Goal: Task Accomplishment & Management: Manage account settings

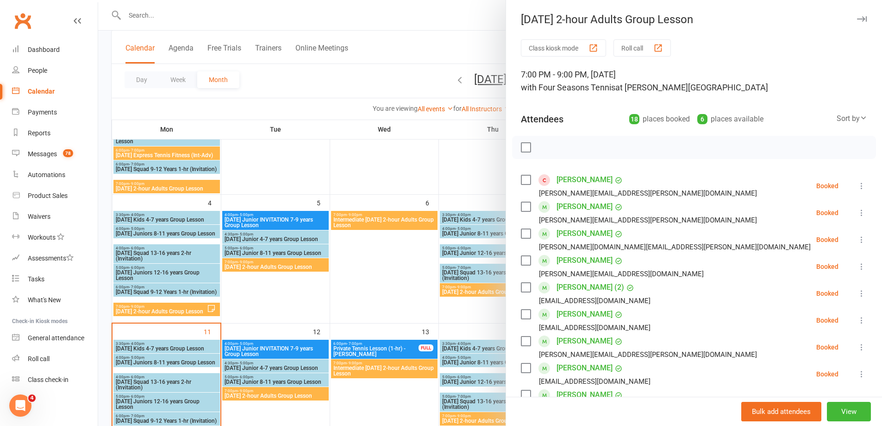
click at [445, 33] on div at bounding box center [490, 213] width 784 height 426
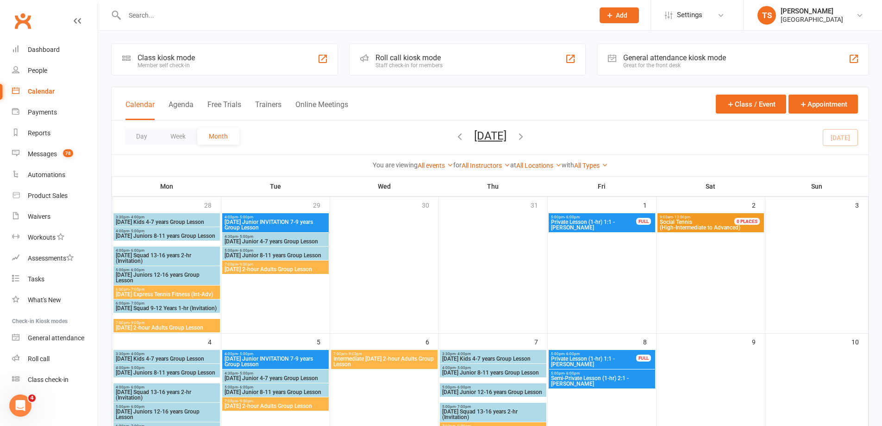
click at [135, 15] on input "text" at bounding box center [355, 15] width 466 height 13
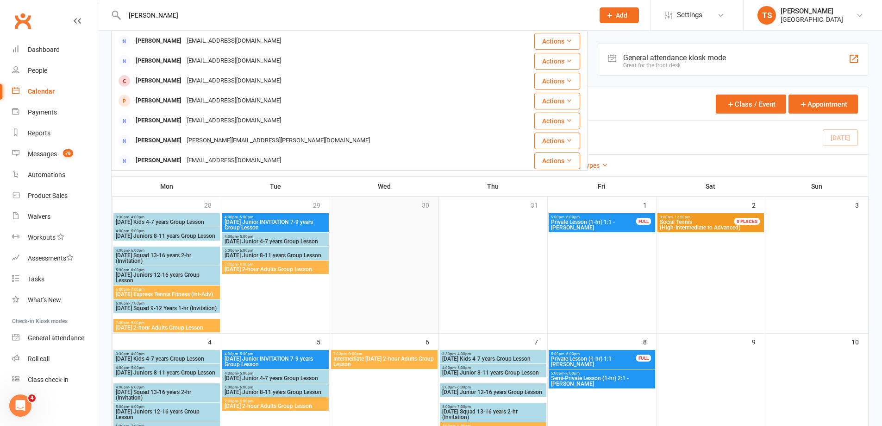
type input "[PERSON_NAME]"
click at [382, 294] on div at bounding box center [384, 272] width 107 height 119
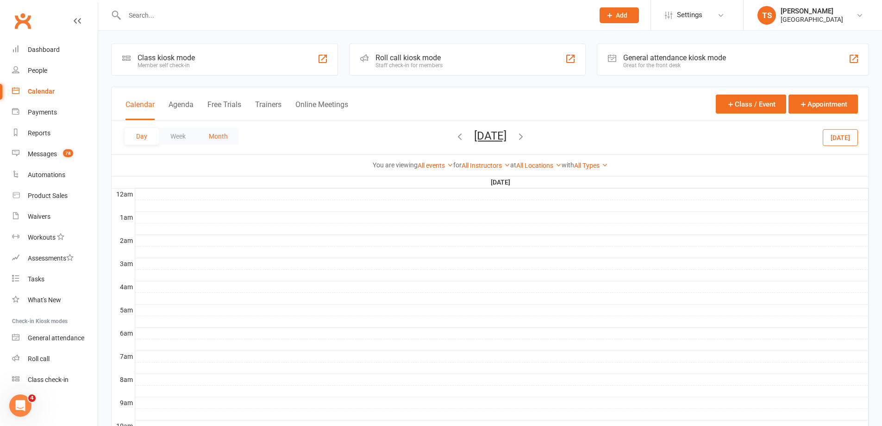
click at [216, 135] on button "Month" at bounding box center [218, 136] width 42 height 17
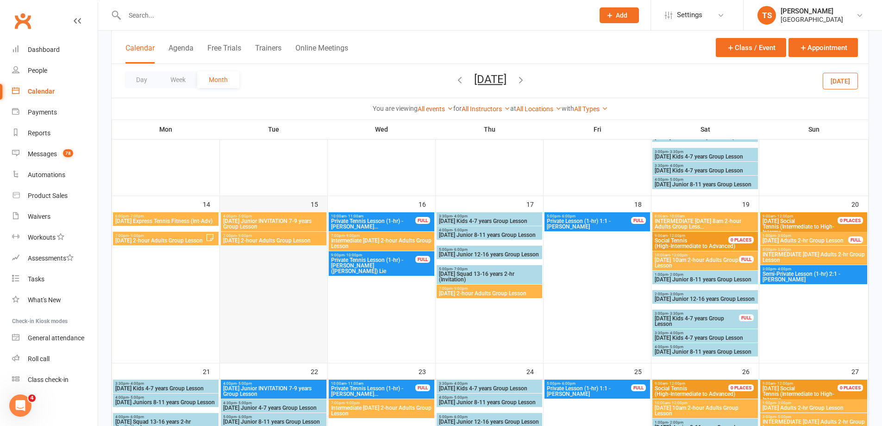
scroll to position [185, 0]
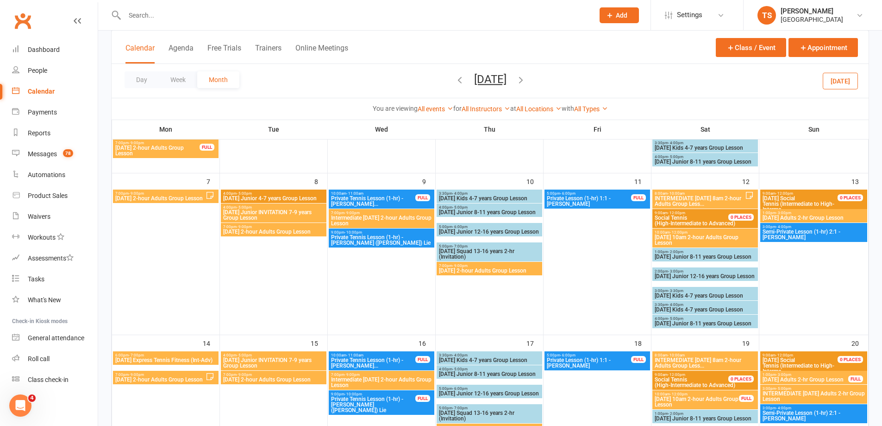
click at [526, 82] on icon "button" at bounding box center [521, 80] width 10 height 10
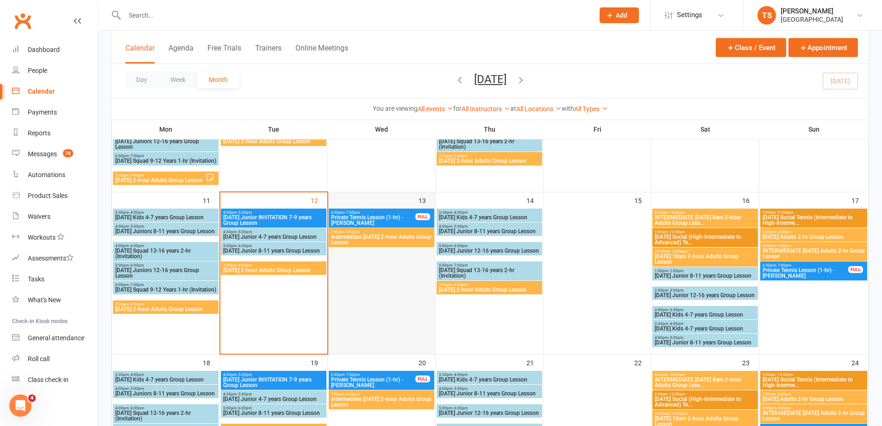
scroll to position [324, 0]
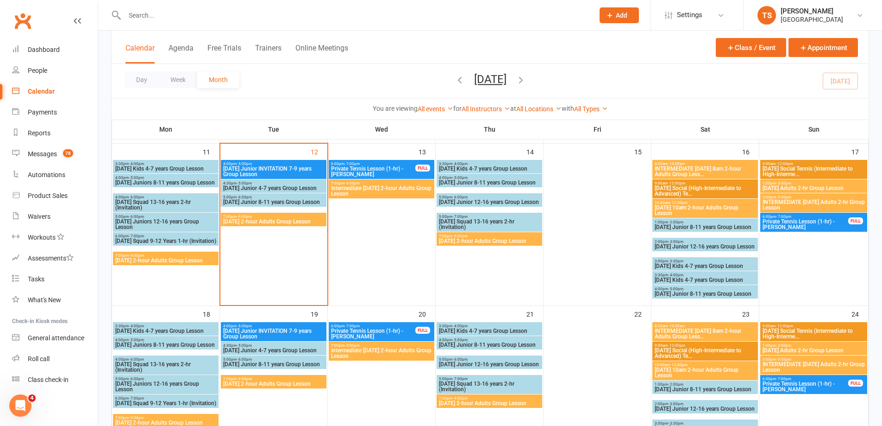
click at [160, 257] on span "[DATE] 2-hour Adults Group Lesson" at bounding box center [166, 260] width 102 height 6
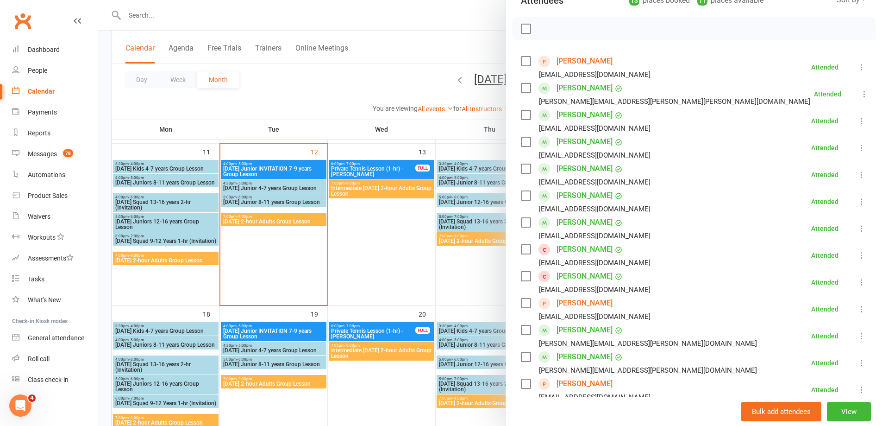
scroll to position [93, 0]
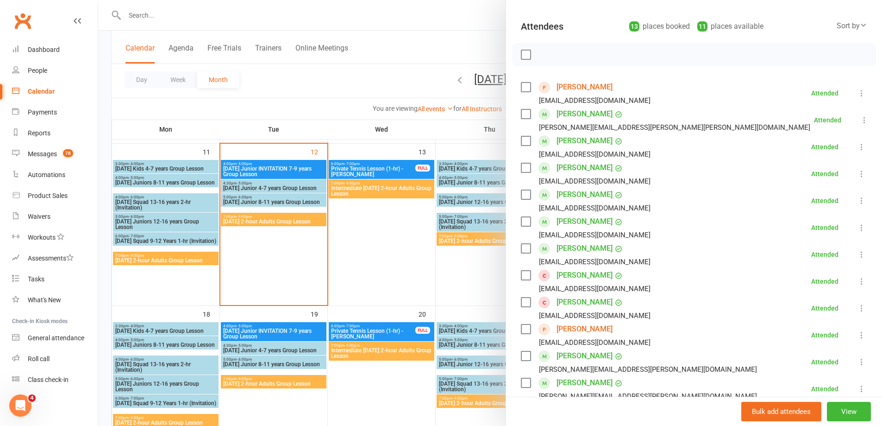
click at [522, 60] on div at bounding box center [694, 54] width 364 height 23
click at [262, 220] on div at bounding box center [490, 213] width 784 height 426
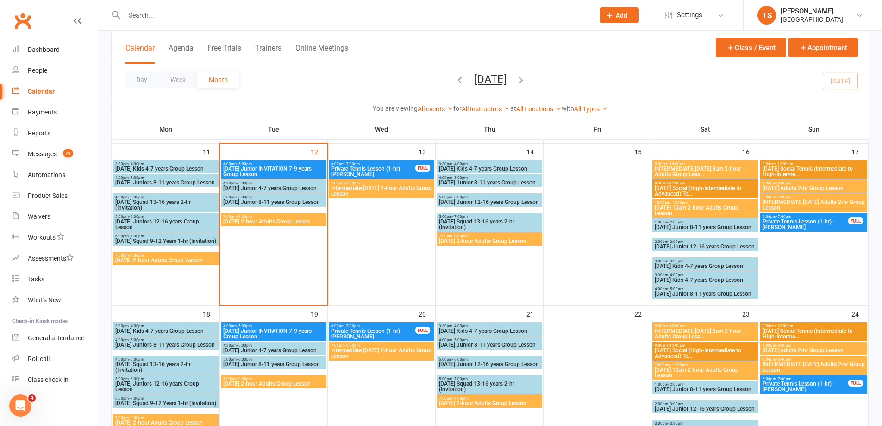
click at [300, 221] on span "[DATE] 2-hour Adults Group Lesson" at bounding box center [274, 222] width 102 height 6
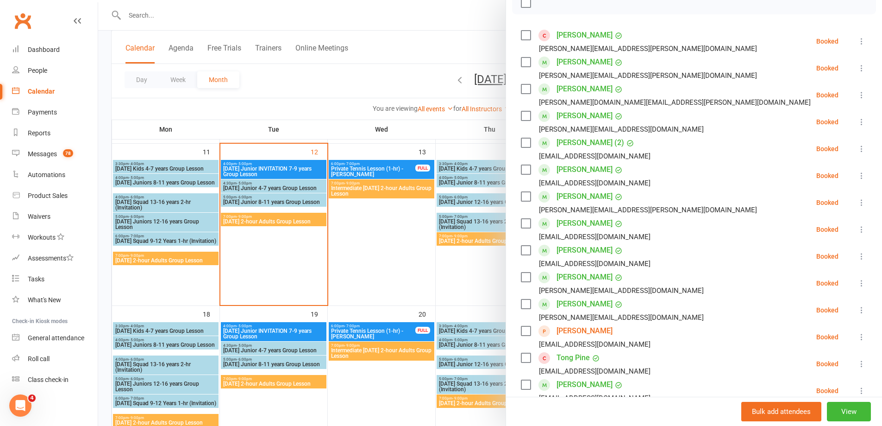
scroll to position [324, 0]
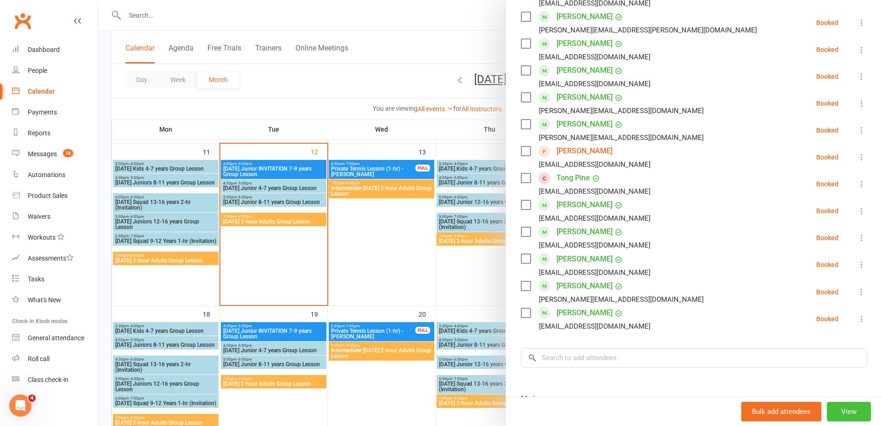
click at [843, 415] on button "View" at bounding box center [849, 411] width 44 height 19
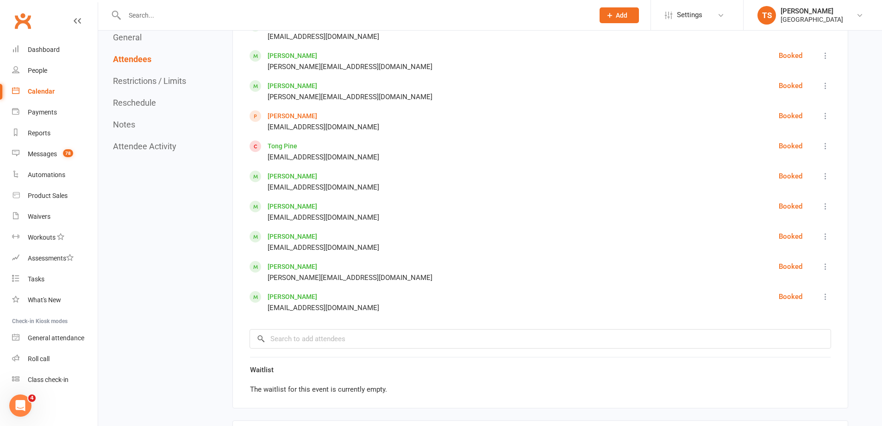
scroll to position [834, 0]
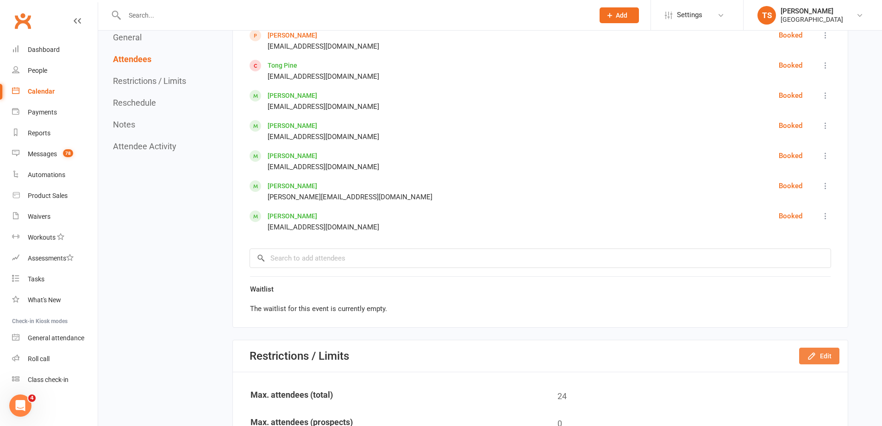
click at [832, 352] on button "Edit" at bounding box center [819, 355] width 40 height 17
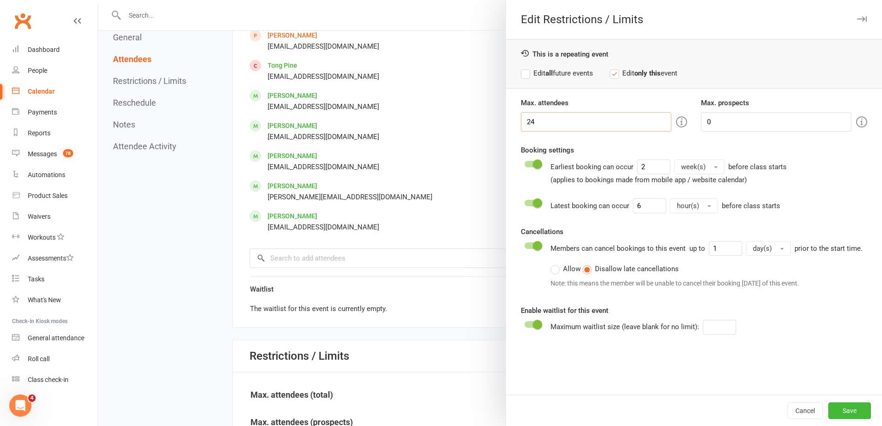
drag, startPoint x: 536, startPoint y: 121, endPoint x: 520, endPoint y: 123, distance: 16.3
click at [521, 123] on input "24" at bounding box center [596, 121] width 151 height 19
type input "18"
click at [842, 409] on button "Save" at bounding box center [849, 410] width 43 height 17
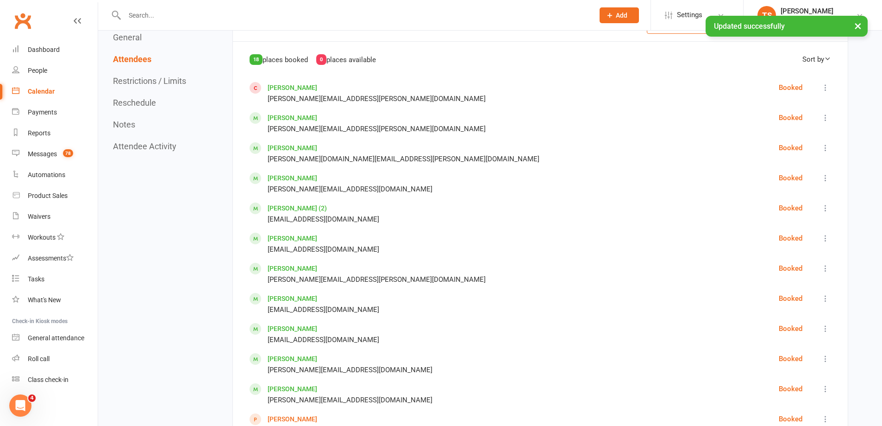
scroll to position [370, 0]
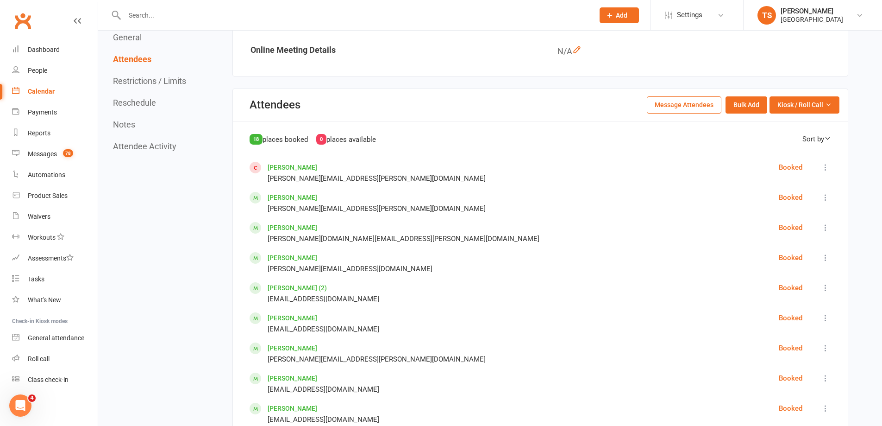
click at [44, 89] on div "Calendar" at bounding box center [41, 91] width 27 height 7
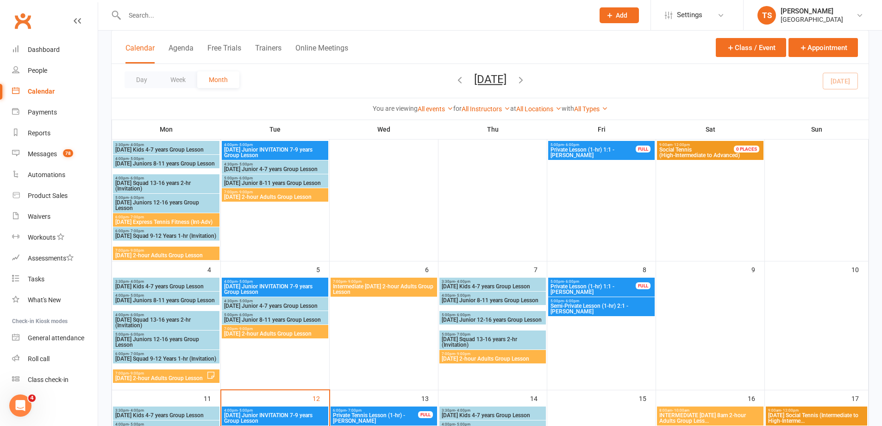
scroll to position [185, 0]
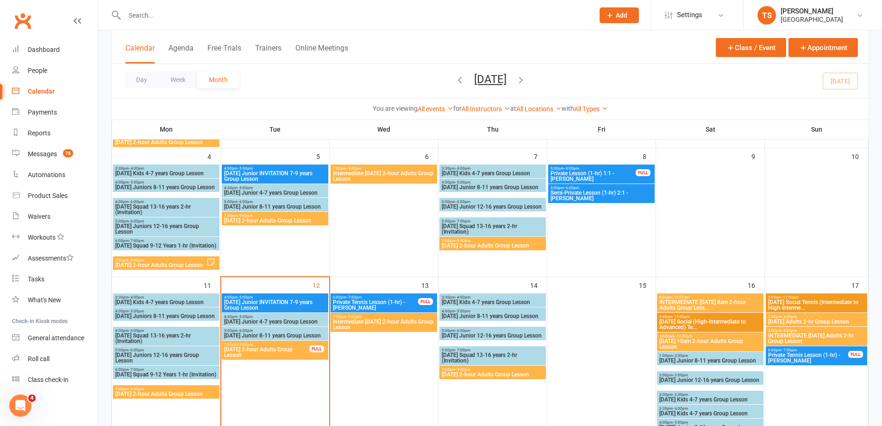
click at [257, 304] on span "[DATE] Junior INVITATION 7-9 years Group Lesson" at bounding box center [275, 304] width 103 height 11
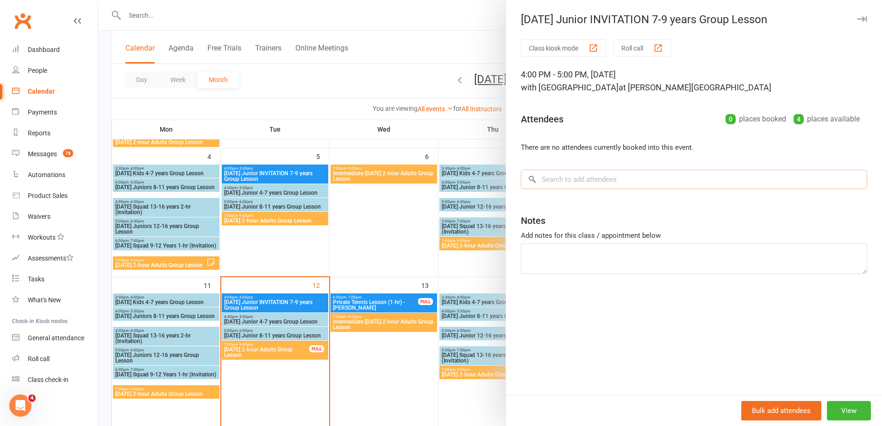
click at [540, 181] on input "search" at bounding box center [694, 178] width 346 height 19
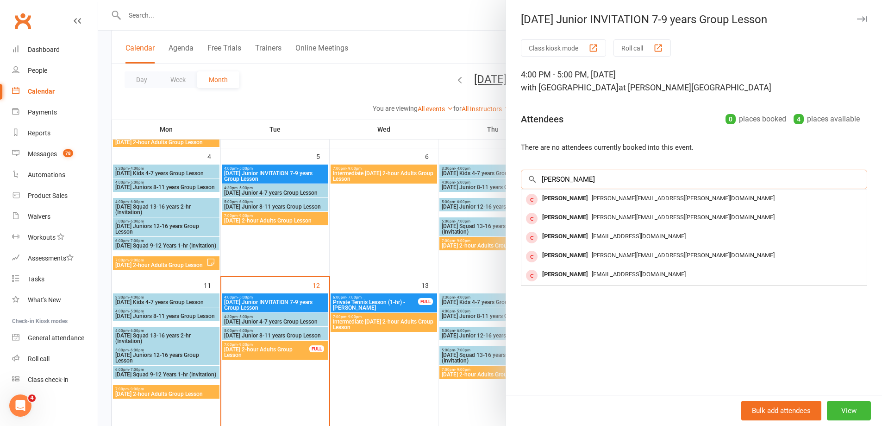
click at [537, 178] on input "[PERSON_NAME]" at bounding box center [694, 178] width 346 height 19
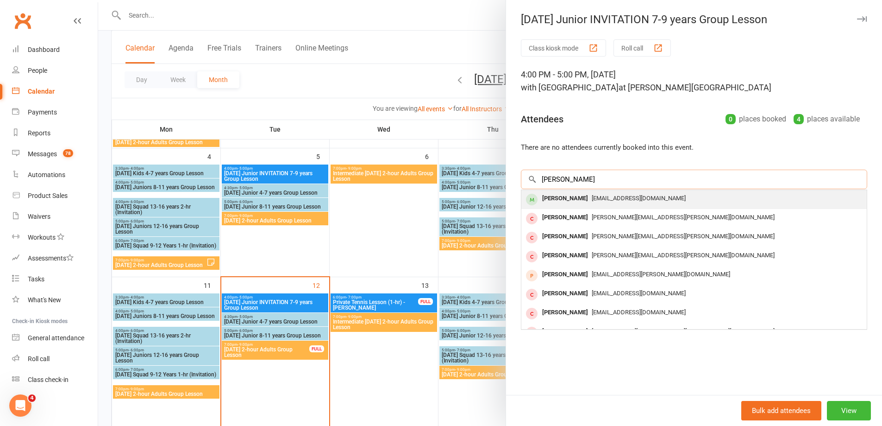
type input "[PERSON_NAME]"
click at [563, 201] on div "[PERSON_NAME]" at bounding box center [565, 198] width 53 height 13
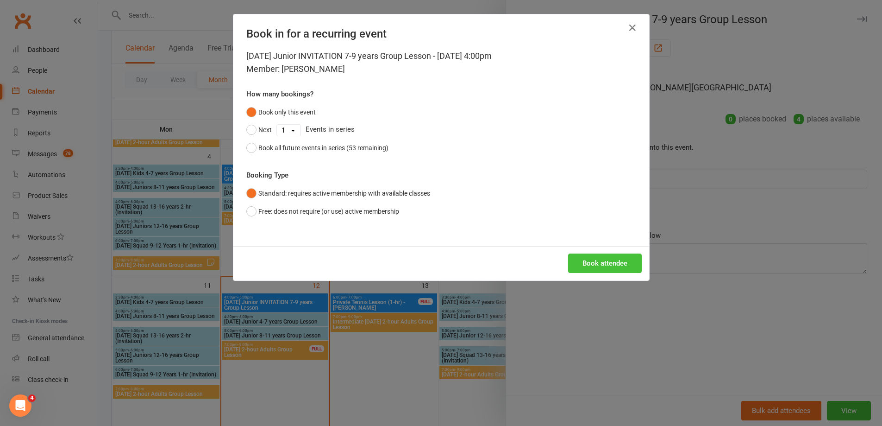
click at [590, 259] on button "Book attendee" at bounding box center [605, 262] width 74 height 19
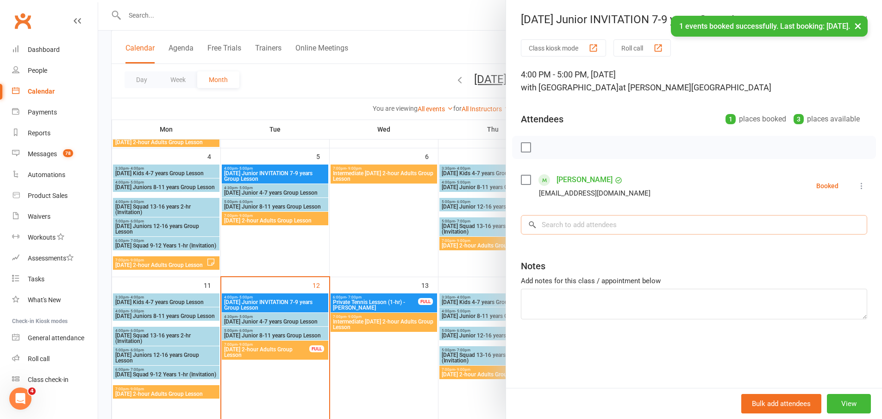
click at [546, 225] on input "search" at bounding box center [694, 224] width 346 height 19
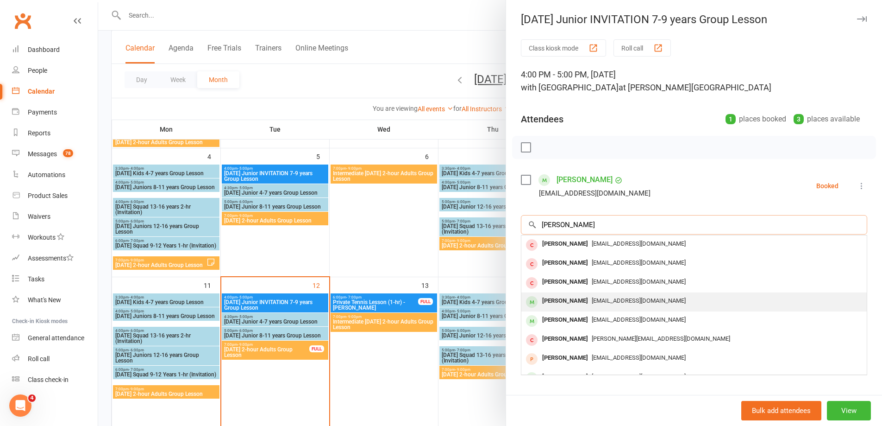
type input "[PERSON_NAME]"
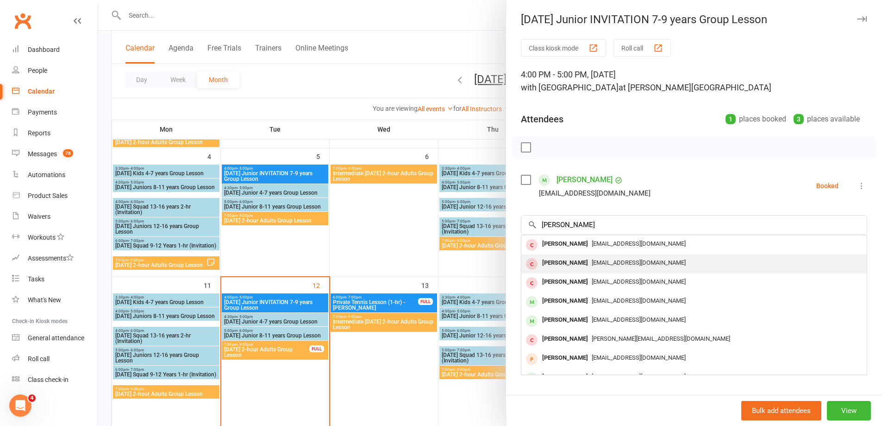
drag, startPoint x: 561, startPoint y: 300, endPoint x: 576, endPoint y: 270, distance: 34.0
click at [569, 283] on div "No results [PERSON_NAME] [EMAIL_ADDRESS][DOMAIN_NAME] [PERSON_NAME] [EMAIL_ADDR…" at bounding box center [693, 330] width 345 height 190
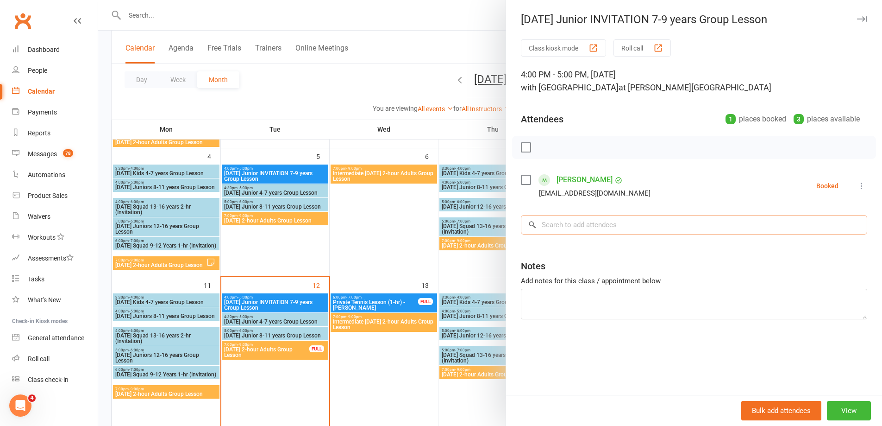
click at [560, 218] on input "search" at bounding box center [694, 224] width 346 height 19
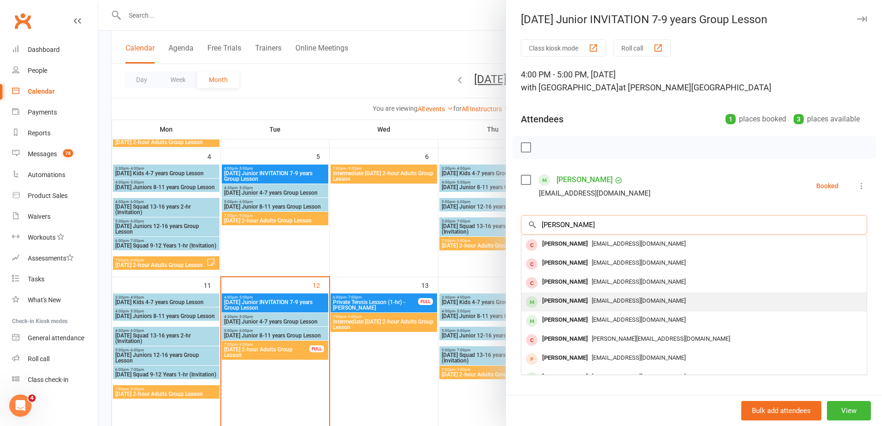
type input "[PERSON_NAME]"
click at [563, 301] on div "[PERSON_NAME]" at bounding box center [565, 300] width 53 height 13
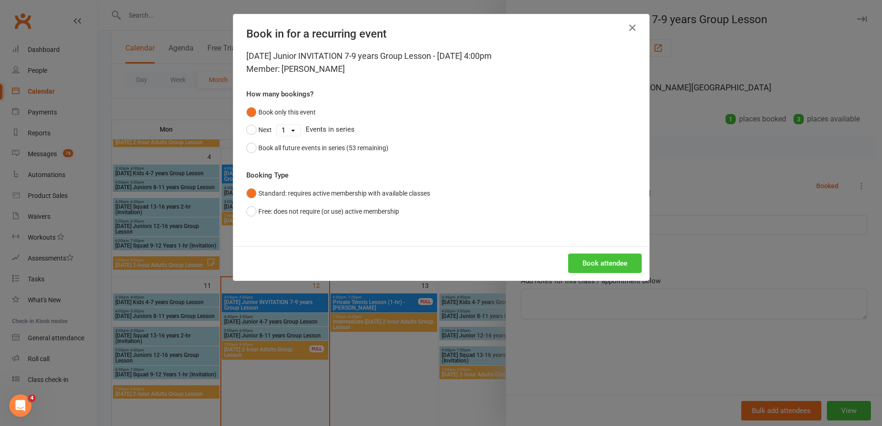
drag, startPoint x: 607, startPoint y: 264, endPoint x: 602, endPoint y: 261, distance: 5.3
click at [606, 264] on button "Book attendee" at bounding box center [605, 262] width 74 height 19
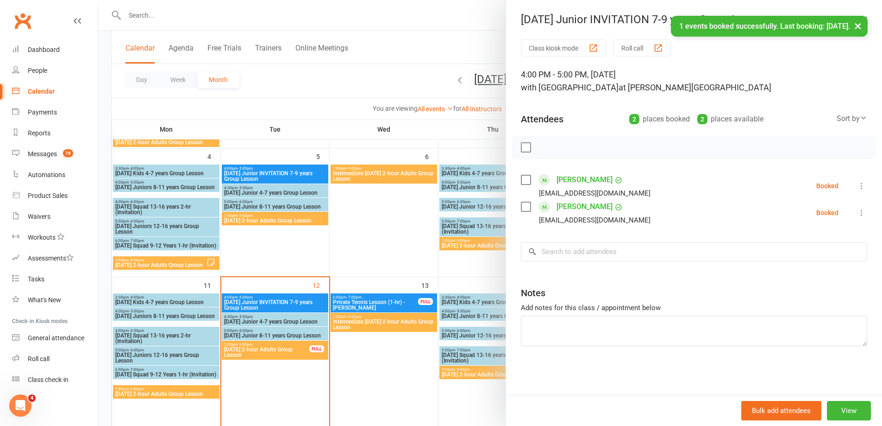
click at [287, 315] on div at bounding box center [490, 213] width 784 height 426
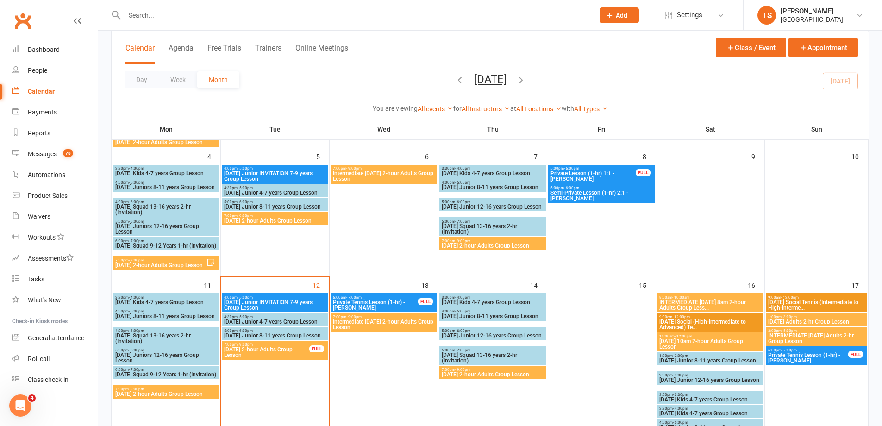
click at [288, 320] on span "[DATE] Junior 4-7 years Group Lesson" at bounding box center [275, 322] width 103 height 6
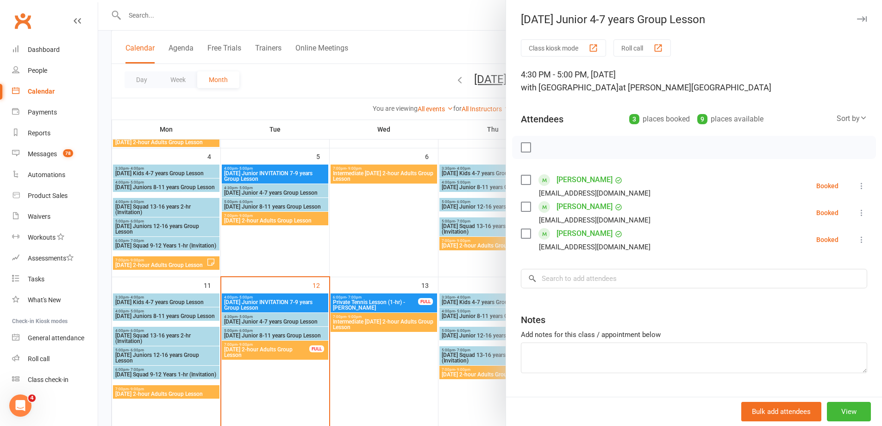
click at [260, 333] on div at bounding box center [490, 213] width 784 height 426
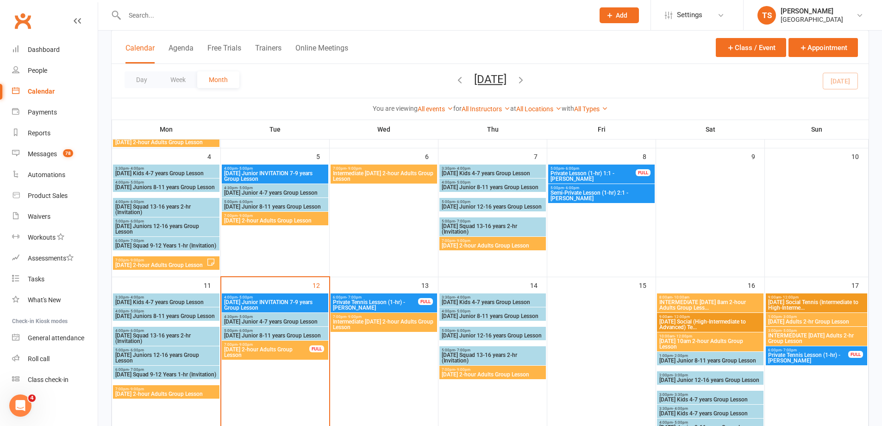
click at [260, 333] on span "[DATE] Junior 8-11 years Group Lesson" at bounding box center [275, 336] width 103 height 6
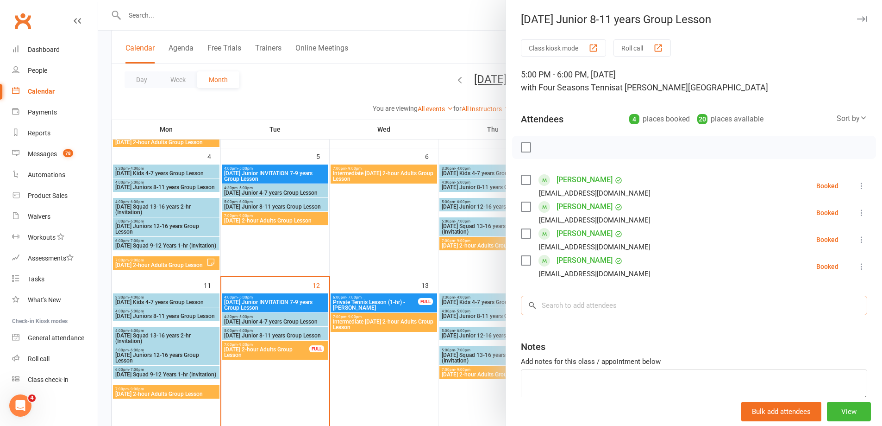
click at [546, 304] on input "search" at bounding box center [694, 304] width 346 height 19
click at [253, 205] on div at bounding box center [490, 213] width 784 height 426
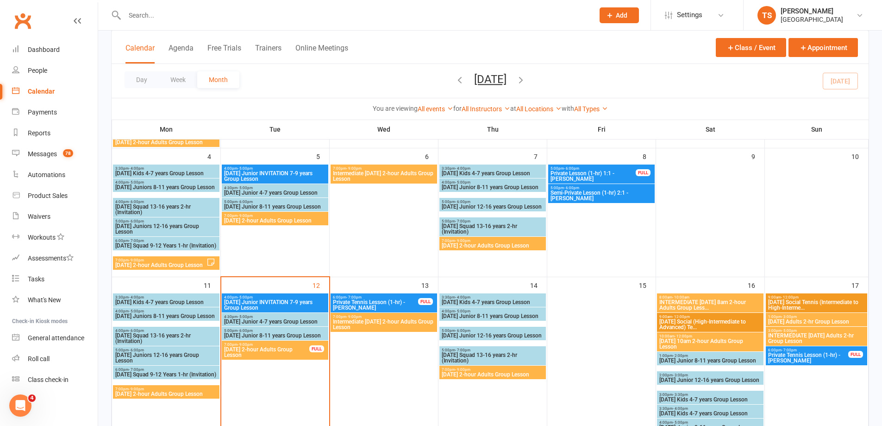
click at [252, 205] on span "[DATE] Junior 8-11 years Group Lesson" at bounding box center [275, 207] width 103 height 6
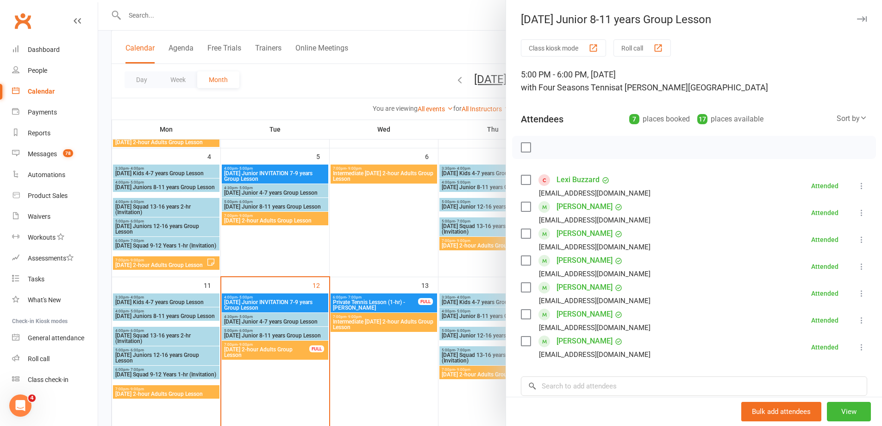
click at [575, 179] on link "Lexi Buzzard" at bounding box center [578, 179] width 43 height 15
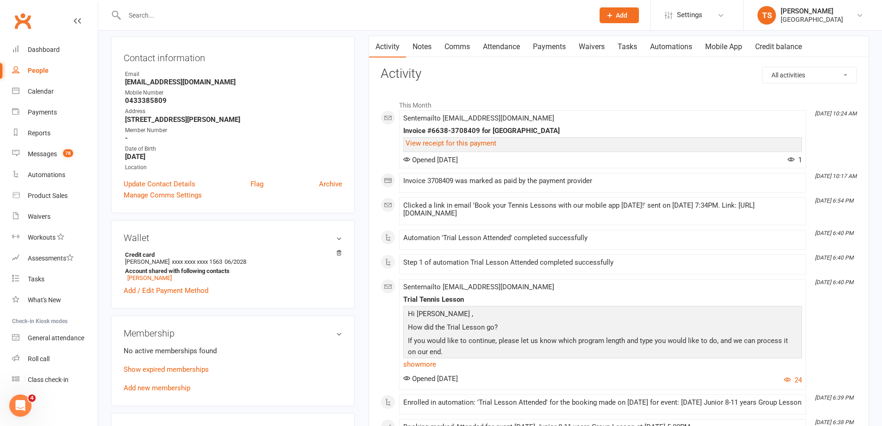
scroll to position [46, 0]
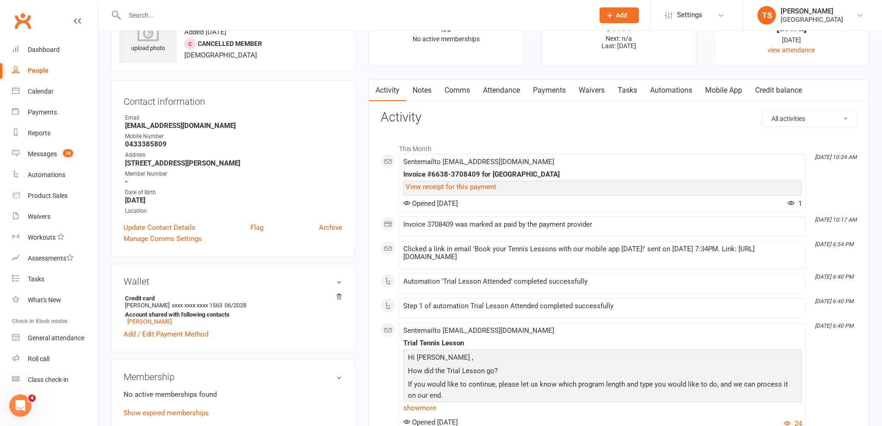
click at [463, 89] on link "Comms" at bounding box center [457, 90] width 38 height 21
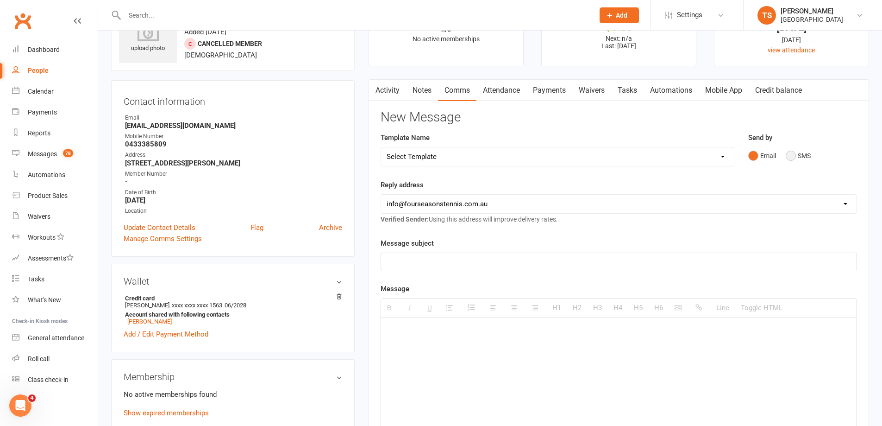
drag, startPoint x: 795, startPoint y: 153, endPoint x: 773, endPoint y: 162, distance: 23.0
click at [793, 153] on button "SMS" at bounding box center [798, 156] width 25 height 18
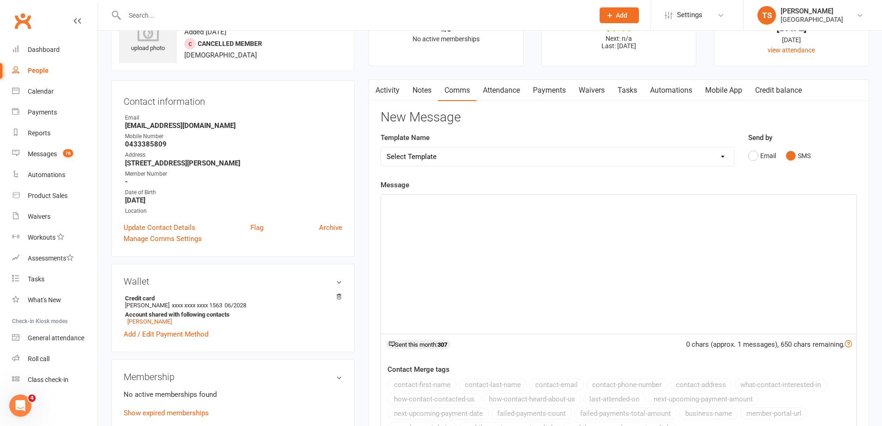
drag, startPoint x: 421, startPoint y: 220, endPoint x: 412, endPoint y: 214, distance: 10.9
click at [420, 220] on div at bounding box center [619, 264] width 476 height 139
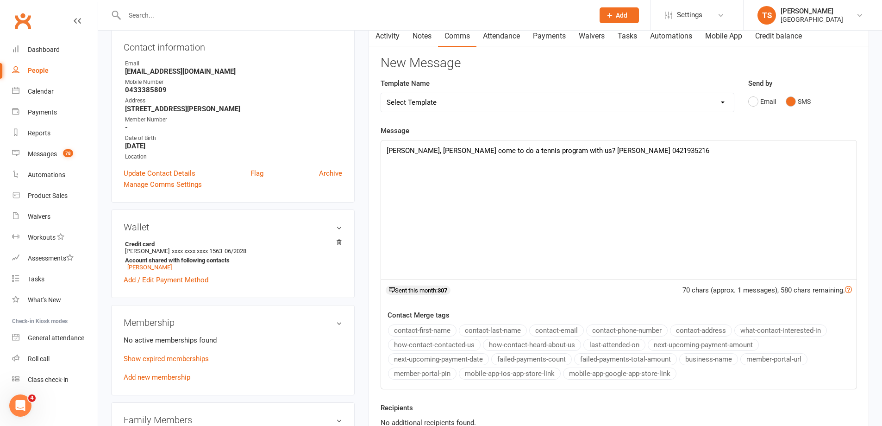
scroll to position [185, 0]
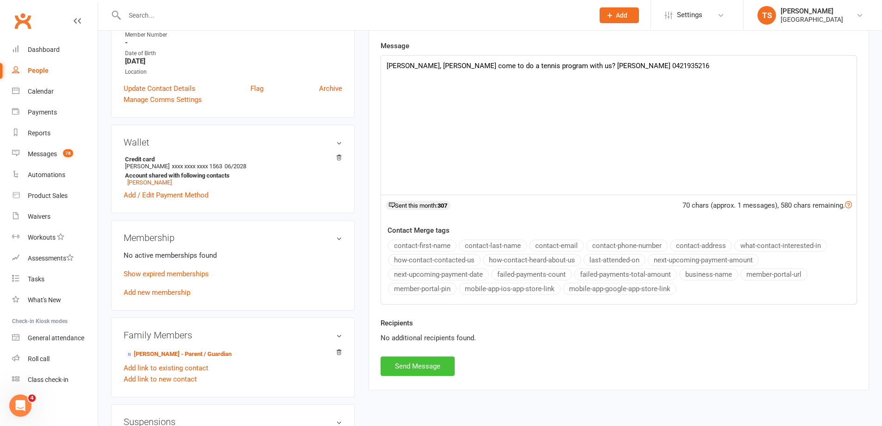
click at [429, 369] on button "Send Message" at bounding box center [418, 365] width 74 height 19
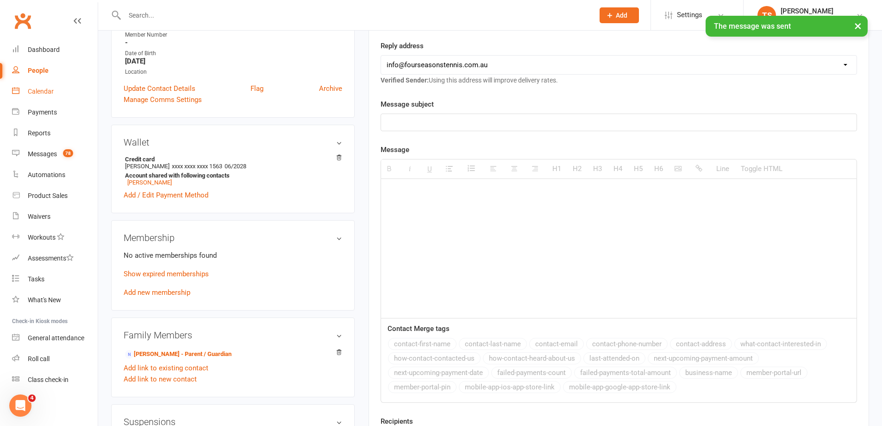
click at [37, 89] on div "Calendar" at bounding box center [41, 91] width 26 height 7
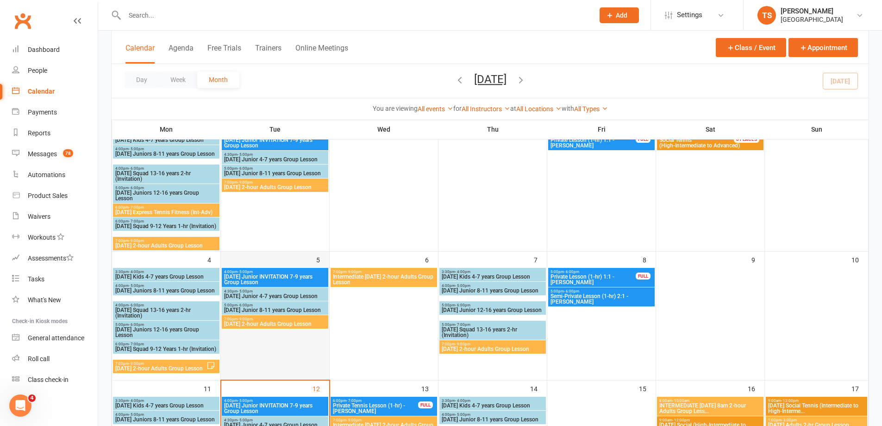
scroll to position [93, 0]
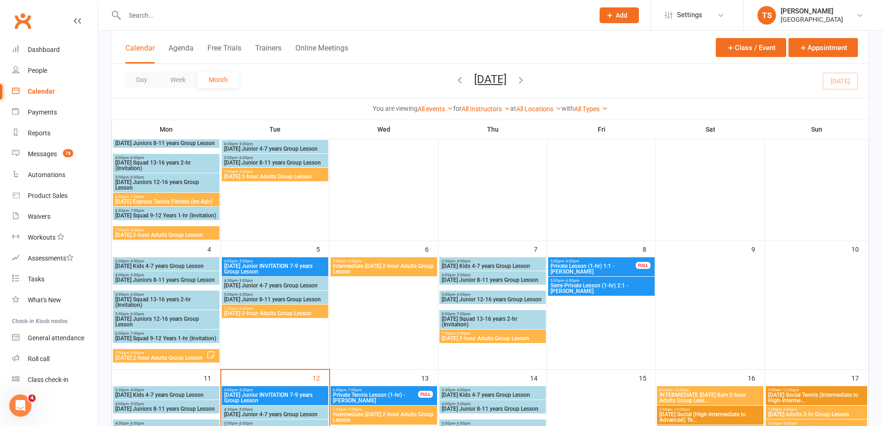
click at [269, 299] on span "[DATE] Junior 8-11 years Group Lesson" at bounding box center [275, 299] width 103 height 6
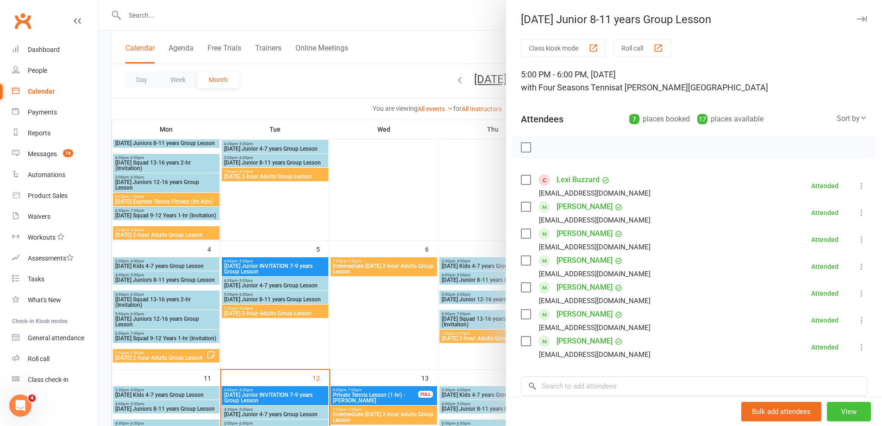
click at [838, 412] on button "View" at bounding box center [849, 411] width 44 height 19
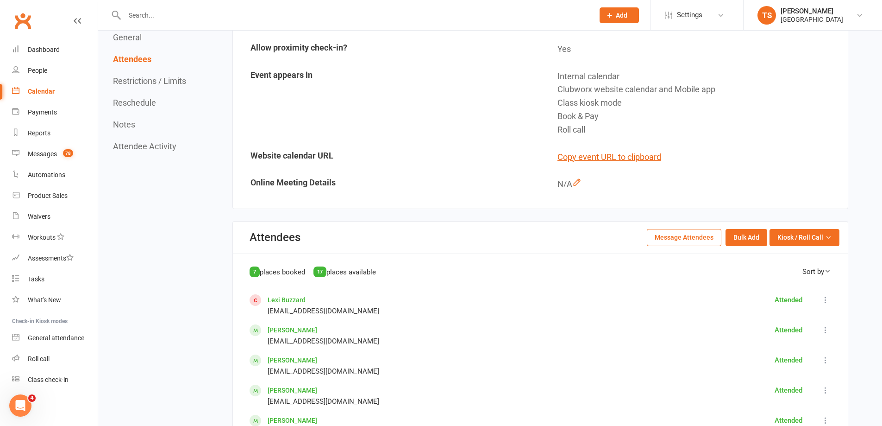
scroll to position [185, 0]
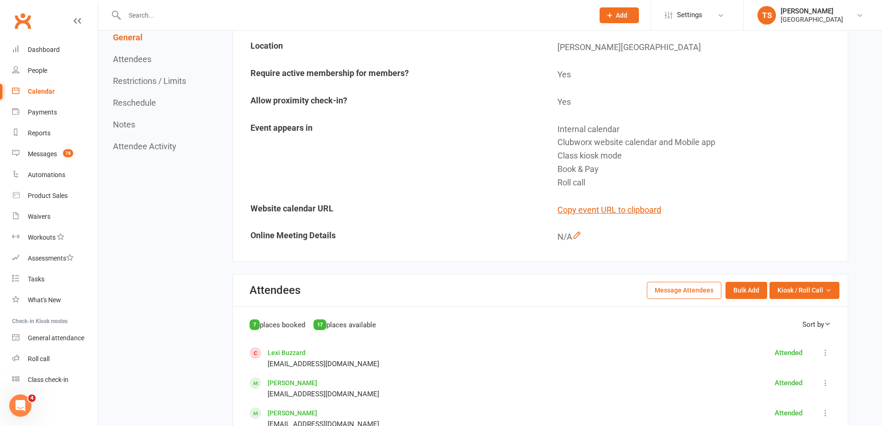
click at [673, 295] on button "Message Attendees" at bounding box center [684, 290] width 75 height 17
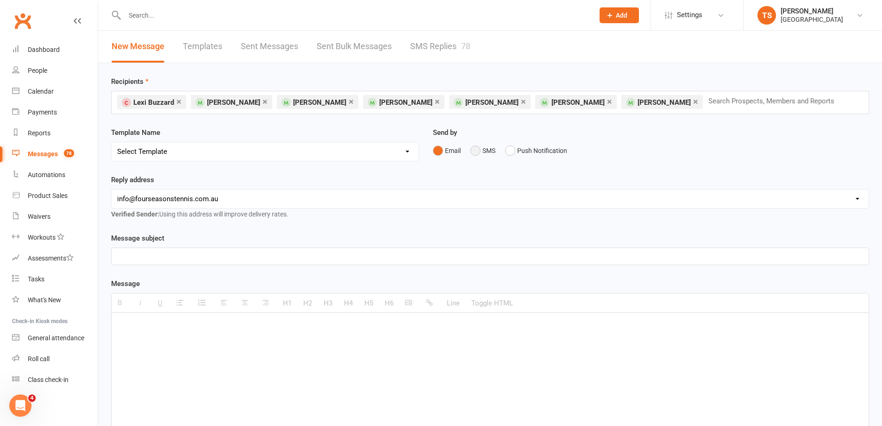
click at [476, 151] on button "SMS" at bounding box center [483, 151] width 25 height 18
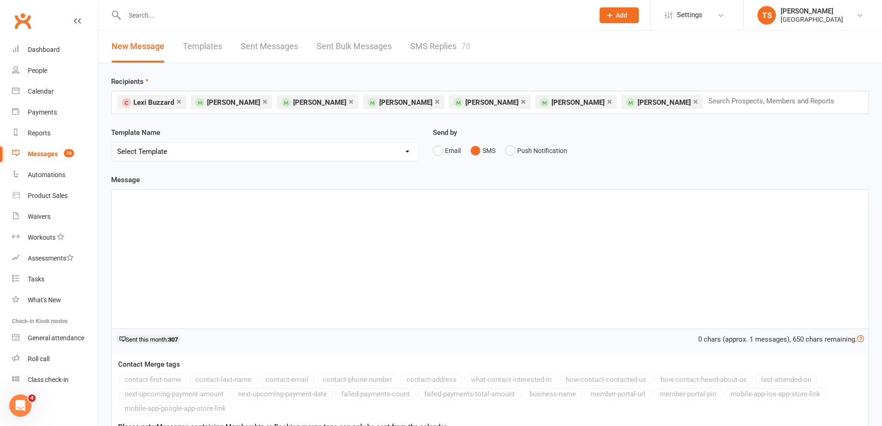
drag, startPoint x: 143, startPoint y: 204, endPoint x: 138, endPoint y: 200, distance: 6.6
click at [142, 204] on p at bounding box center [490, 199] width 746 height 11
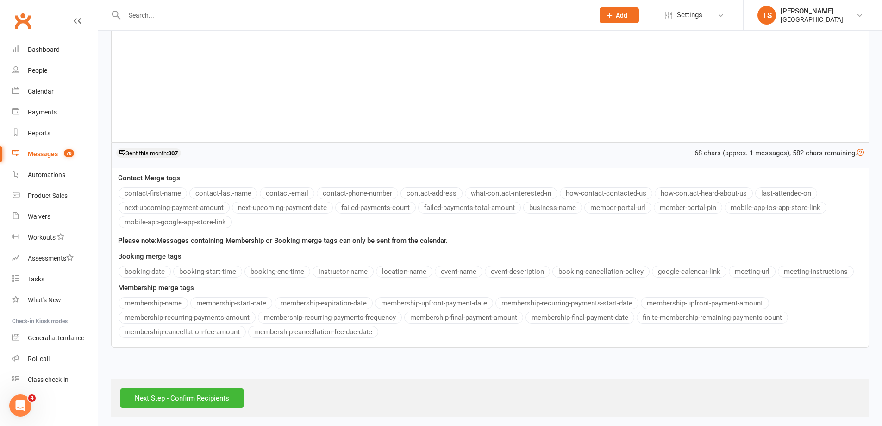
scroll to position [191, 0]
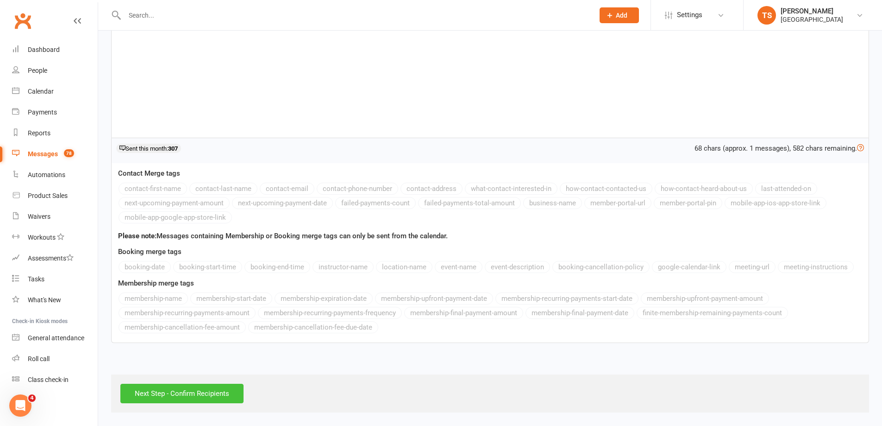
click at [178, 387] on input "Next Step - Confirm Recipients" at bounding box center [181, 392] width 123 height 19
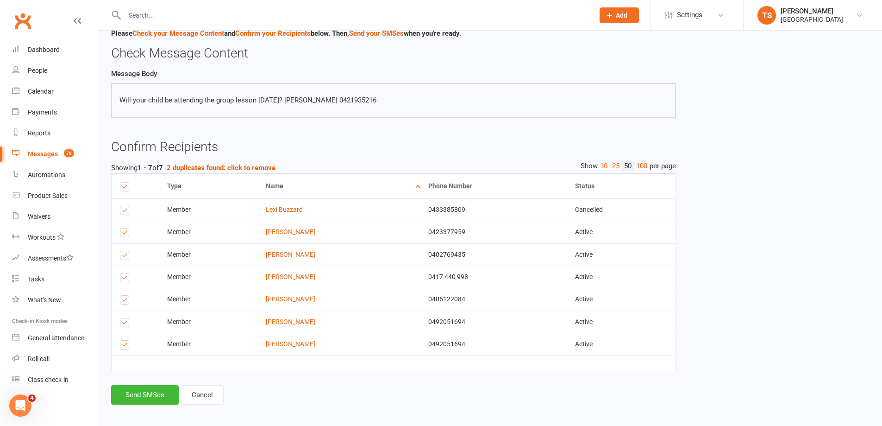
scroll to position [43, 0]
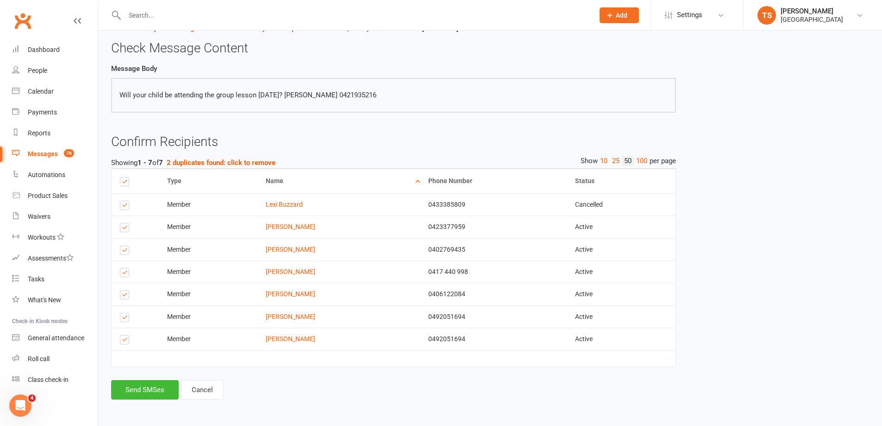
click at [122, 207] on label at bounding box center [126, 207] width 13 height 0
click at [122, 201] on input "checkbox" at bounding box center [123, 201] width 6 height 0
click at [122, 229] on label at bounding box center [126, 229] width 13 height 0
click at [122, 223] on input "checkbox" at bounding box center [123, 223] width 6 height 0
click at [125, 319] on label at bounding box center [126, 319] width 13 height 0
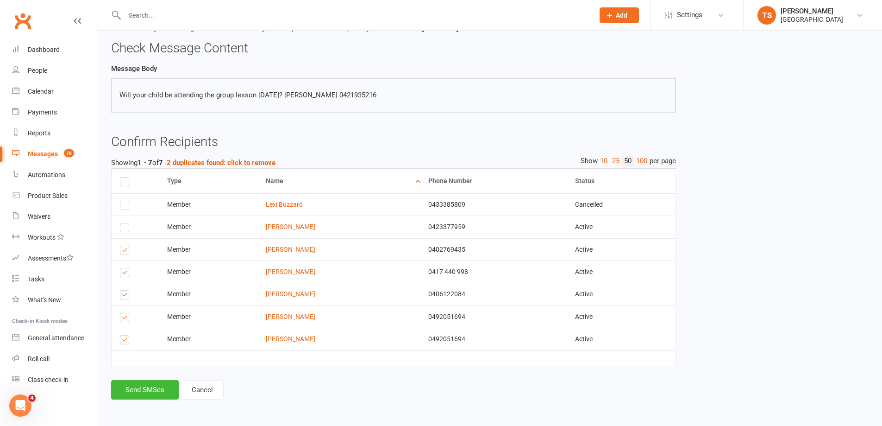
click at [125, 313] on input "checkbox" at bounding box center [123, 313] width 6 height 0
click at [127, 341] on label at bounding box center [126, 341] width 13 height 0
click at [126, 335] on input "checkbox" at bounding box center [123, 335] width 6 height 0
click at [148, 389] on button "Send SMSes" at bounding box center [145, 389] width 68 height 19
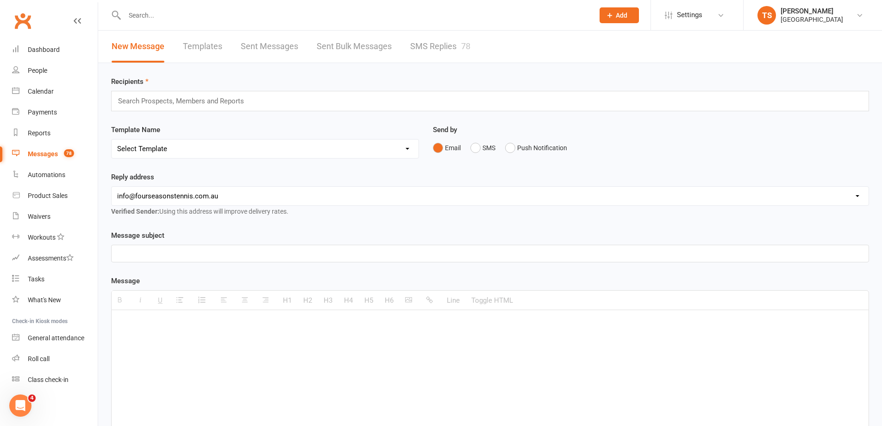
click at [45, 154] on div "Messages" at bounding box center [43, 153] width 30 height 7
drag, startPoint x: 429, startPoint y: 44, endPoint x: 430, endPoint y: 59, distance: 15.3
click at [428, 45] on link "SMS Replies 78" at bounding box center [440, 47] width 60 height 32
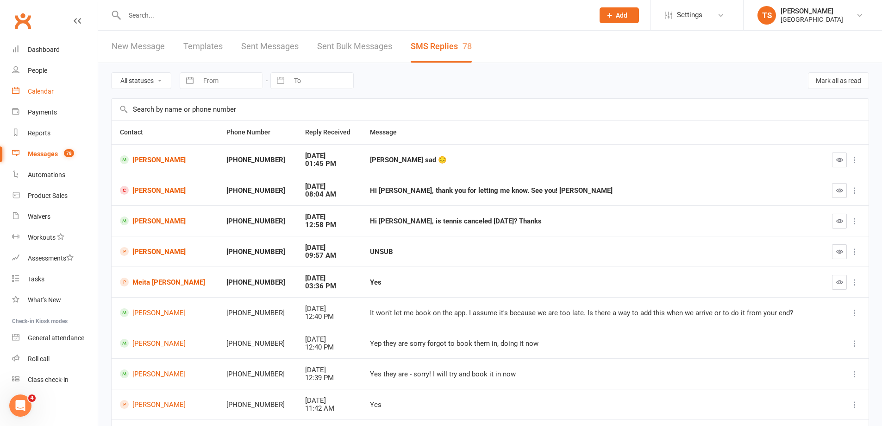
click at [38, 90] on div "Calendar" at bounding box center [41, 91] width 26 height 7
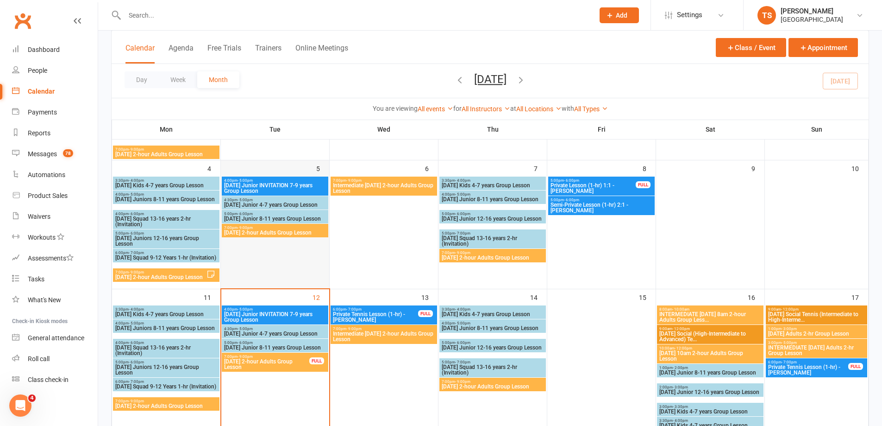
scroll to position [232, 0]
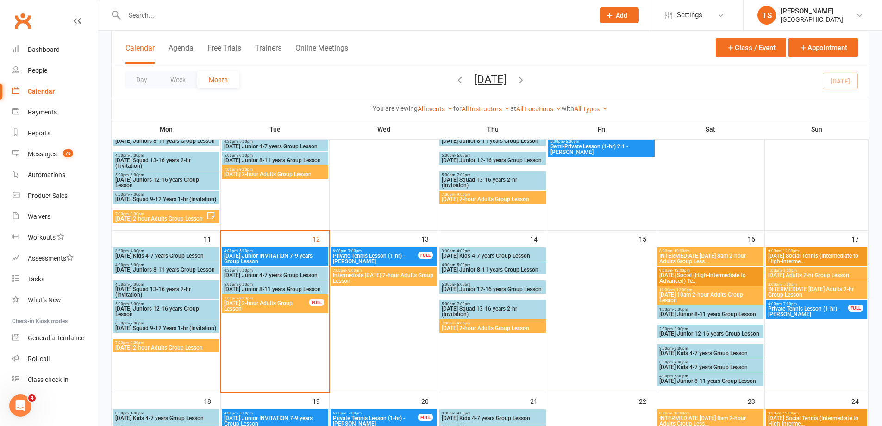
click at [268, 288] on span "[DATE] Junior 8-11 years Group Lesson" at bounding box center [275, 289] width 103 height 6
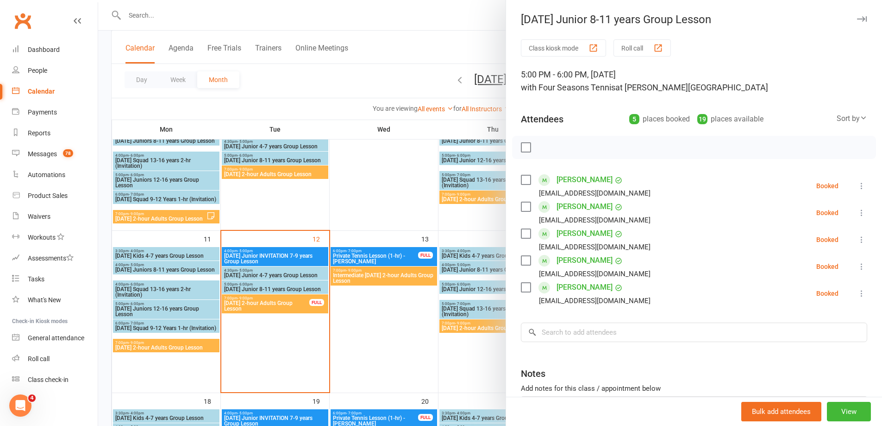
click at [286, 257] on div at bounding box center [490, 213] width 784 height 426
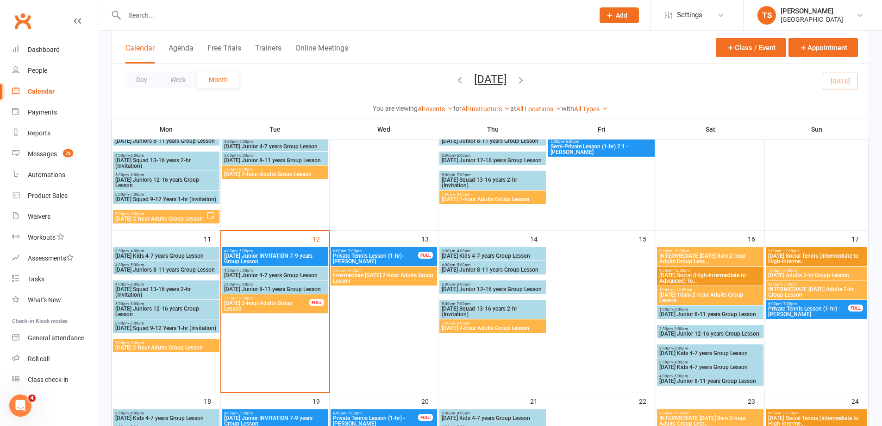
click at [286, 257] on span "[DATE] Junior INVITATION 7-9 years Group Lesson" at bounding box center [275, 258] width 103 height 11
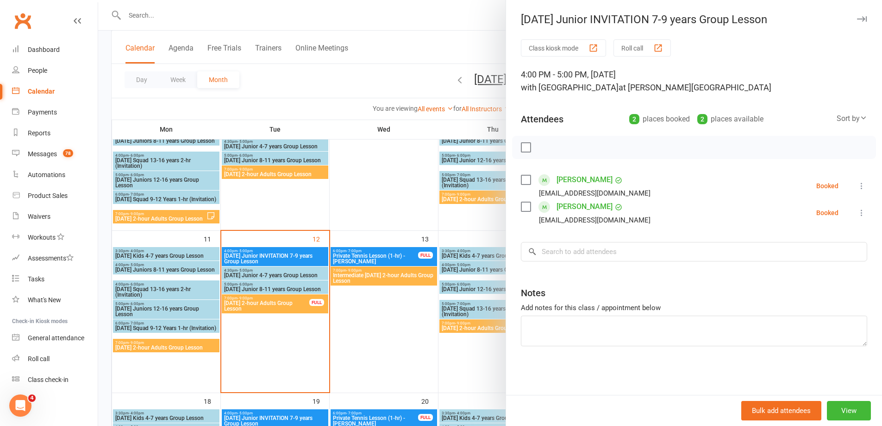
click at [270, 272] on div at bounding box center [490, 213] width 784 height 426
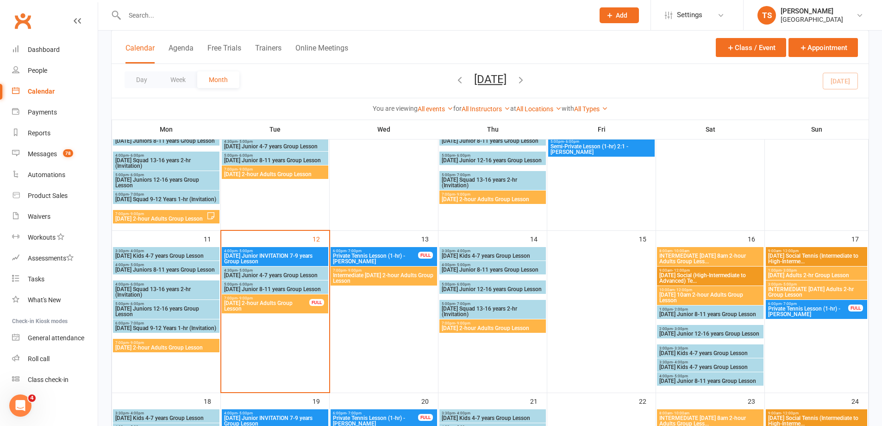
click at [269, 272] on span "[DATE] Junior 4-7 years Group Lesson" at bounding box center [275, 275] width 103 height 6
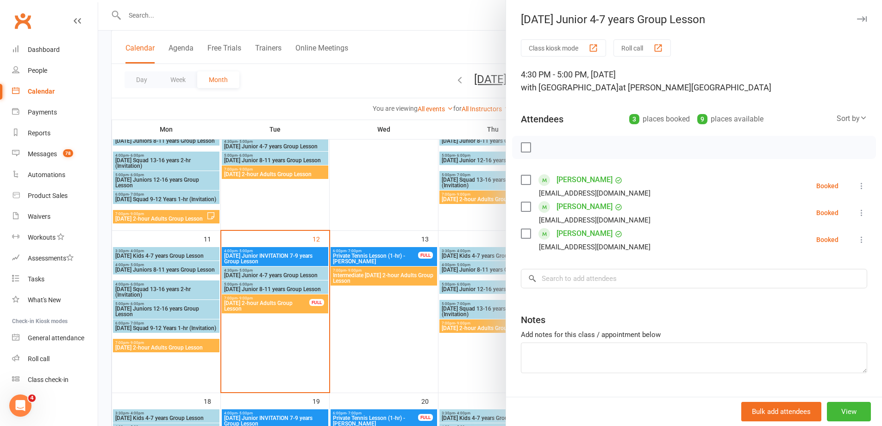
click at [397, 353] on div at bounding box center [490, 213] width 784 height 426
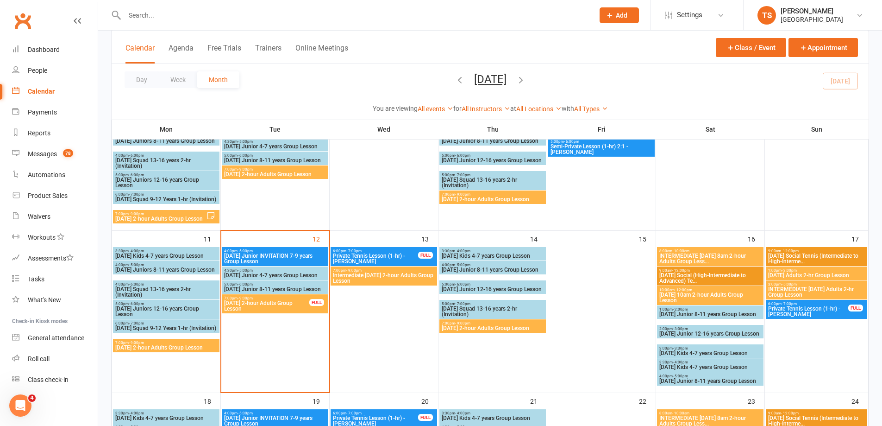
click at [273, 302] on span "[DATE] 2-hour Adults Group Lesson" at bounding box center [267, 305] width 86 height 11
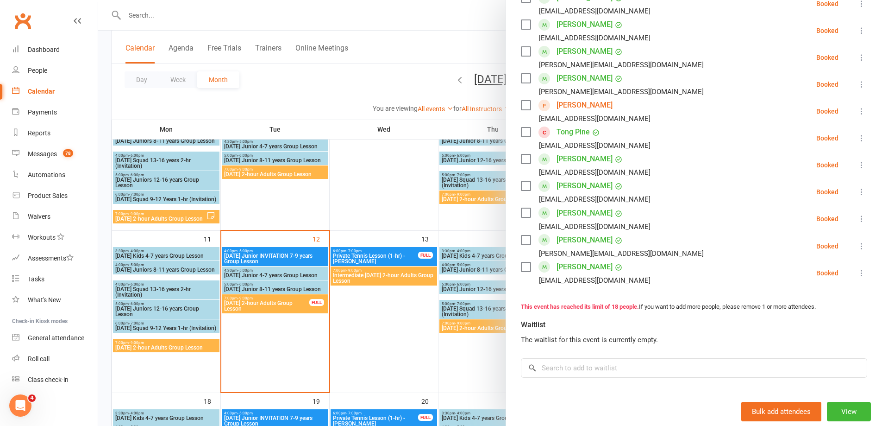
scroll to position [370, 0]
click at [857, 110] on icon at bounding box center [861, 110] width 9 height 9
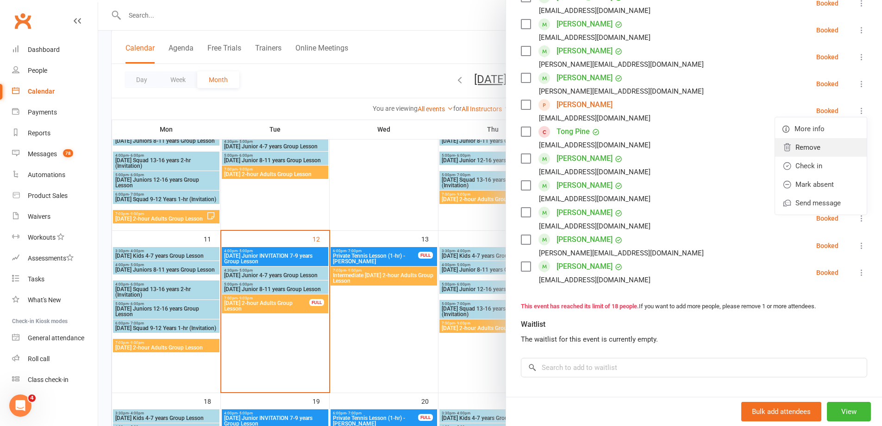
click at [797, 142] on link "Remove" at bounding box center [821, 147] width 92 height 19
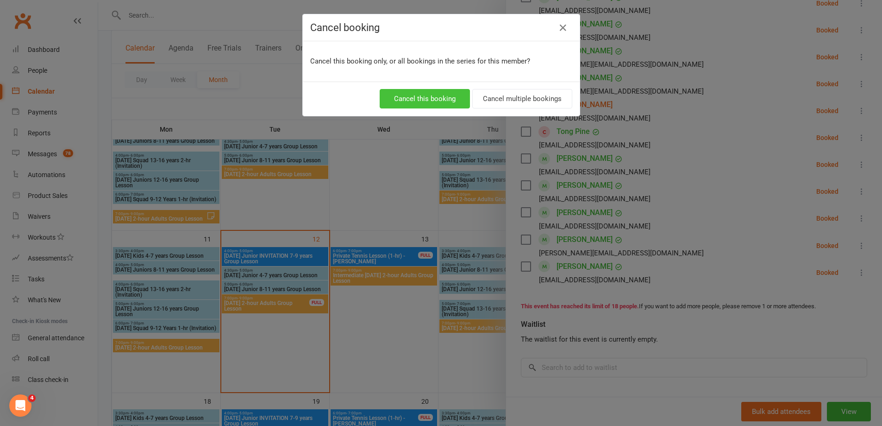
click at [418, 99] on button "Cancel this booking" at bounding box center [425, 98] width 90 height 19
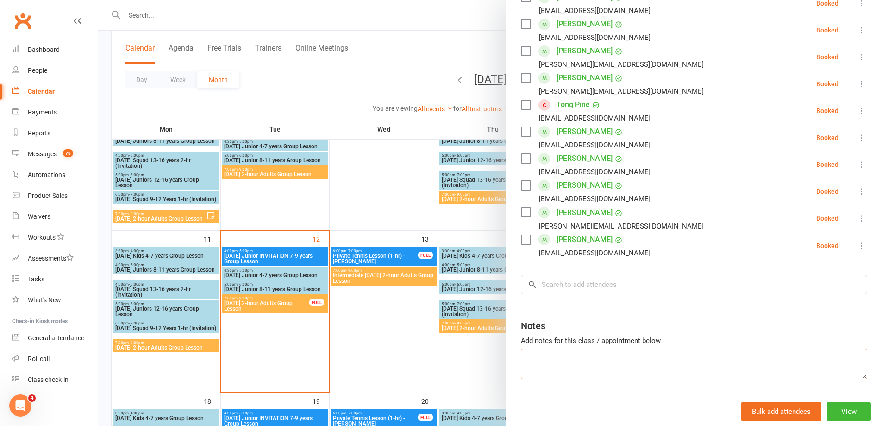
click at [558, 369] on textarea at bounding box center [694, 363] width 346 height 31
click at [548, 283] on input "search" at bounding box center [694, 284] width 346 height 19
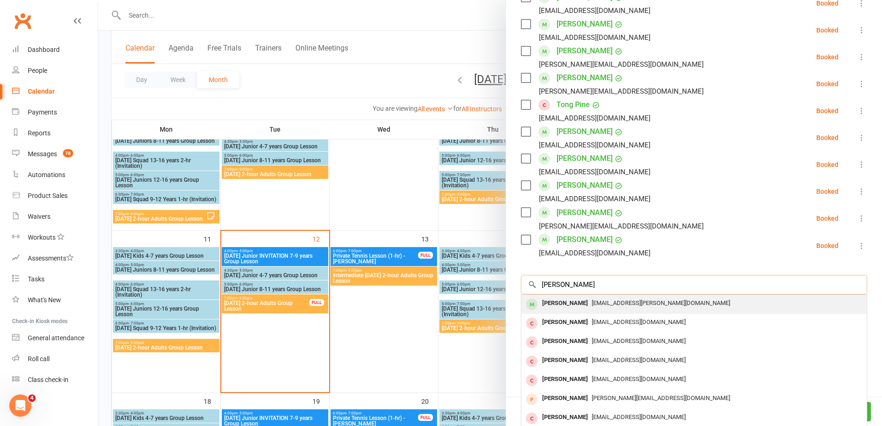
type input "[PERSON_NAME]"
click at [560, 300] on div "[PERSON_NAME]" at bounding box center [565, 302] width 53 height 13
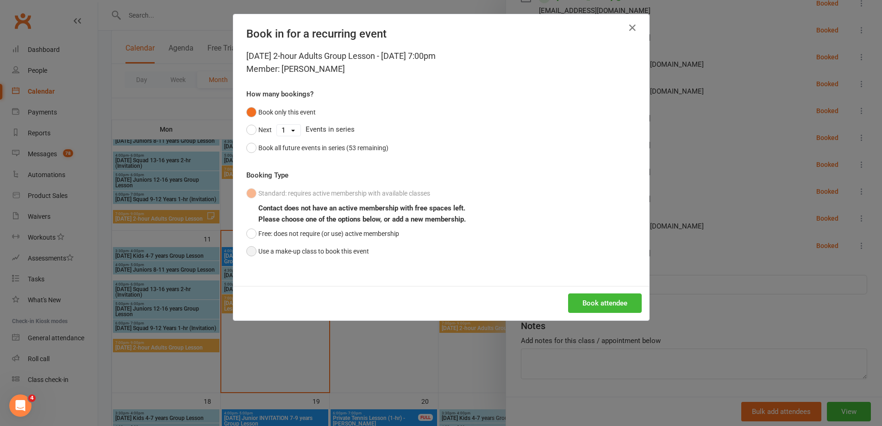
click at [249, 251] on button "Use a make-up class to book this event" at bounding box center [307, 251] width 123 height 18
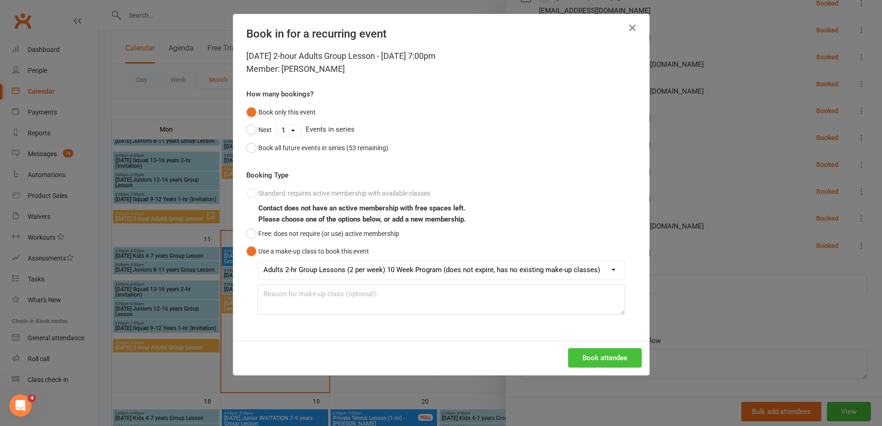
click at [608, 359] on button "Book attendee" at bounding box center [605, 357] width 74 height 19
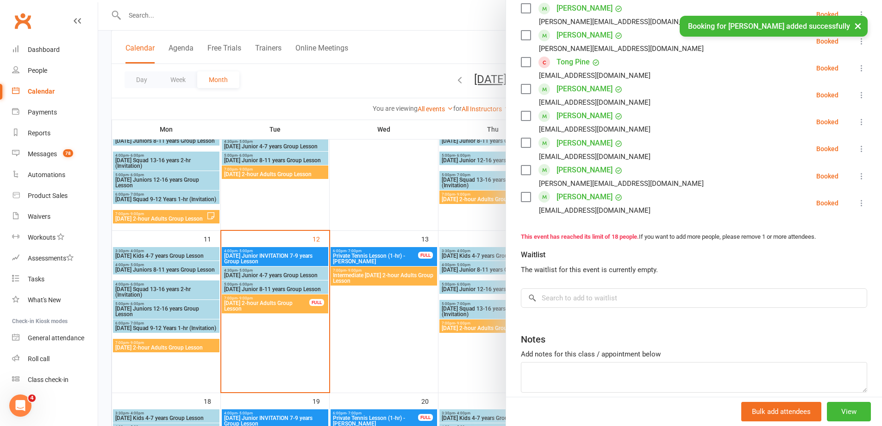
scroll to position [482, 0]
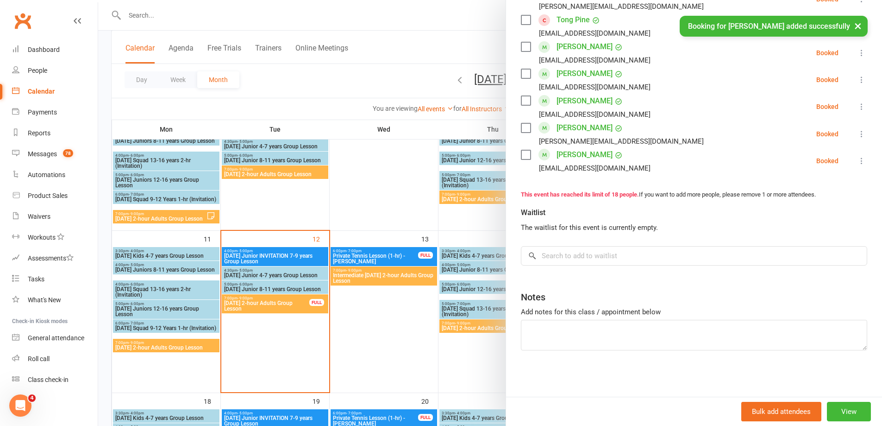
click at [370, 315] on div at bounding box center [490, 213] width 784 height 426
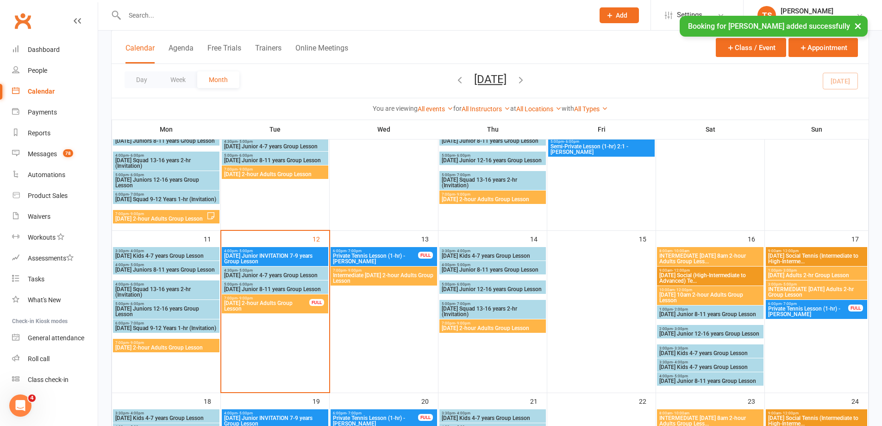
click at [381, 278] on span "Intermediate [DATE] 2-hour Adults Group Lesson" at bounding box center [384, 277] width 103 height 11
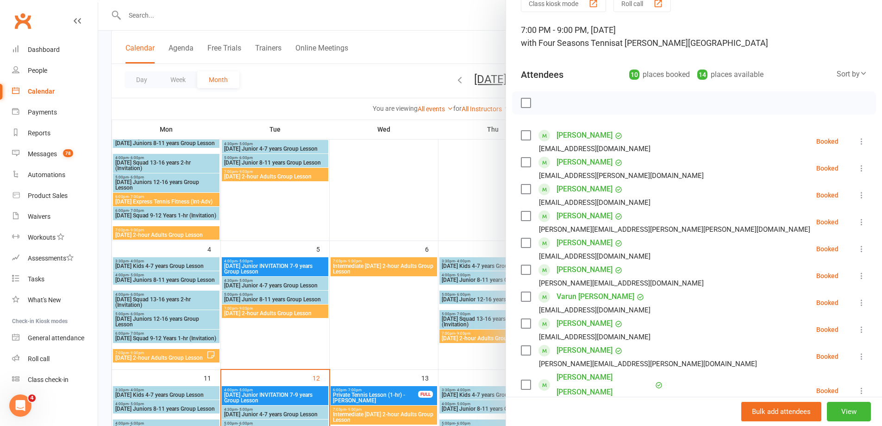
scroll to position [93, 0]
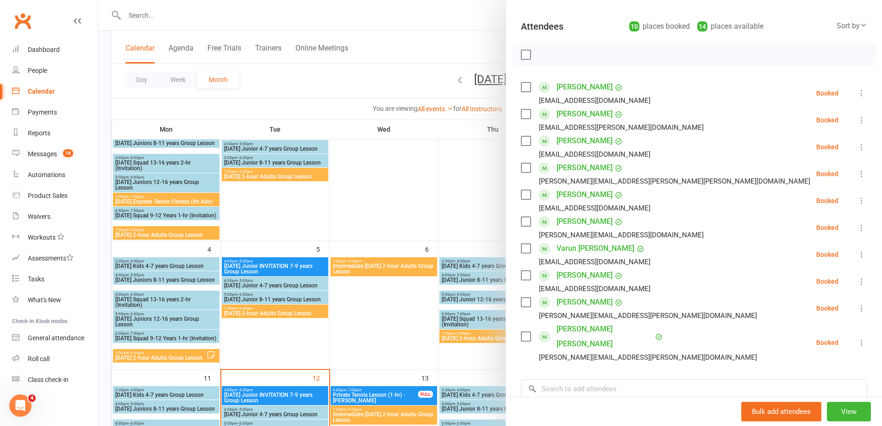
click at [479, 187] on div at bounding box center [490, 213] width 784 height 426
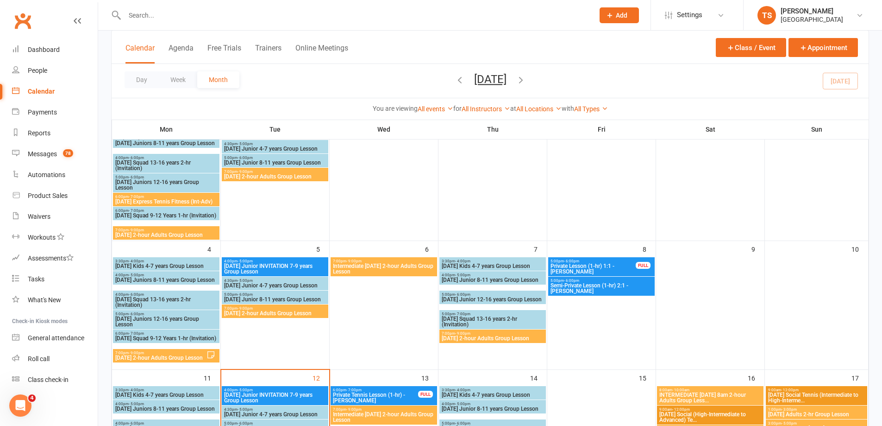
click at [130, 15] on input "text" at bounding box center [355, 15] width 466 height 13
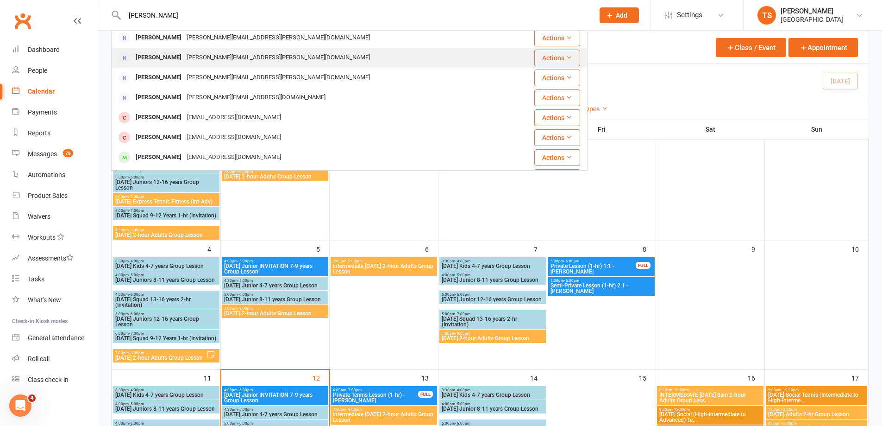
scroll to position [0, 0]
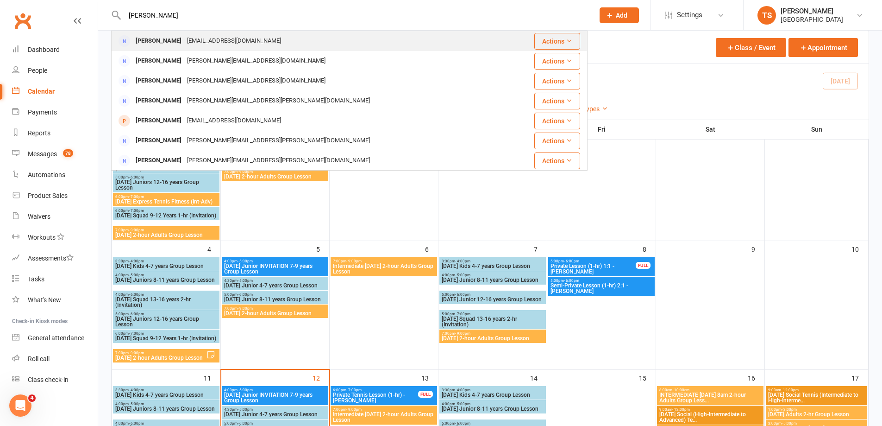
type input "[PERSON_NAME]"
click at [166, 40] on div "[PERSON_NAME]" at bounding box center [158, 40] width 51 height 13
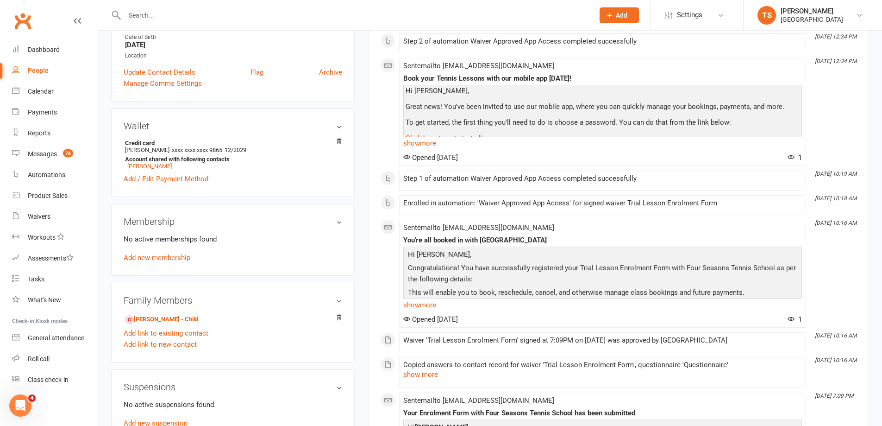
scroll to position [185, 0]
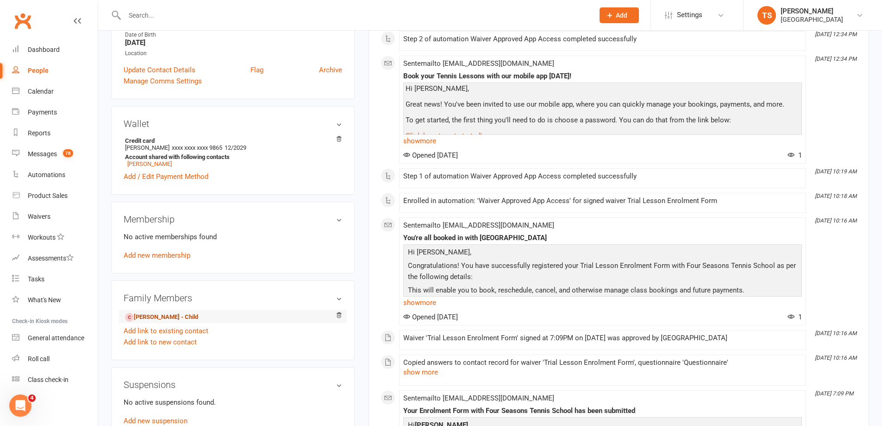
click at [157, 318] on link "[PERSON_NAME] - Child" at bounding box center [161, 317] width 73 height 10
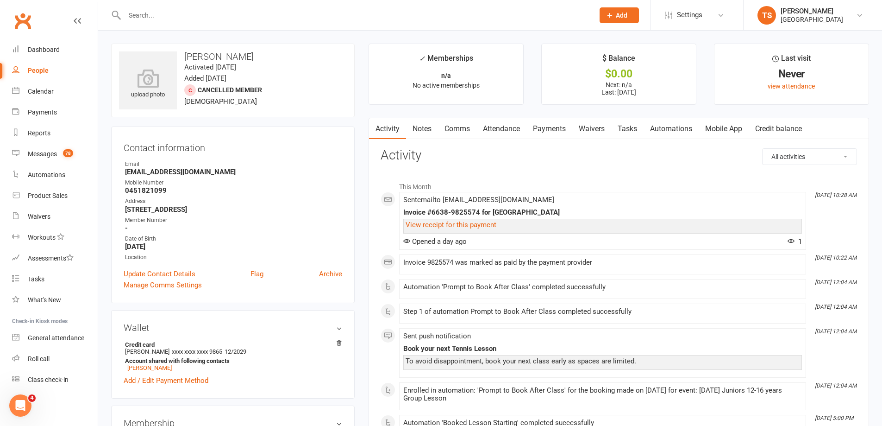
click at [554, 125] on link "Payments" at bounding box center [550, 128] width 46 height 21
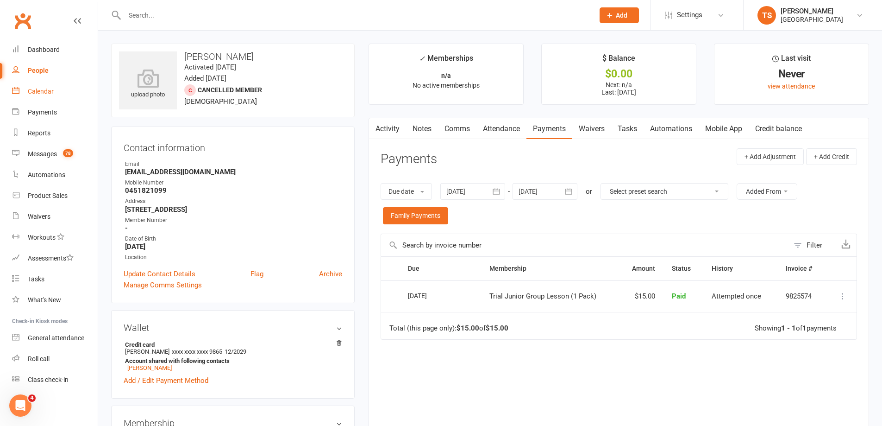
drag, startPoint x: 39, startPoint y: 93, endPoint x: 117, endPoint y: 109, distance: 79.5
click at [38, 93] on div "Calendar" at bounding box center [41, 91] width 26 height 7
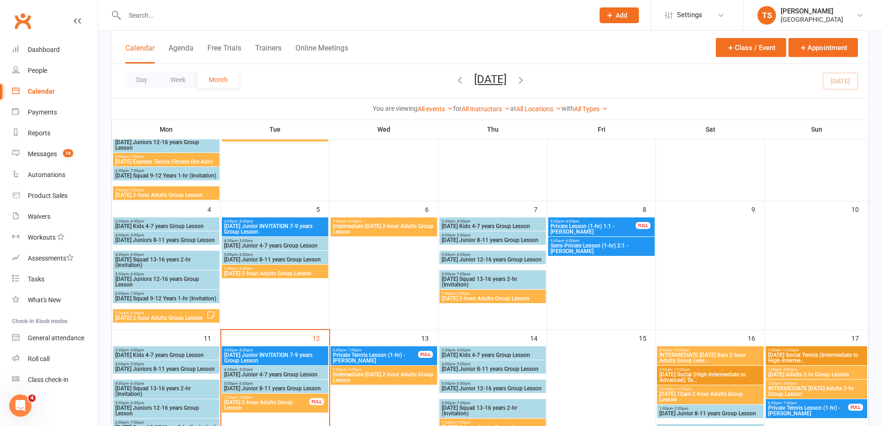
scroll to position [185, 0]
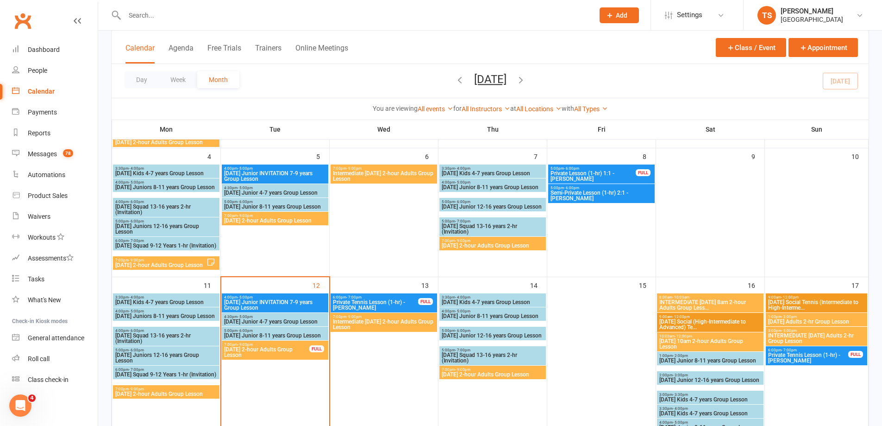
click at [138, 358] on span "[DATE] Juniors 12-16 years Group Lesson" at bounding box center [166, 357] width 103 height 11
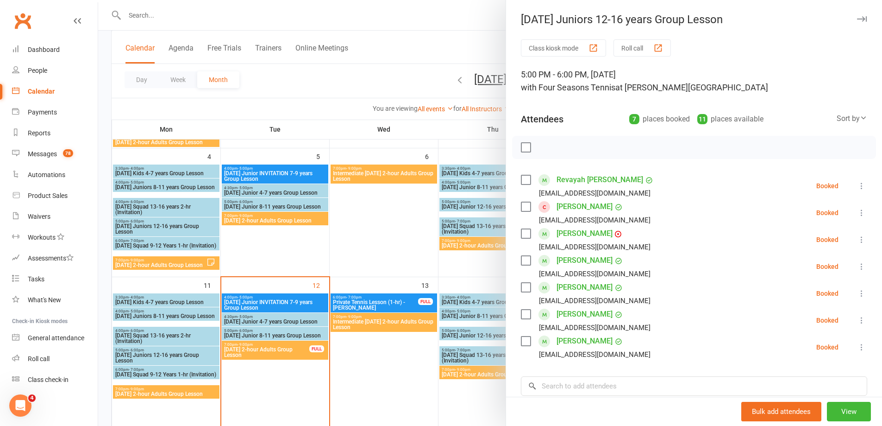
click at [857, 212] on icon at bounding box center [861, 212] width 9 height 9
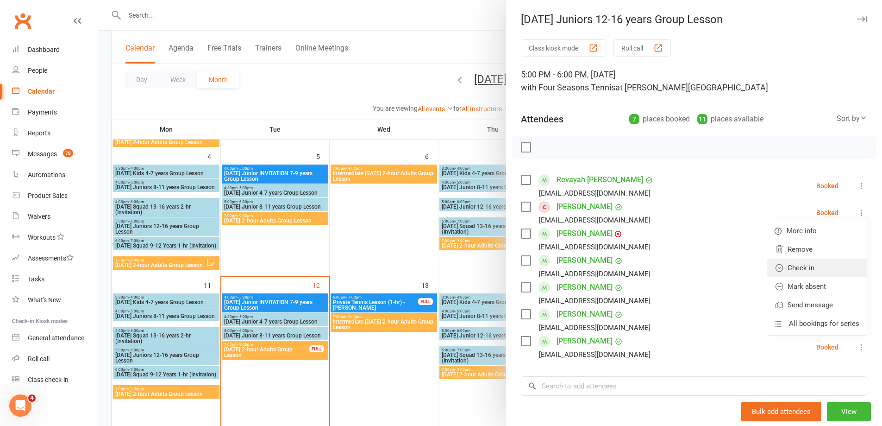
click at [790, 268] on link "Check in" at bounding box center [817, 267] width 100 height 19
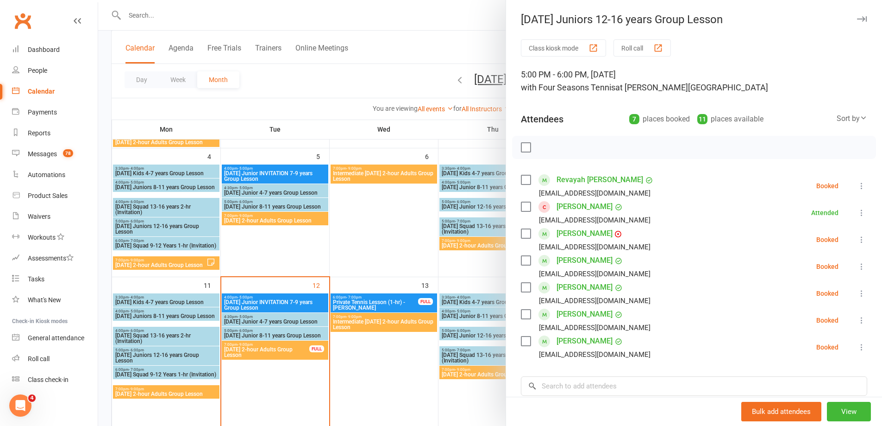
click at [573, 207] on link "[PERSON_NAME]" at bounding box center [585, 206] width 56 height 15
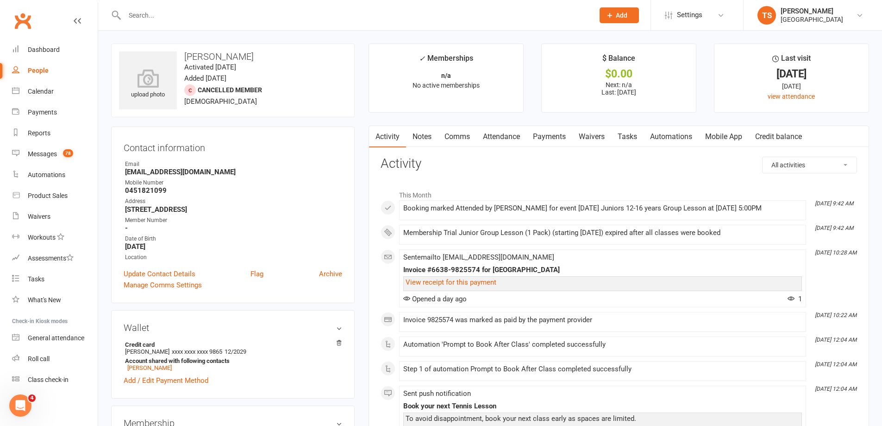
click at [545, 134] on link "Payments" at bounding box center [550, 136] width 46 height 21
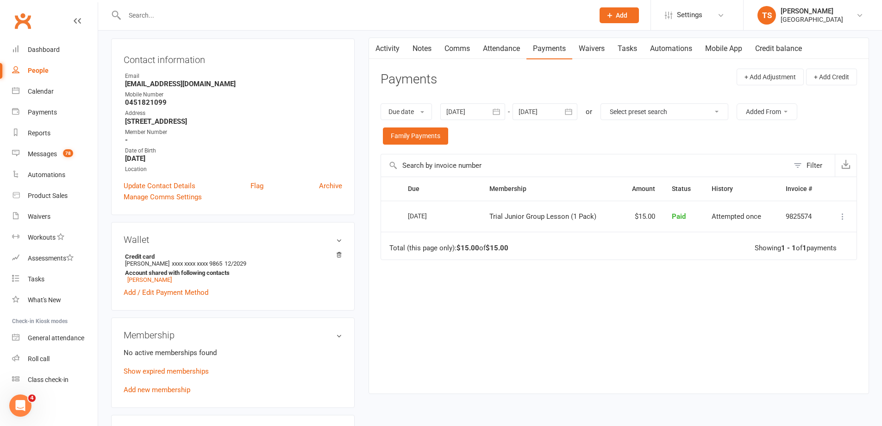
scroll to position [139, 0]
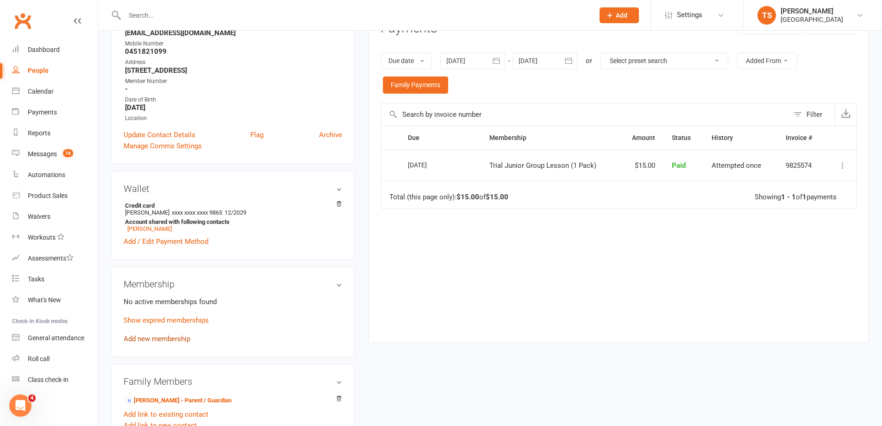
click at [147, 340] on link "Add new membership" at bounding box center [157, 338] width 67 height 8
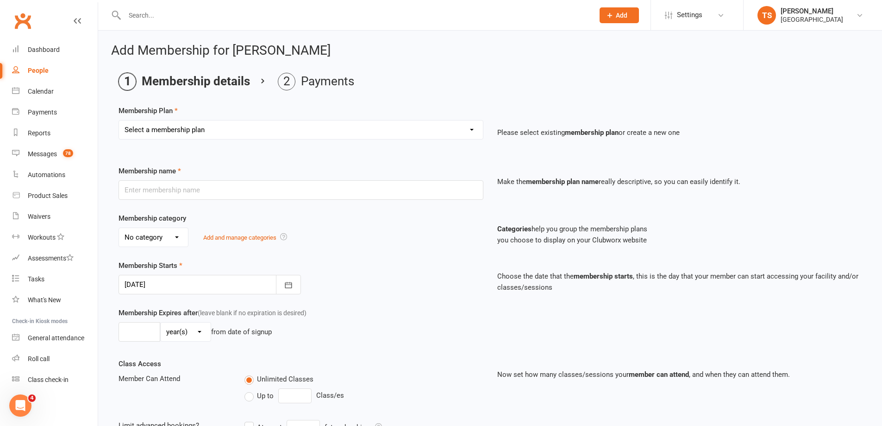
click at [475, 129] on select "Select a membership plan Create new Membership Plan Trial Junior Group Lesson (…" at bounding box center [301, 129] width 364 height 19
select select "3"
click at [119, 120] on select "Select a membership plan Create new Membership Plan Trial Junior Group Lesson (…" at bounding box center [301, 129] width 364 height 19
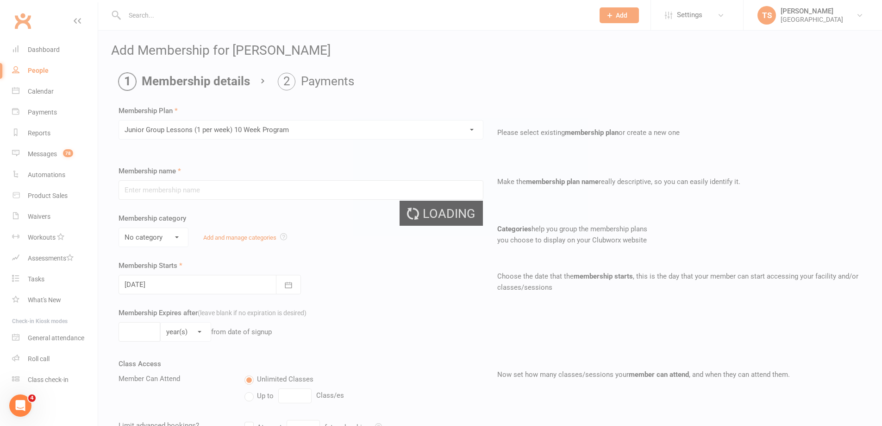
type input "Junior Group Lessons (1 per week) 10 Week Program"
select select "3"
select select "1"
type input "10"
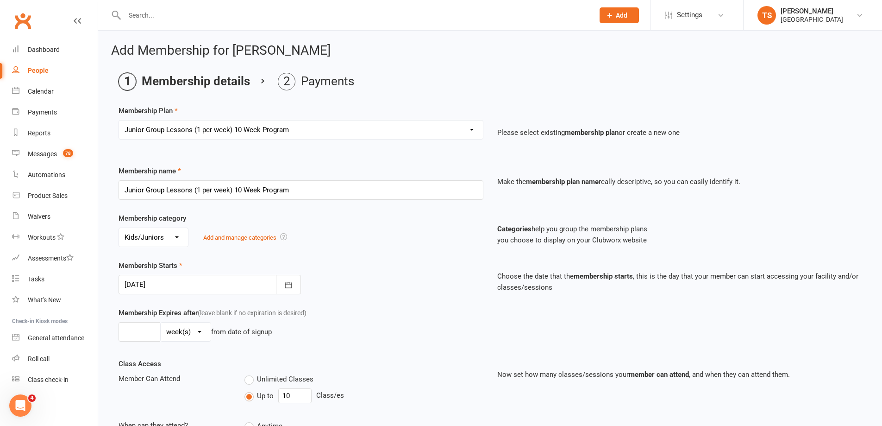
type input "[DATE]"
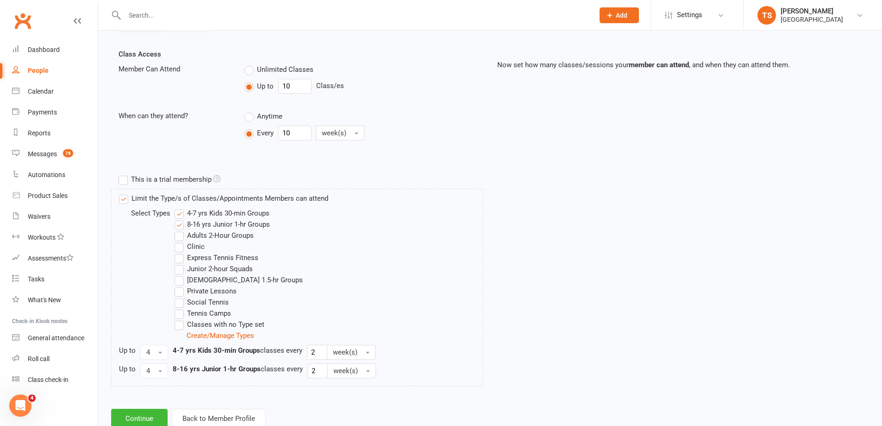
scroll to position [338, 0]
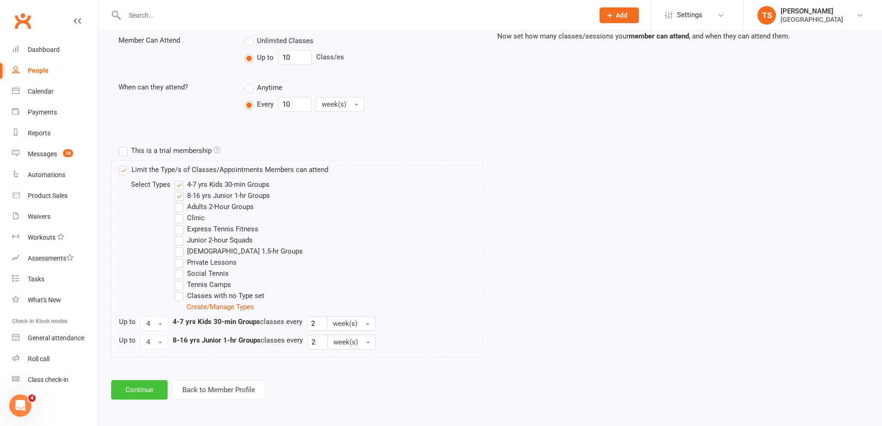
click at [137, 384] on button "Continue" at bounding box center [139, 389] width 56 height 19
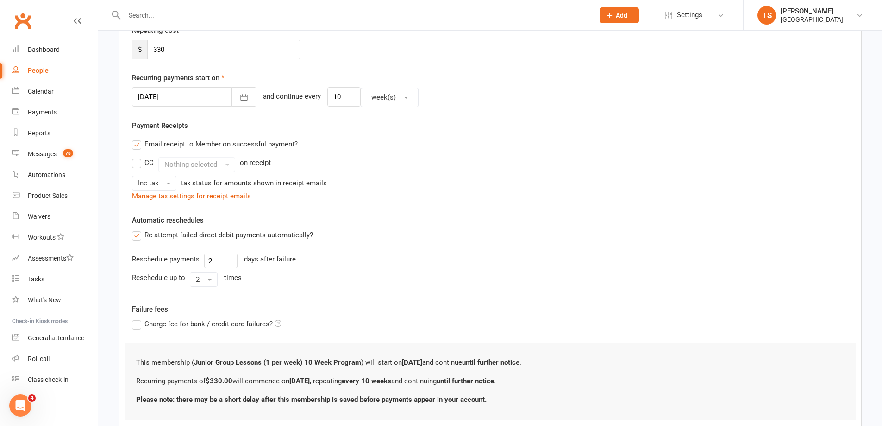
scroll to position [248, 0]
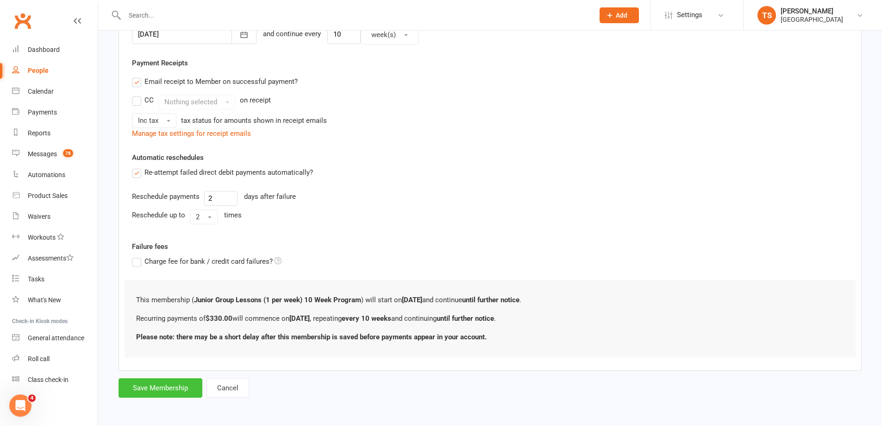
click at [170, 383] on button "Save Membership" at bounding box center [161, 387] width 84 height 19
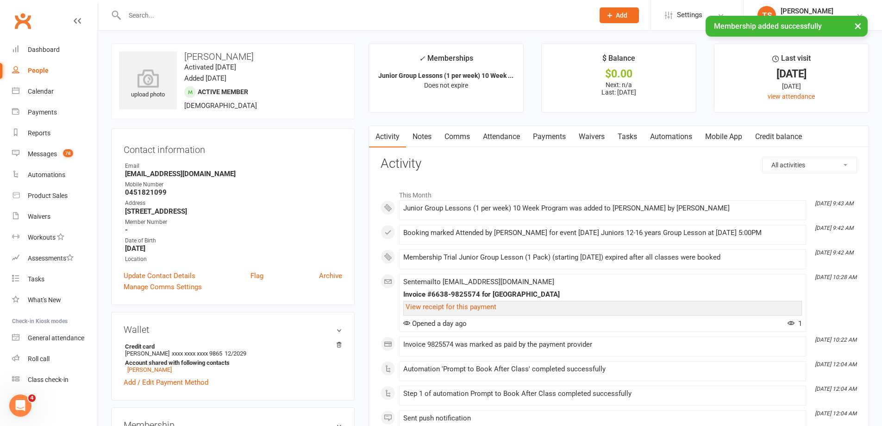
click at [424, 135] on link "Notes" at bounding box center [422, 136] width 32 height 21
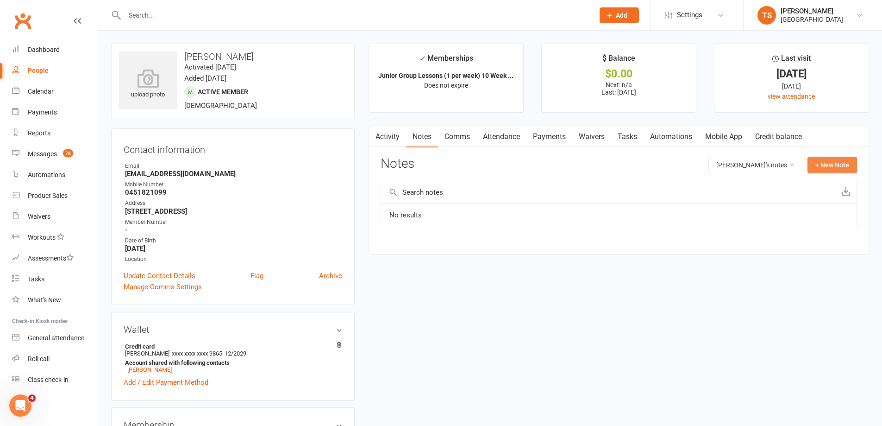
click at [834, 161] on button "+ New Note" at bounding box center [833, 165] width 50 height 17
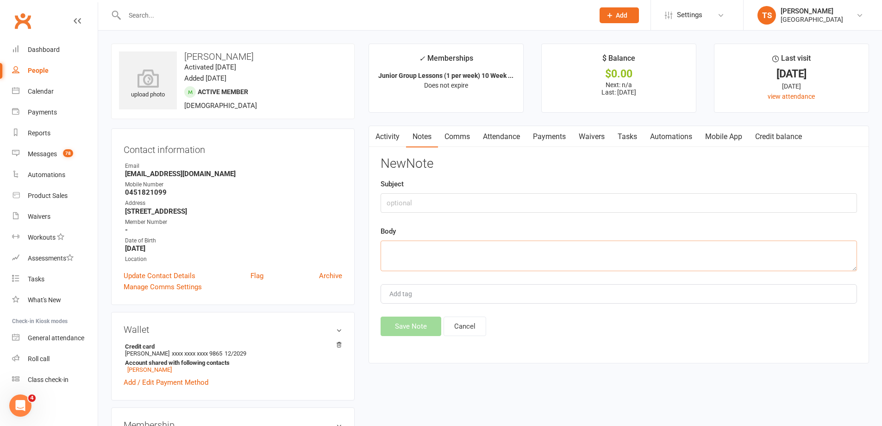
drag, startPoint x: 397, startPoint y: 253, endPoint x: 378, endPoint y: 249, distance: 19.4
click at [394, 253] on textarea at bounding box center [619, 255] width 477 height 31
type textarea "She will need extension of prog during school hols"
click at [408, 326] on button "Save Note" at bounding box center [411, 325] width 61 height 19
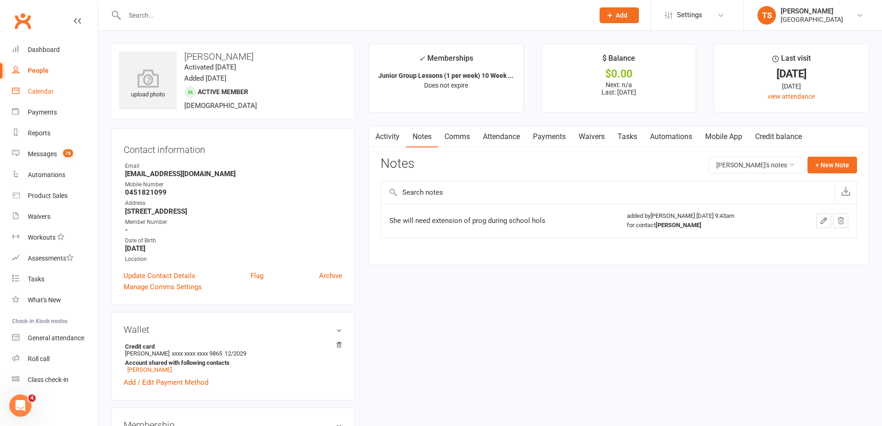
click at [38, 92] on div "Calendar" at bounding box center [41, 91] width 26 height 7
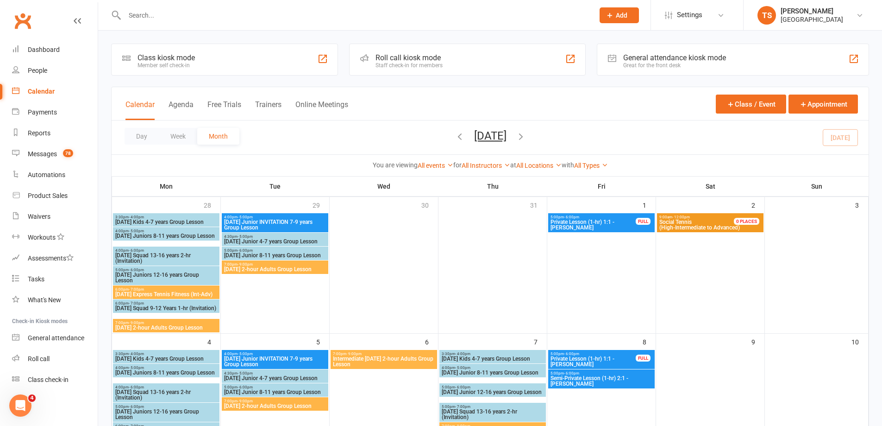
click at [154, 15] on input "text" at bounding box center [355, 15] width 466 height 13
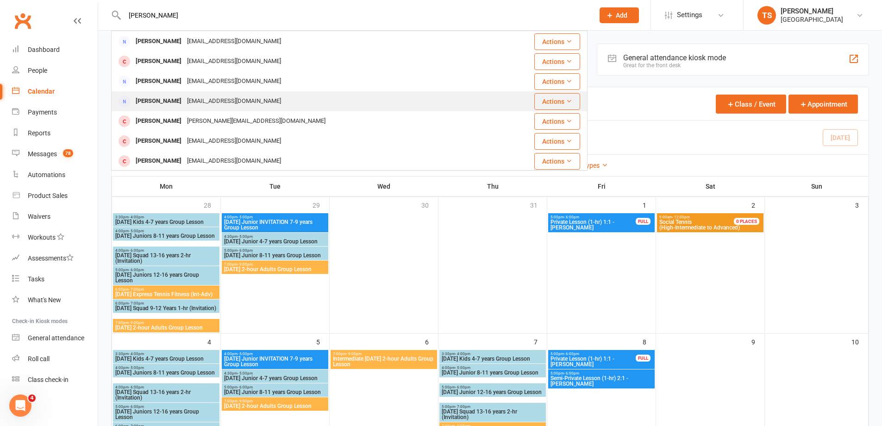
scroll to position [185, 0]
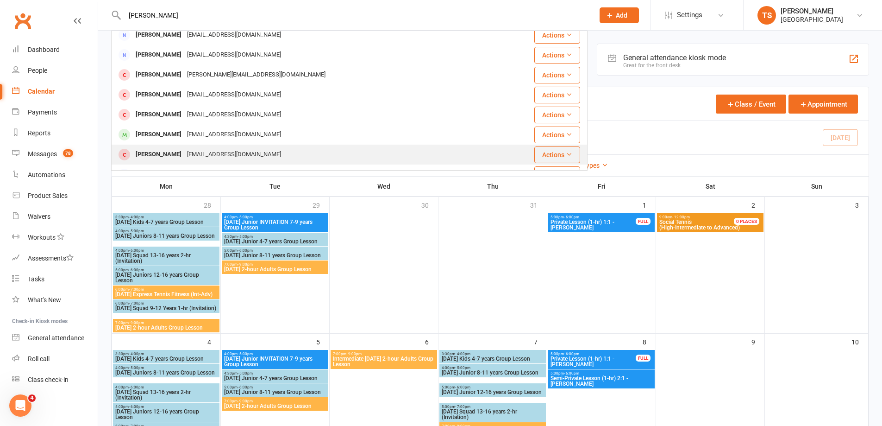
type input "[PERSON_NAME]"
click at [140, 156] on div "[PERSON_NAME]" at bounding box center [158, 154] width 51 height 13
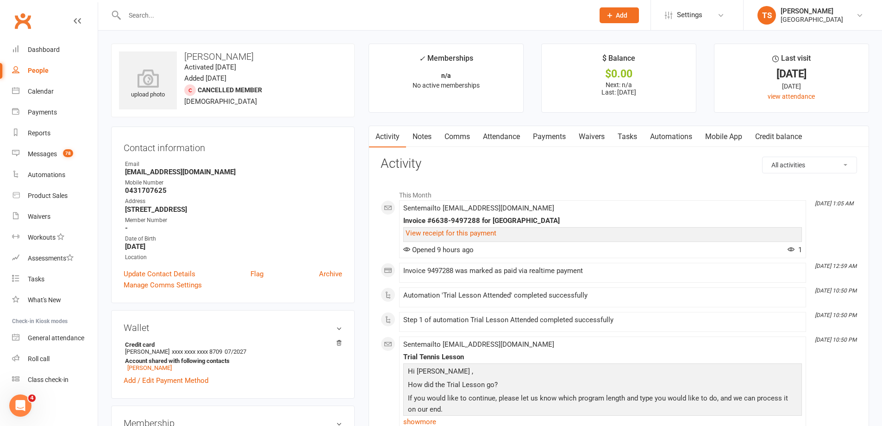
click at [132, 9] on input "text" at bounding box center [355, 15] width 466 height 13
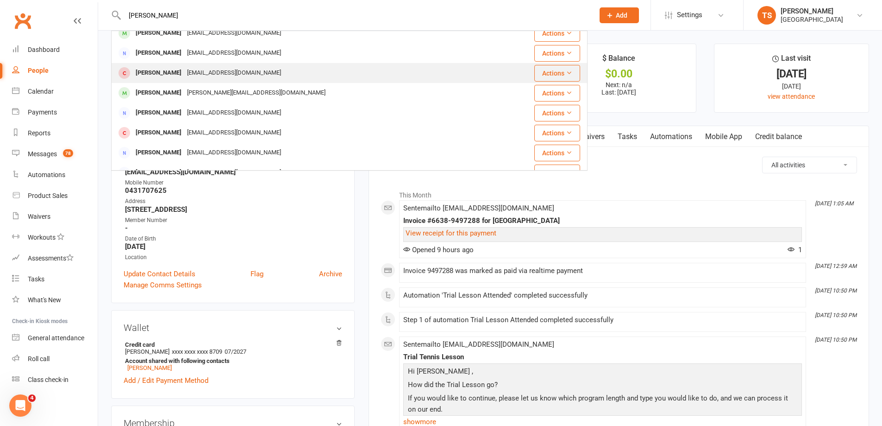
scroll to position [167, 0]
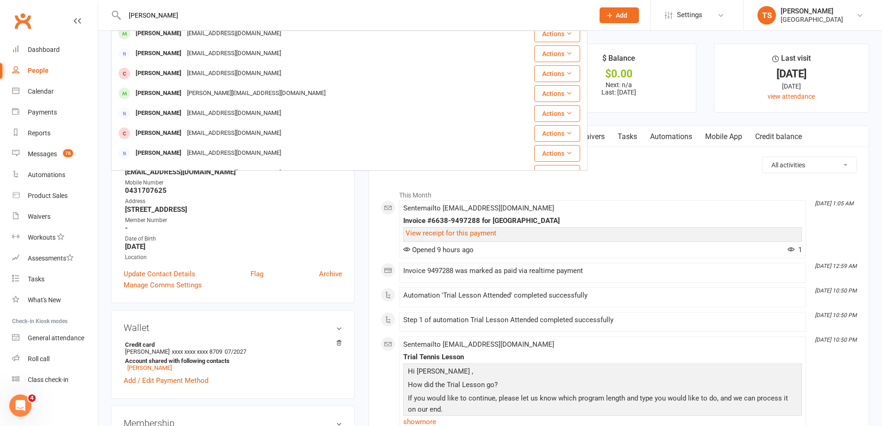
type input "[PERSON_NAME]"
click at [322, 209] on strong "[STREET_ADDRESS]" at bounding box center [233, 209] width 217 height 8
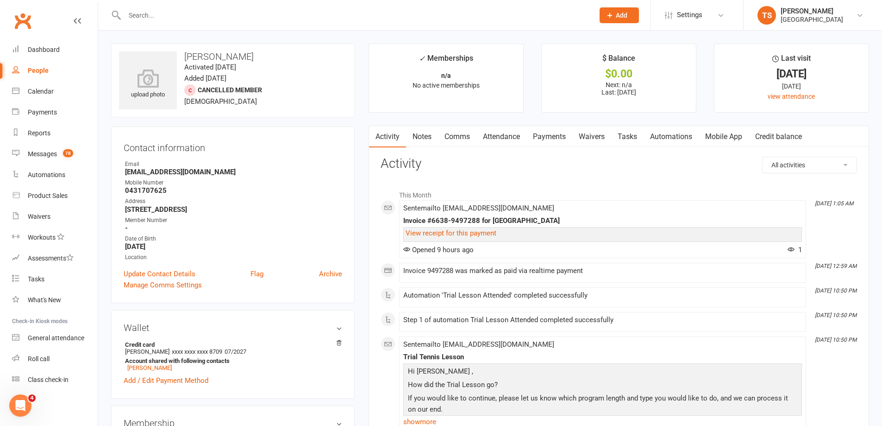
click at [139, 13] on input "text" at bounding box center [355, 15] width 466 height 13
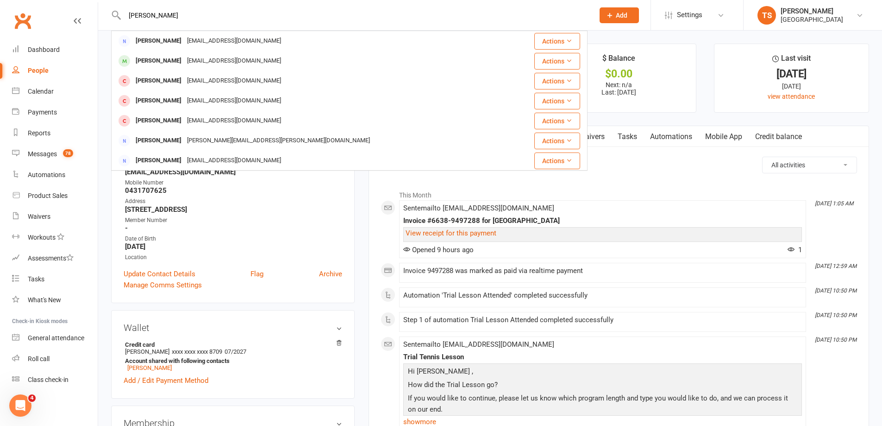
type input "[PERSON_NAME]"
click at [154, 60] on div "[PERSON_NAME]" at bounding box center [158, 60] width 51 height 13
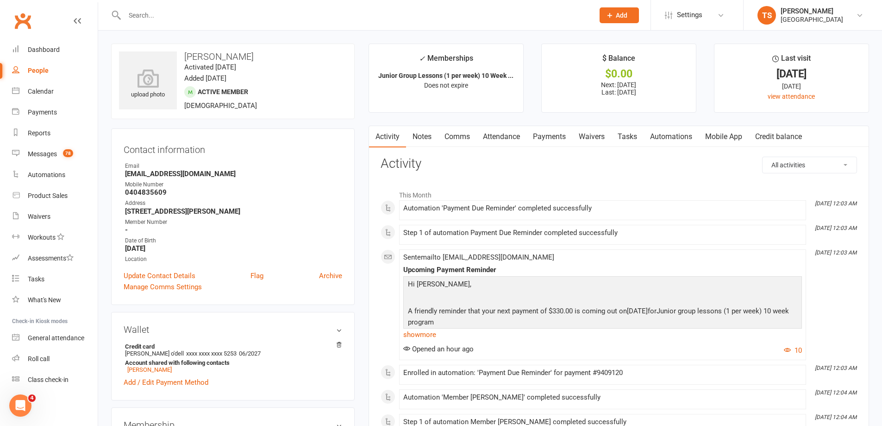
click at [544, 140] on link "Payments" at bounding box center [550, 136] width 46 height 21
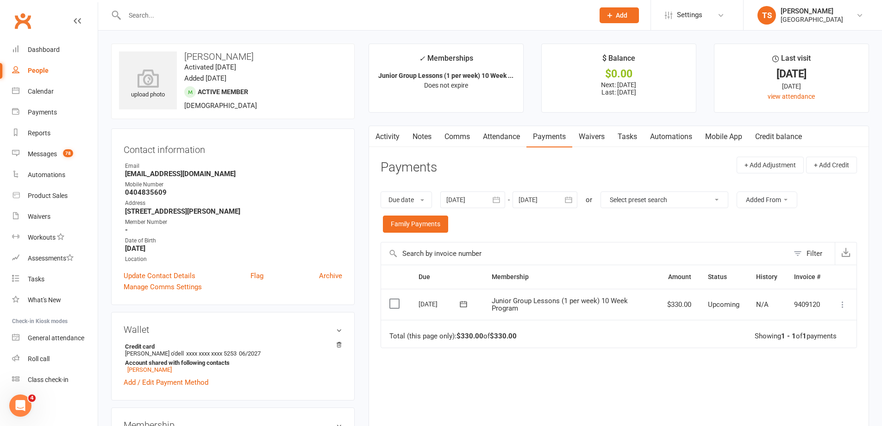
click at [462, 194] on div at bounding box center [472, 199] width 65 height 17
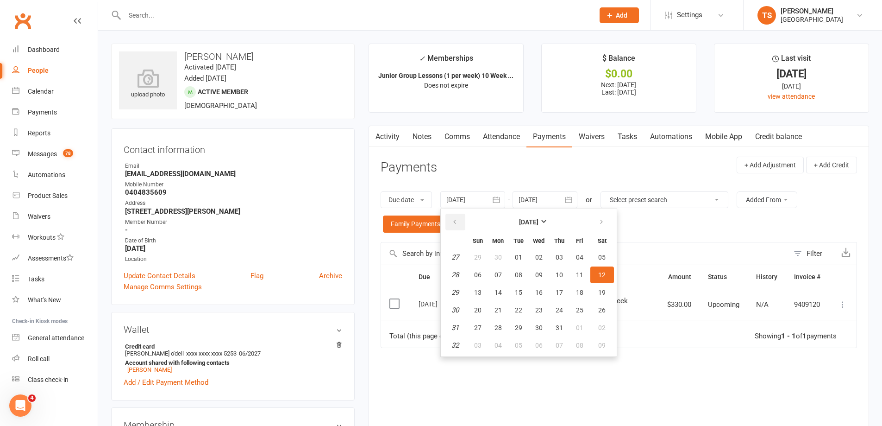
click at [456, 220] on icon "button" at bounding box center [455, 221] width 6 height 7
click at [478, 271] on span "06" at bounding box center [477, 274] width 7 height 7
type input "[DATE]"
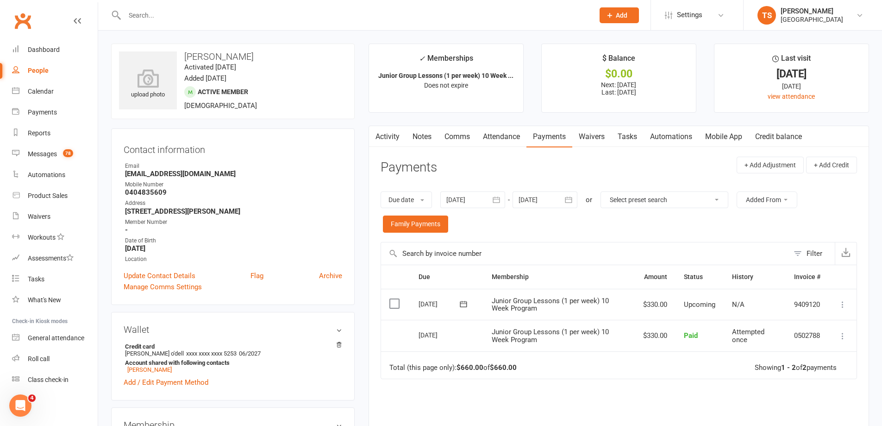
click at [497, 135] on link "Attendance" at bounding box center [502, 136] width 50 height 21
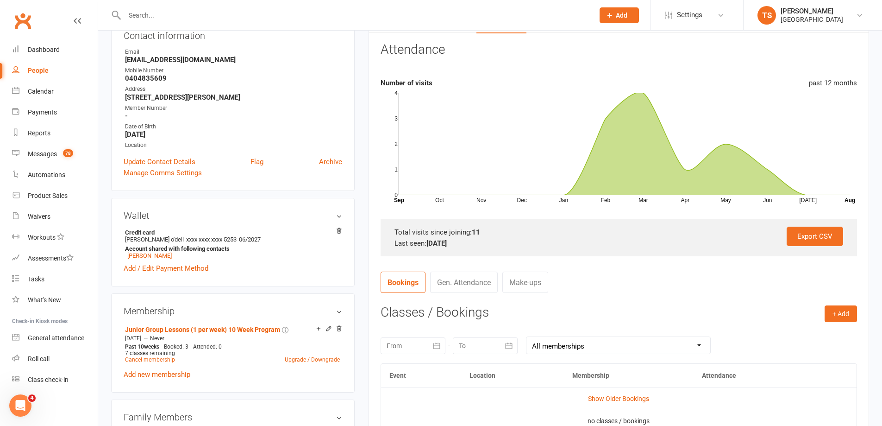
scroll to position [185, 0]
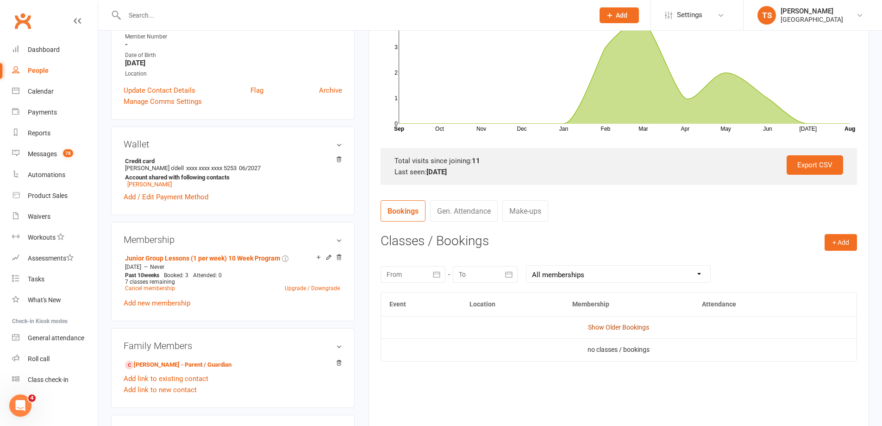
click at [615, 326] on link "Show Older Bookings" at bounding box center [618, 326] width 61 height 7
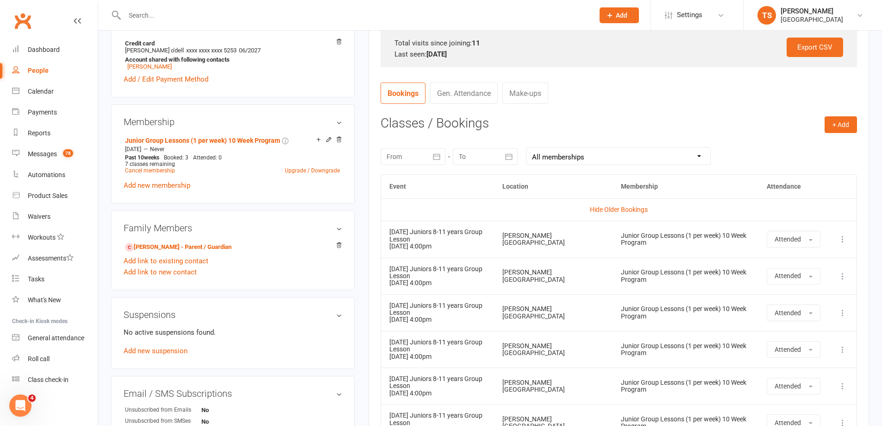
scroll to position [278, 0]
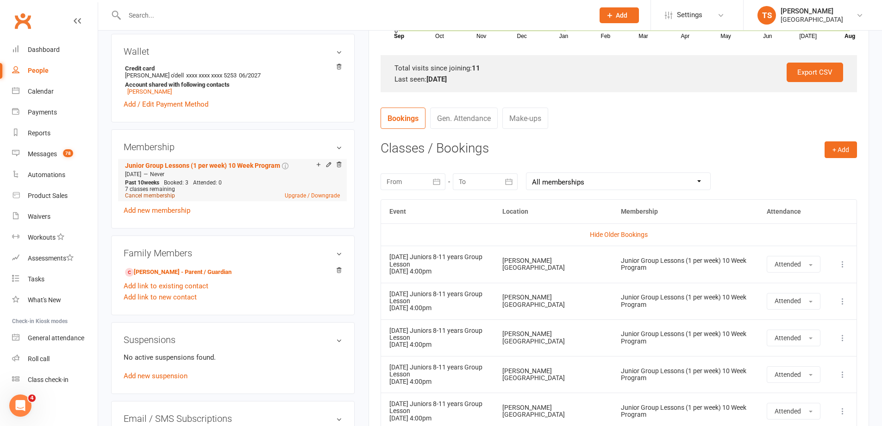
click at [150, 195] on link "Cancel membership" at bounding box center [150, 195] width 50 height 6
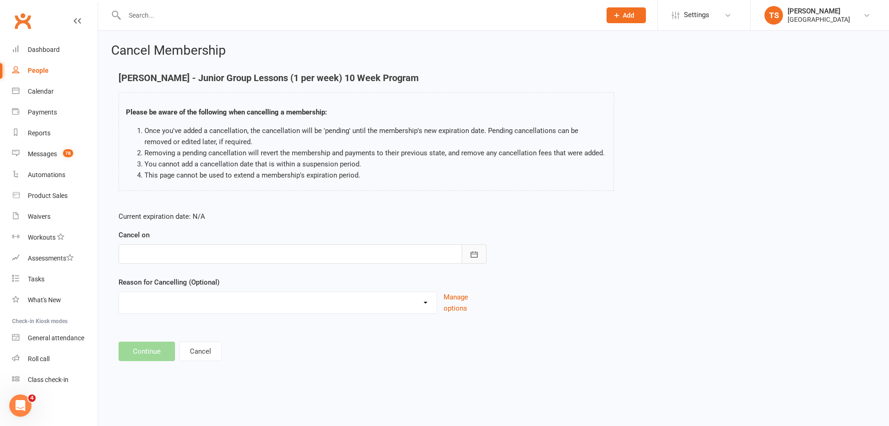
click at [483, 256] on button "button" at bounding box center [474, 253] width 25 height 19
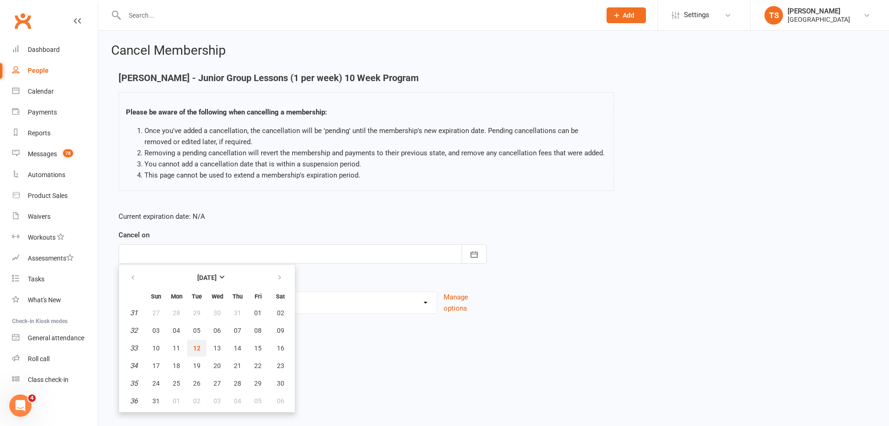
click at [197, 345] on span "12" at bounding box center [196, 347] width 7 height 7
type input "[DATE]"
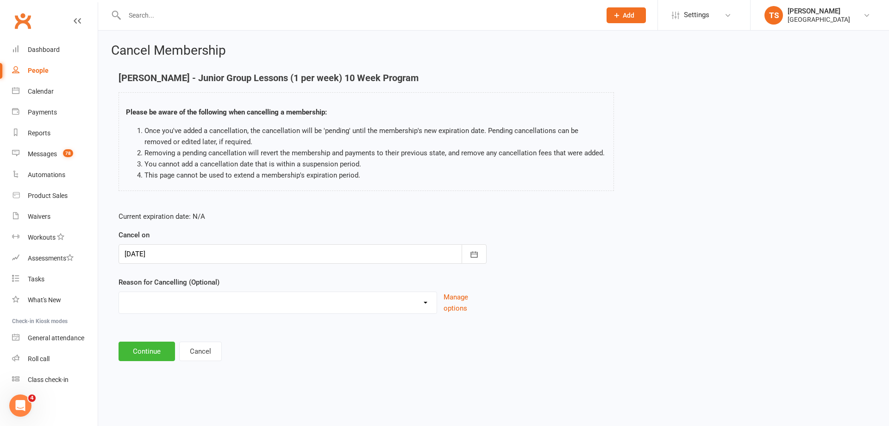
click at [133, 306] on select "Change to program Holiday Injury New program Not continuing Other reason" at bounding box center [278, 301] width 318 height 19
select select "4"
click at [119, 292] on select "Change to program Holiday Injury New program Not continuing Other reason" at bounding box center [278, 301] width 318 height 19
click at [158, 357] on button "Continue" at bounding box center [147, 350] width 56 height 19
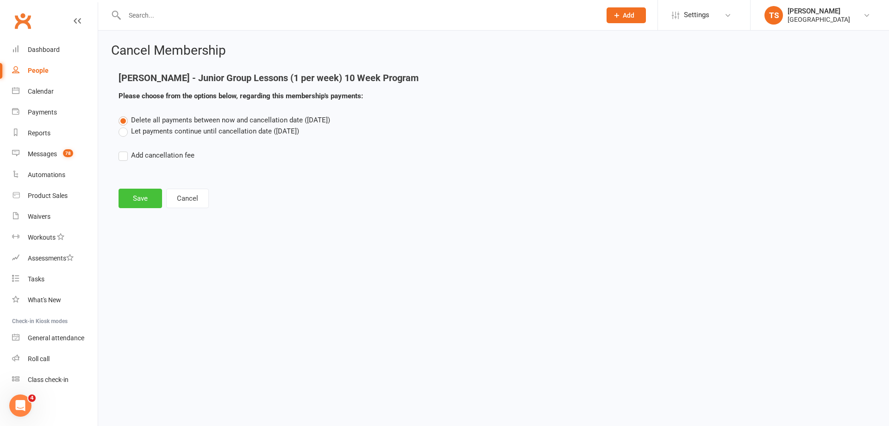
click at [151, 194] on button "Save" at bounding box center [141, 197] width 44 height 19
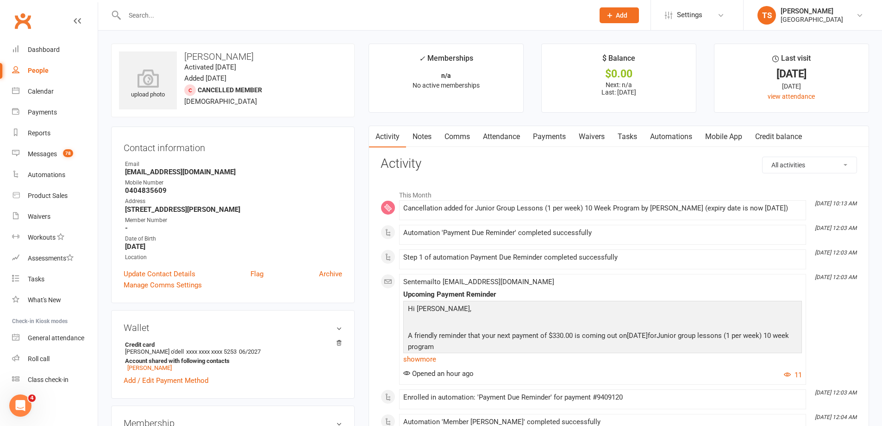
click at [133, 6] on div at bounding box center [349, 15] width 477 height 30
click at [136, 10] on input "text" at bounding box center [355, 15] width 466 height 13
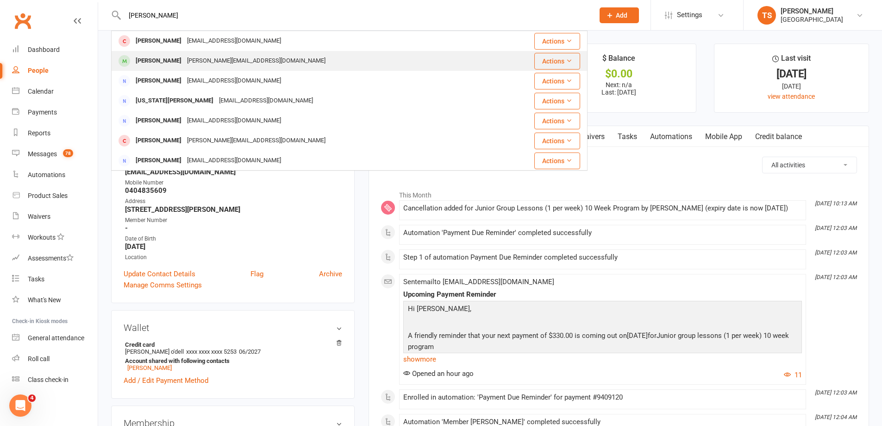
type input "[PERSON_NAME]"
drag, startPoint x: 199, startPoint y: 59, endPoint x: 199, endPoint y: 54, distance: 5.1
click at [199, 56] on div "[PERSON_NAME][EMAIL_ADDRESS][DOMAIN_NAME]" at bounding box center [256, 60] width 144 height 13
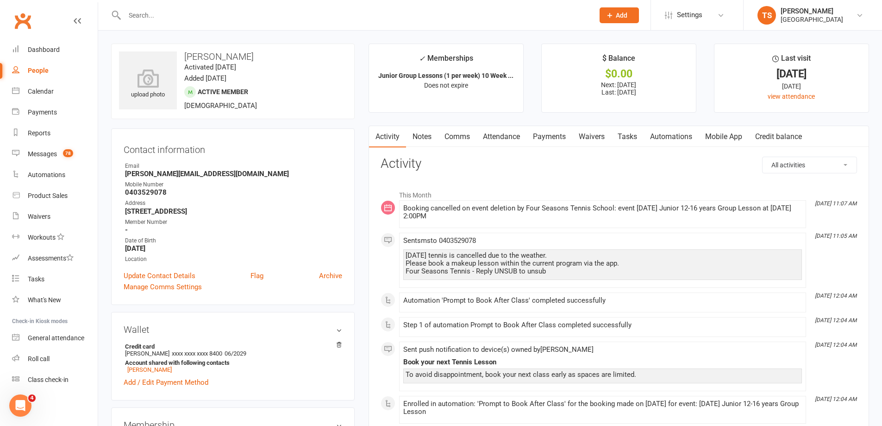
click at [540, 137] on link "Payments" at bounding box center [550, 136] width 46 height 21
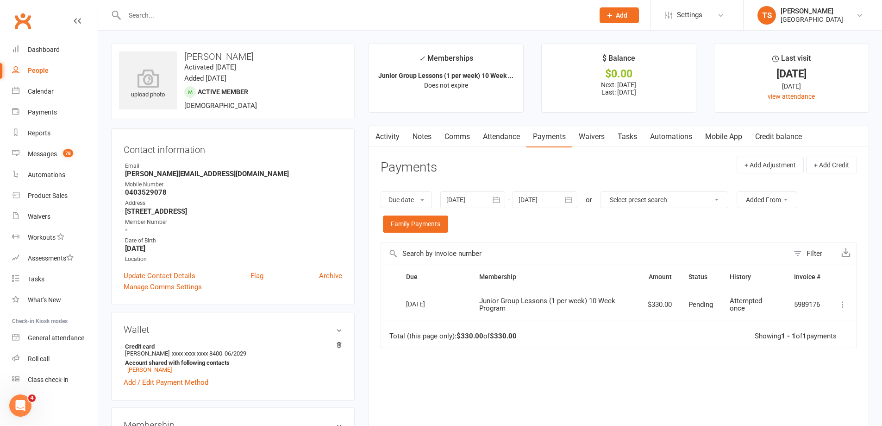
click at [549, 139] on link "Payments" at bounding box center [550, 136] width 46 height 21
click at [476, 201] on div at bounding box center [472, 199] width 65 height 17
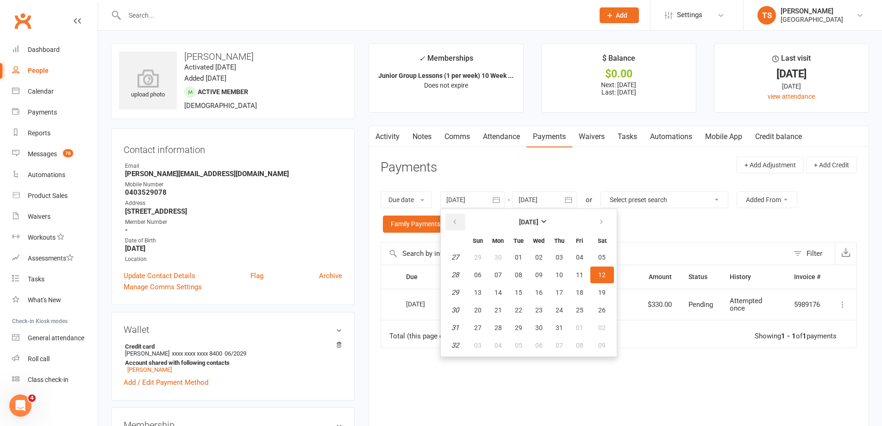
click at [453, 226] on button "button" at bounding box center [455, 221] width 20 height 17
click at [453, 226] on icon "button" at bounding box center [455, 221] width 6 height 7
click at [482, 273] on span "06" at bounding box center [477, 274] width 7 height 7
type input "[DATE]"
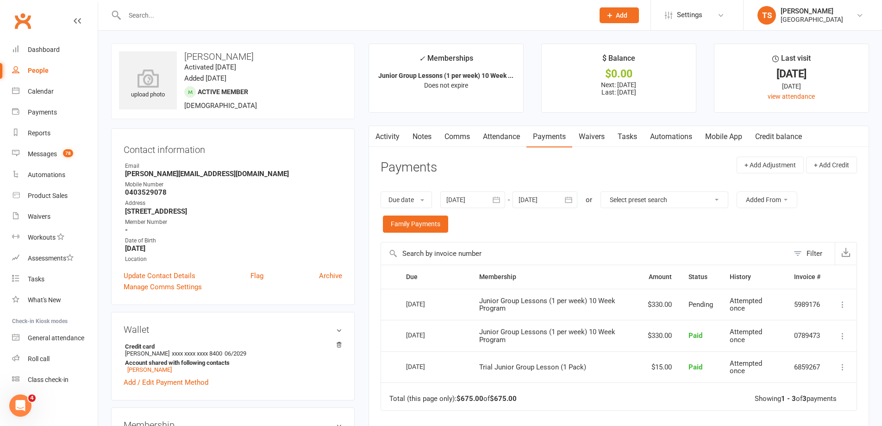
click at [491, 133] on link "Attendance" at bounding box center [502, 136] width 50 height 21
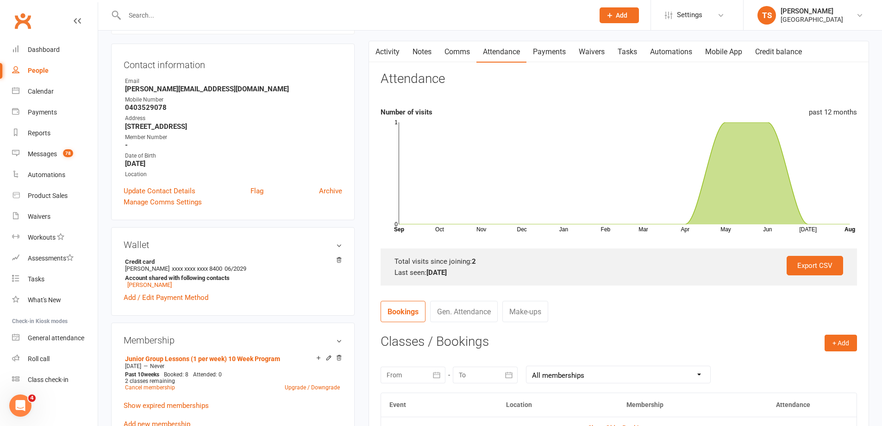
scroll to position [185, 0]
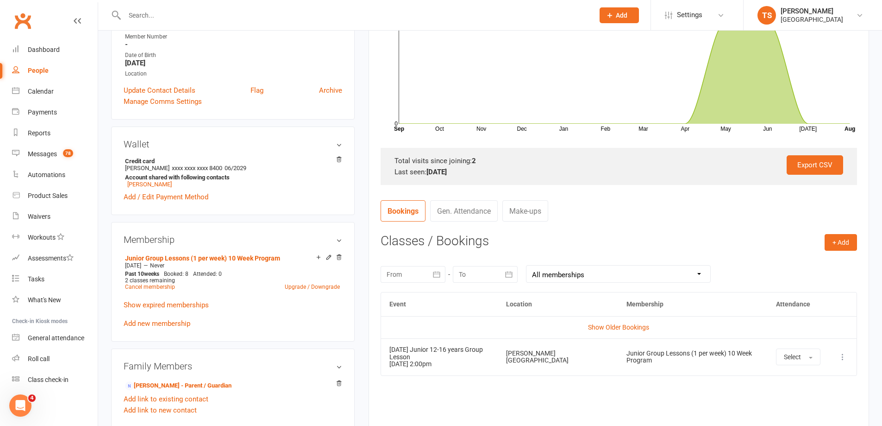
click at [625, 331] on td "Show Older Bookings" at bounding box center [619, 327] width 476 height 22
click at [623, 329] on link "Show Older Bookings" at bounding box center [618, 326] width 61 height 7
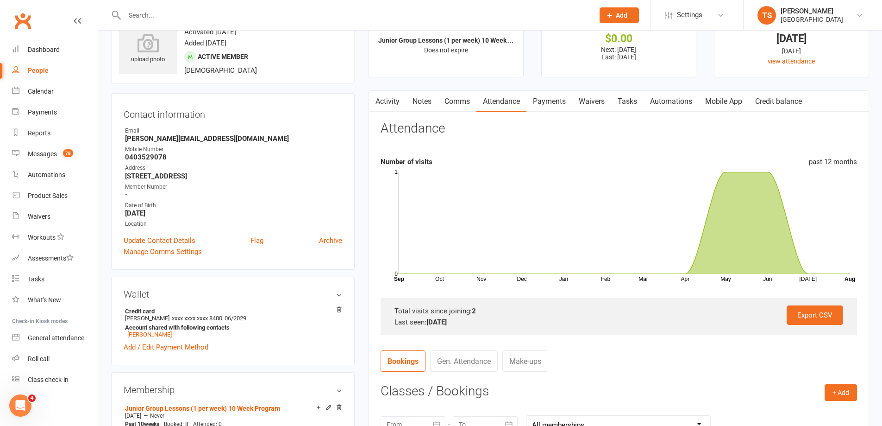
scroll to position [0, 0]
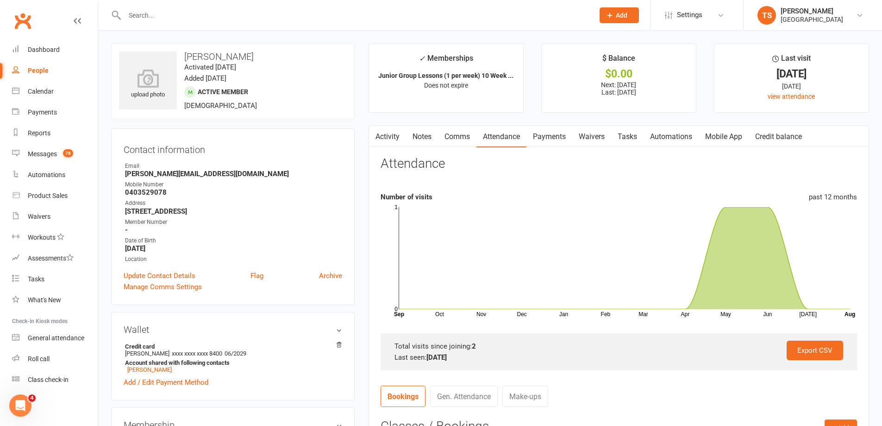
click at [423, 133] on link "Notes" at bounding box center [422, 136] width 32 height 21
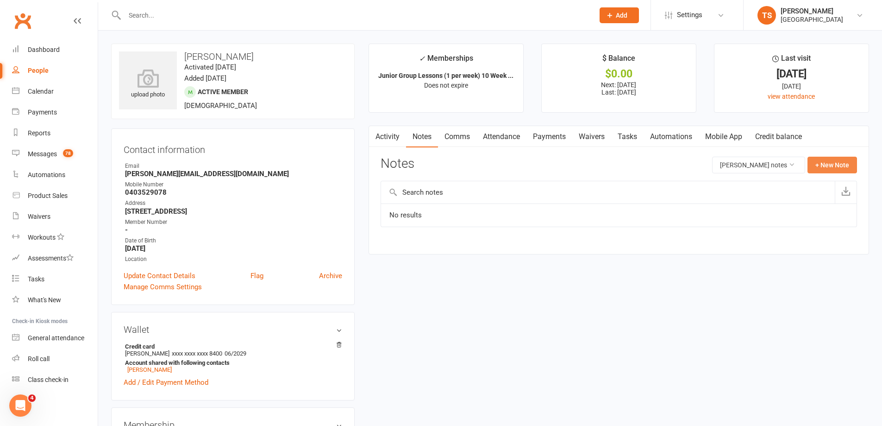
click at [823, 163] on button "+ New Note" at bounding box center [833, 165] width 50 height 17
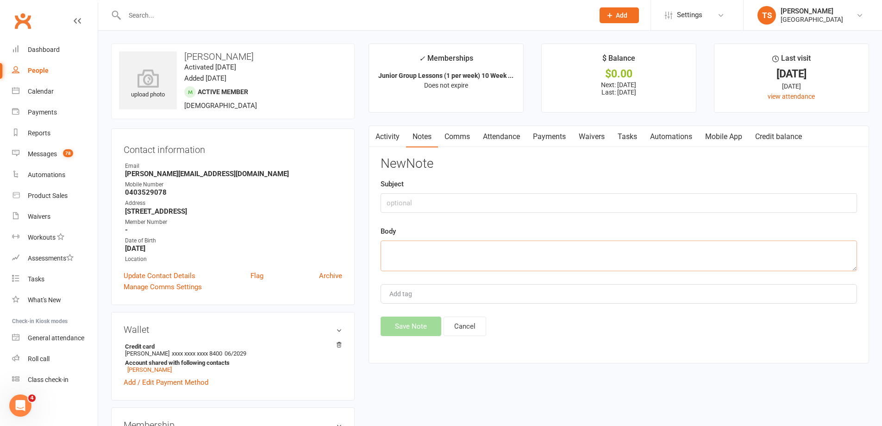
drag, startPoint x: 389, startPoint y: 253, endPoint x: 374, endPoint y: 244, distance: 18.1
click at [389, 252] on textarea at bounding box center [619, 255] width 477 height 31
type textarea "Give him 14 sessions in his new program due to rainout days."
click at [425, 329] on button "Save Note" at bounding box center [411, 325] width 61 height 19
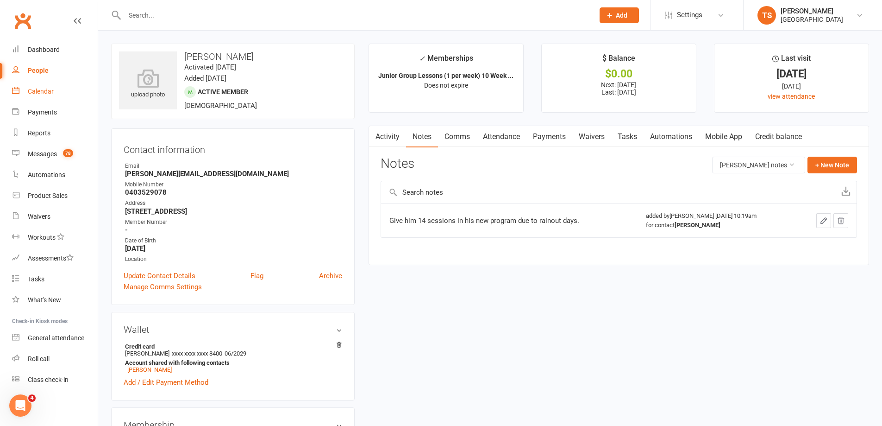
click at [36, 90] on div "Calendar" at bounding box center [41, 91] width 26 height 7
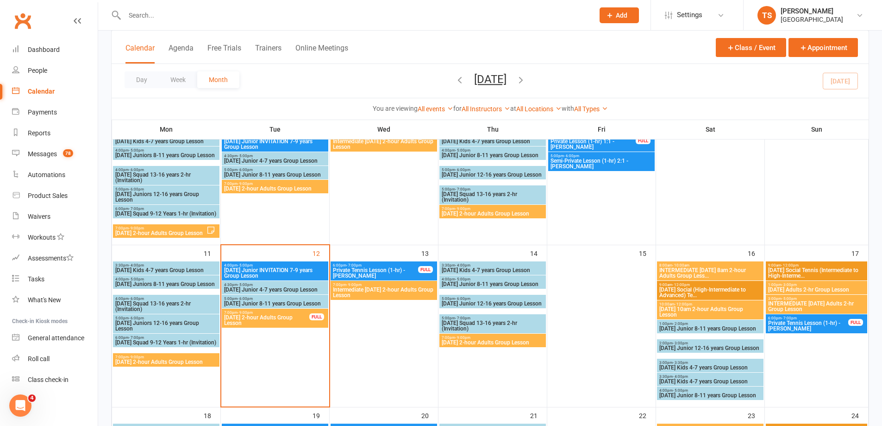
scroll to position [232, 0]
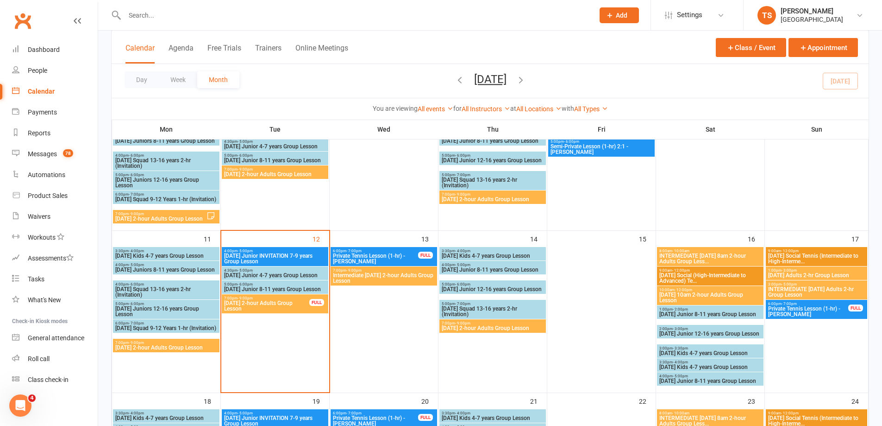
click at [675, 378] on span "[DATE] Junior 8-11 years Group Lesson" at bounding box center [710, 381] width 103 height 6
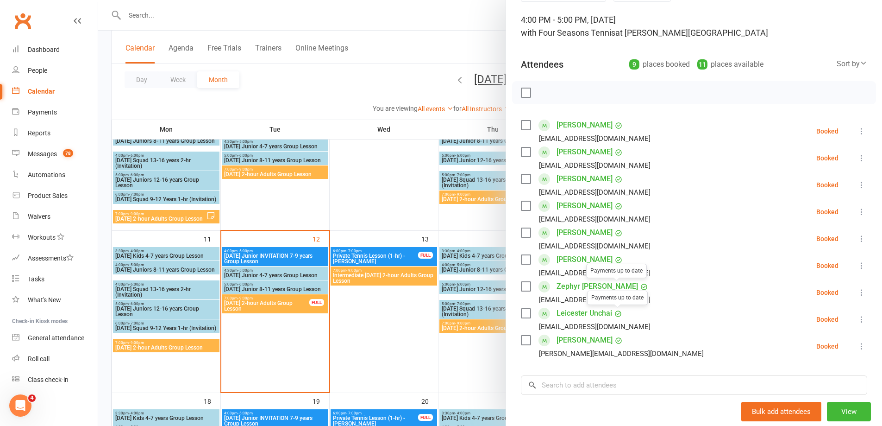
scroll to position [139, 0]
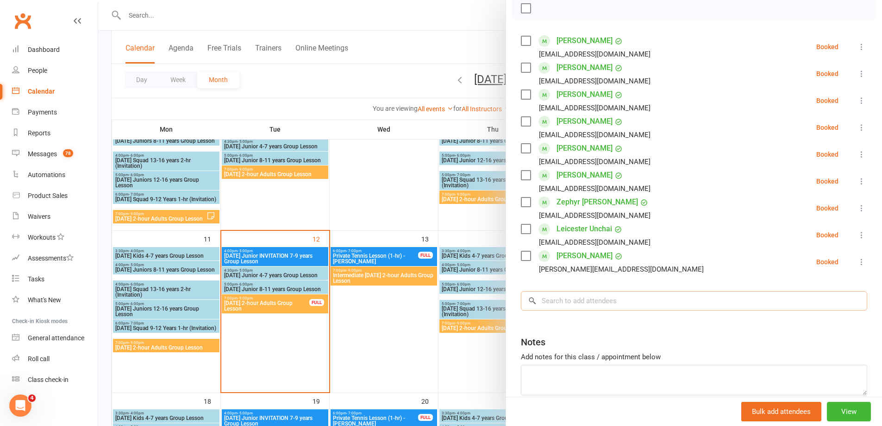
drag, startPoint x: 551, startPoint y: 304, endPoint x: 545, endPoint y: 301, distance: 6.6
click at [551, 303] on input "search" at bounding box center [694, 300] width 346 height 19
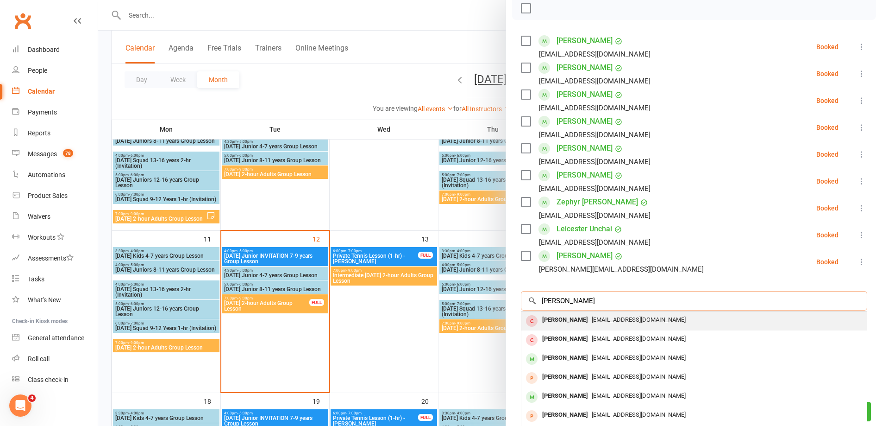
type input "[PERSON_NAME]"
click at [561, 318] on div "[PERSON_NAME]" at bounding box center [565, 319] width 53 height 13
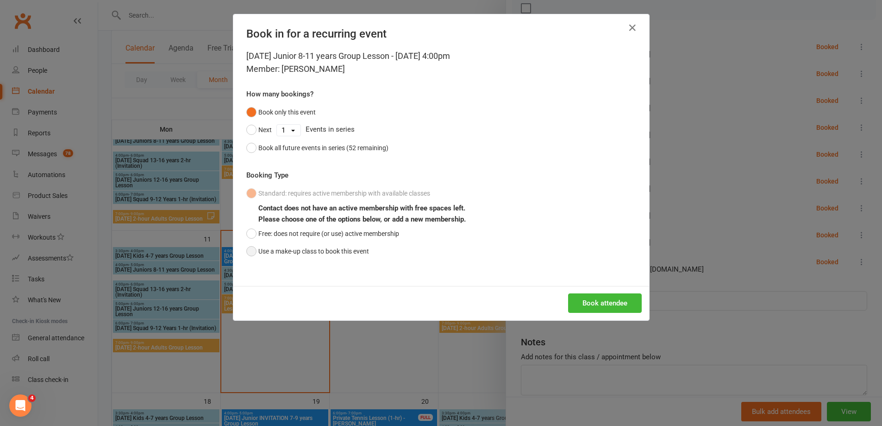
click at [246, 249] on button "Use a make-up class to book this event" at bounding box center [307, 251] width 123 height 18
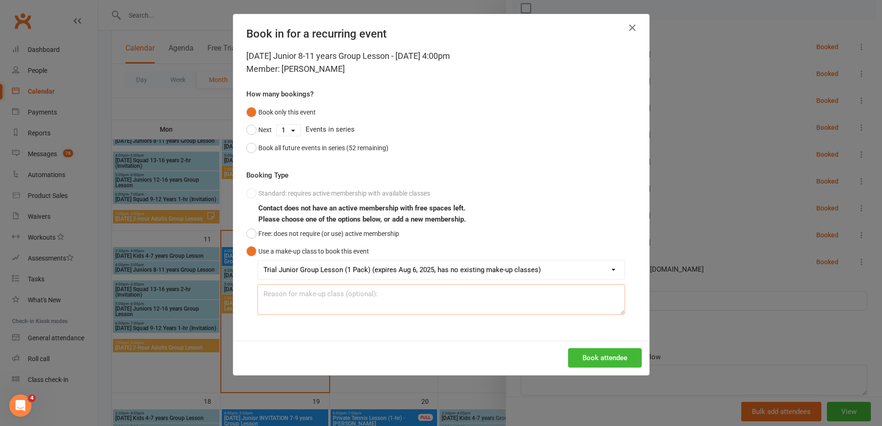
click at [272, 290] on textarea at bounding box center [441, 299] width 368 height 31
type textarea "Has been rained out 2 Saturdays"
click at [603, 355] on button "Book attendee" at bounding box center [605, 357] width 74 height 19
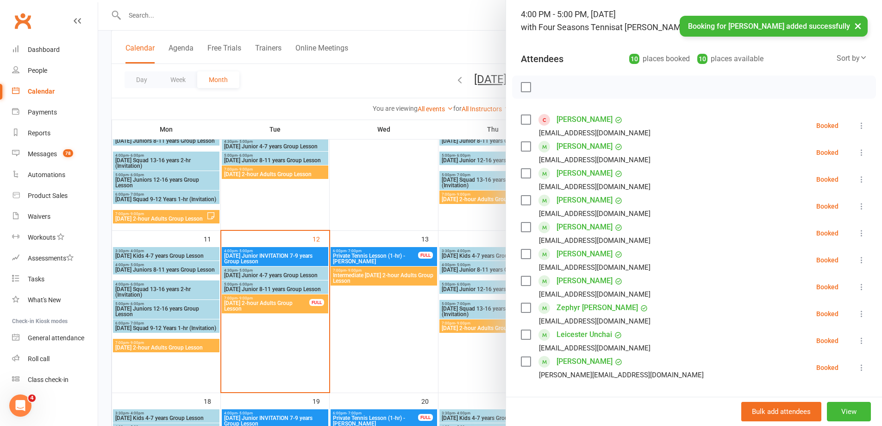
scroll to position [46, 0]
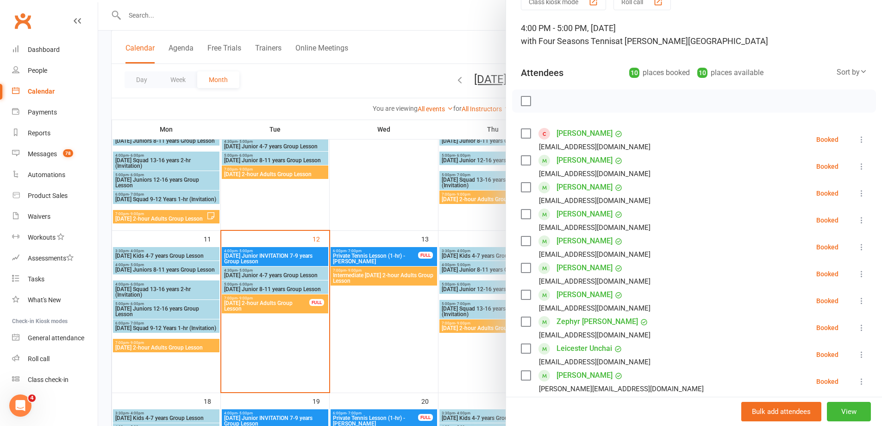
click at [372, 201] on div at bounding box center [490, 213] width 784 height 426
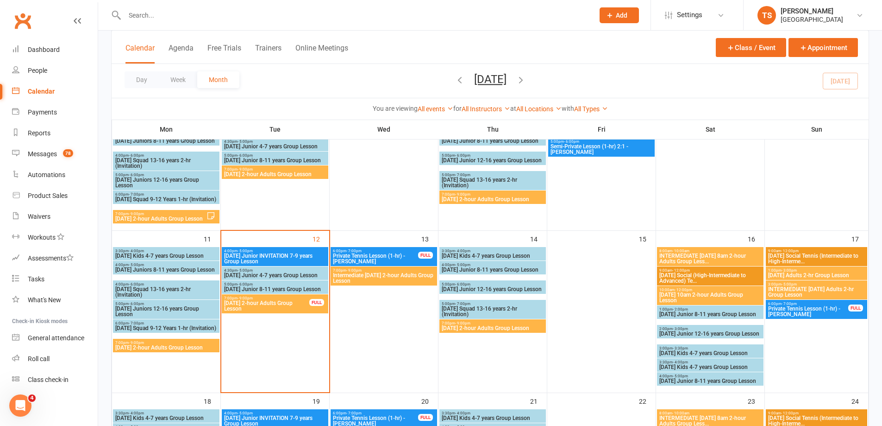
drag, startPoint x: 138, startPoint y: 19, endPoint x: 136, endPoint y: 13, distance: 6.6
click at [136, 19] on input "text" at bounding box center [355, 15] width 466 height 13
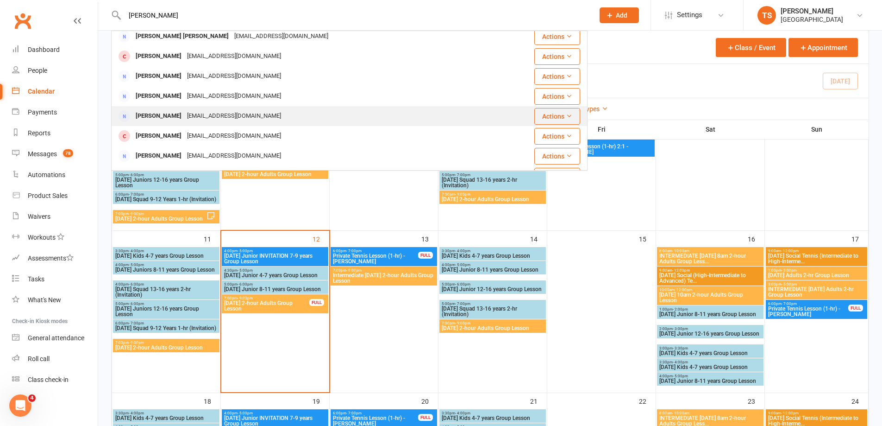
scroll to position [93, 0]
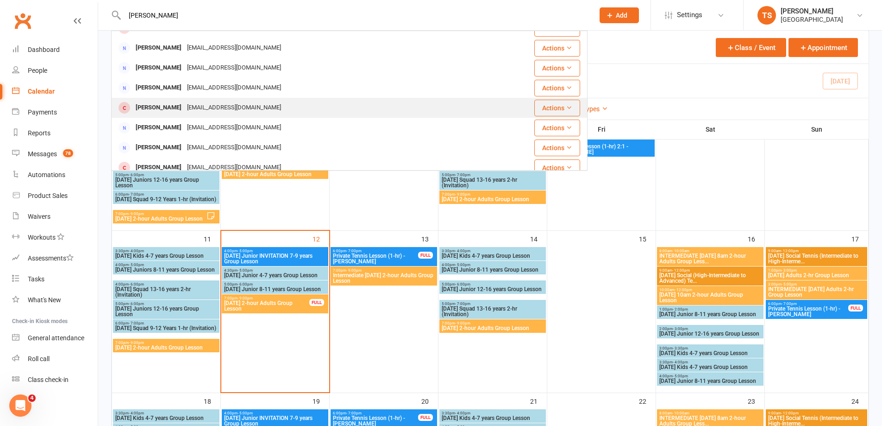
type input "[PERSON_NAME]"
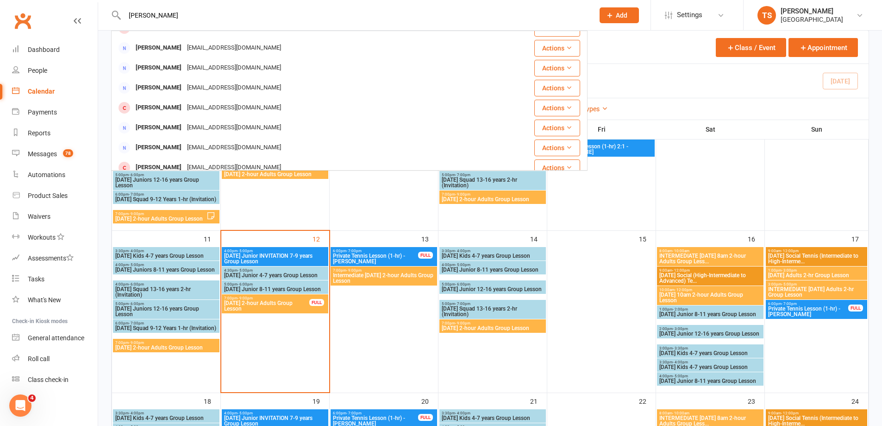
click at [169, 108] on div "[PERSON_NAME]" at bounding box center [158, 107] width 51 height 13
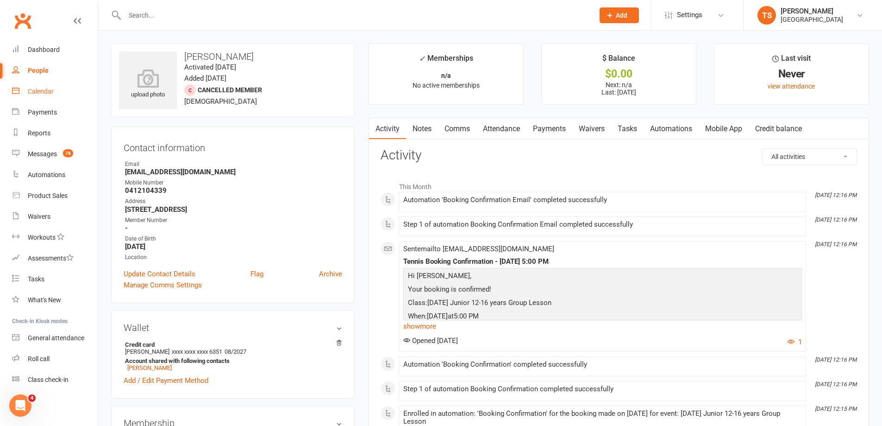
drag, startPoint x: 44, startPoint y: 87, endPoint x: 54, endPoint y: 91, distance: 11.0
click at [44, 88] on div "Calendar" at bounding box center [41, 91] width 26 height 7
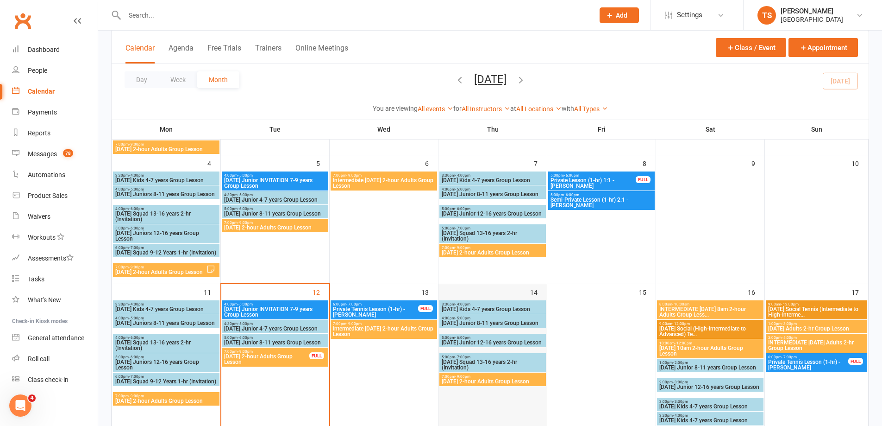
scroll to position [232, 0]
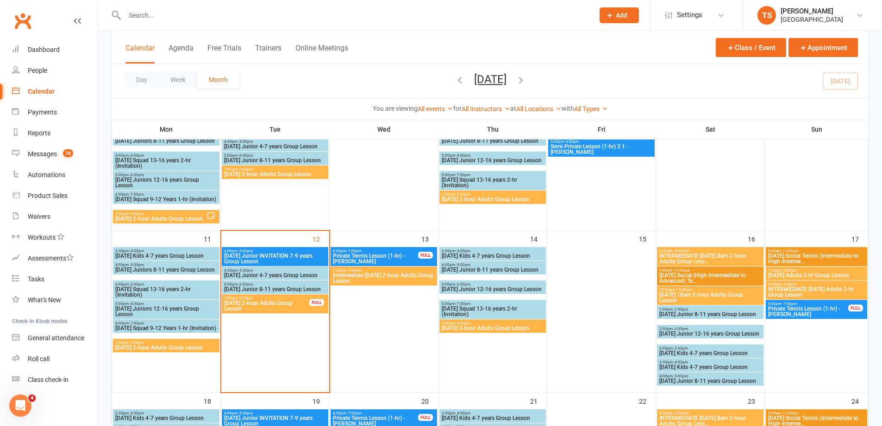
click at [472, 290] on span "[DATE] Junior 12-16 years Group Lesson" at bounding box center [492, 289] width 103 height 6
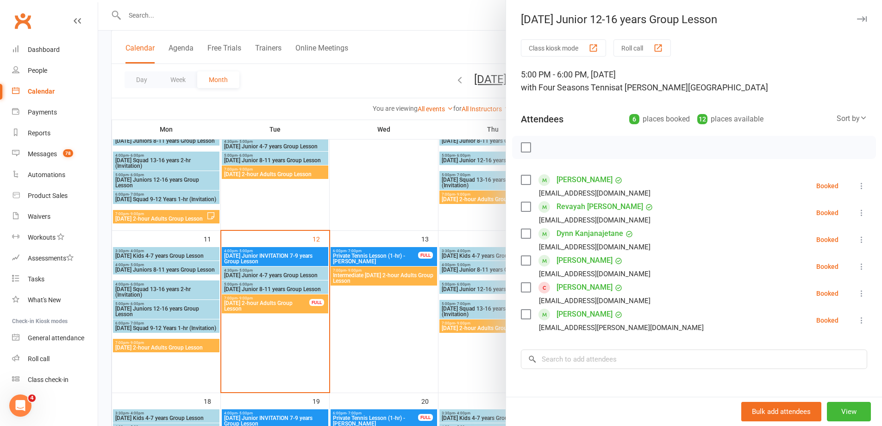
click at [857, 291] on icon at bounding box center [861, 293] width 9 height 9
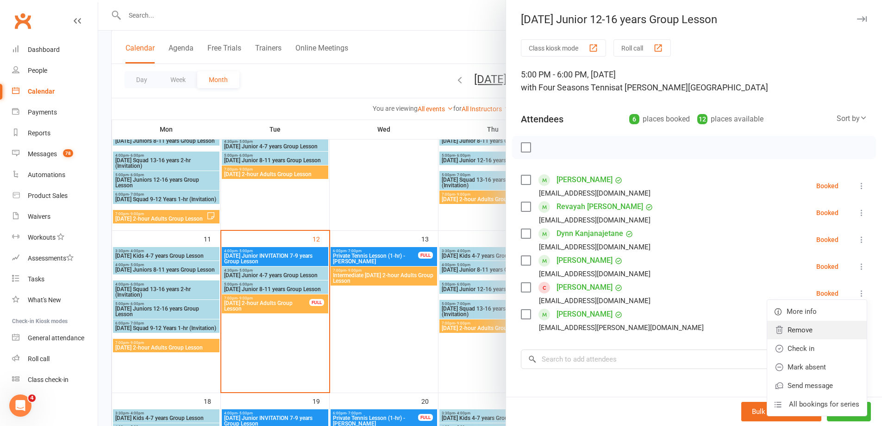
click at [794, 330] on link "Remove" at bounding box center [817, 329] width 100 height 19
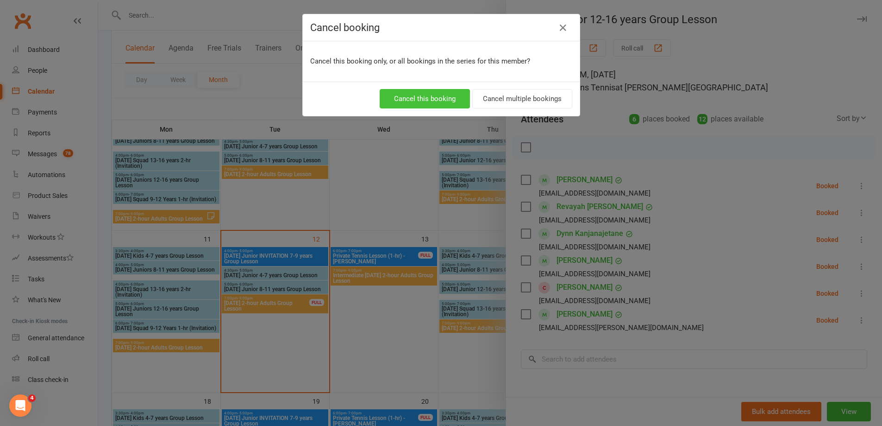
click at [445, 98] on button "Cancel this booking" at bounding box center [425, 98] width 90 height 19
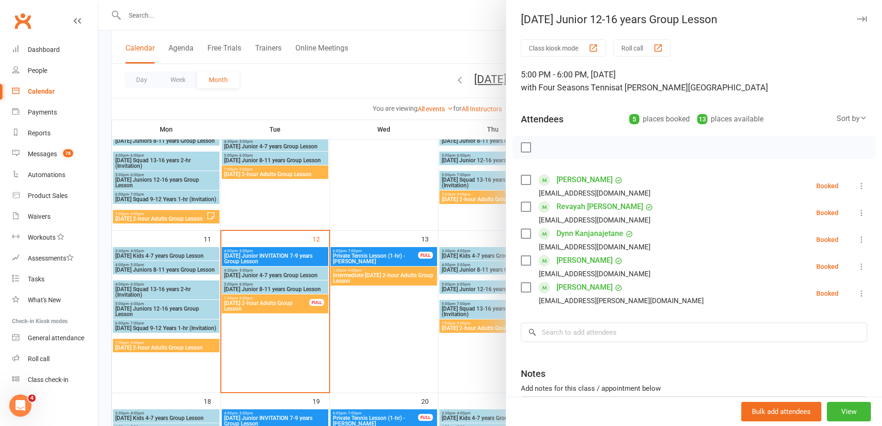
click at [472, 361] on div at bounding box center [490, 213] width 784 height 426
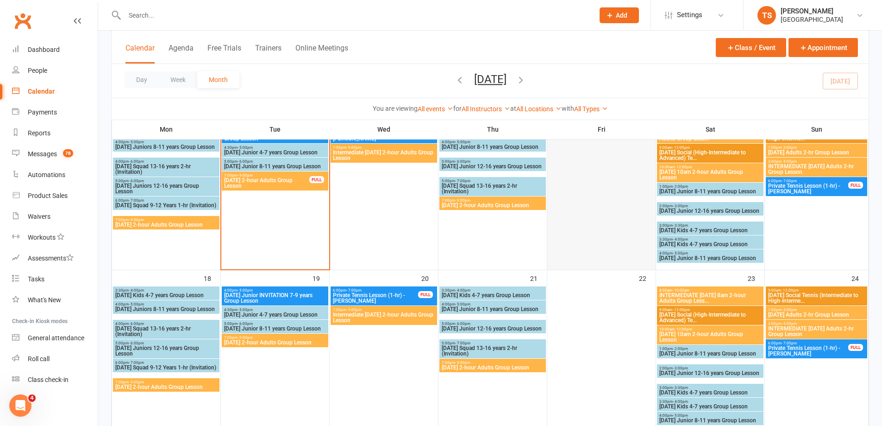
scroll to position [370, 0]
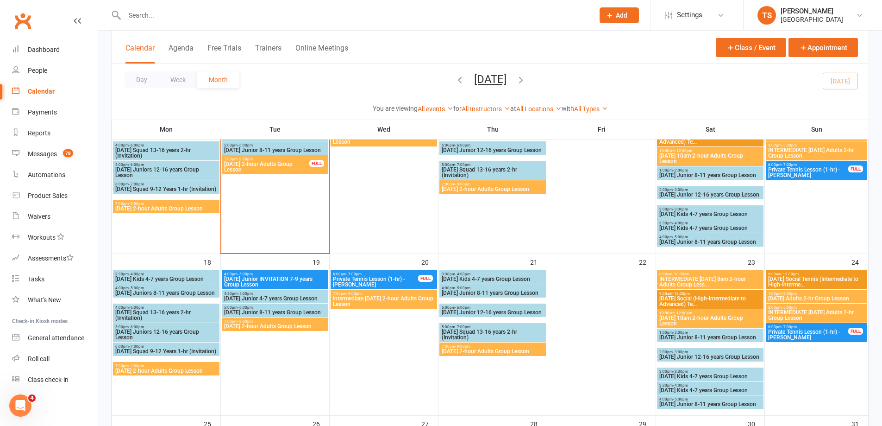
click at [476, 308] on div "5:00pm - 6:00pm [DATE] Junior 12-16 years Group Lesson" at bounding box center [492, 309] width 107 height 13
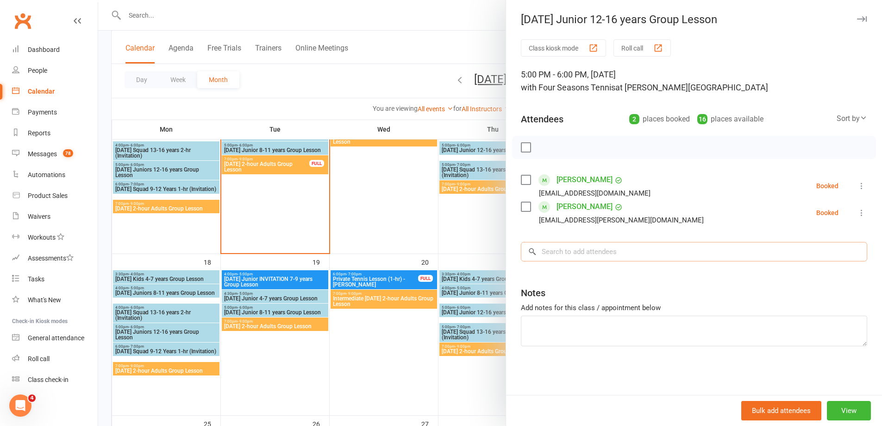
click at [558, 242] on input "search" at bounding box center [694, 251] width 346 height 19
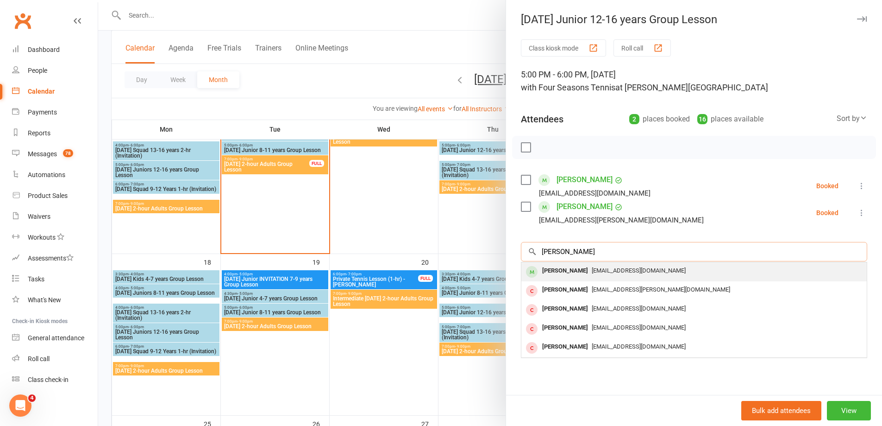
type input "[PERSON_NAME]"
click at [567, 271] on div "[PERSON_NAME]" at bounding box center [565, 270] width 53 height 13
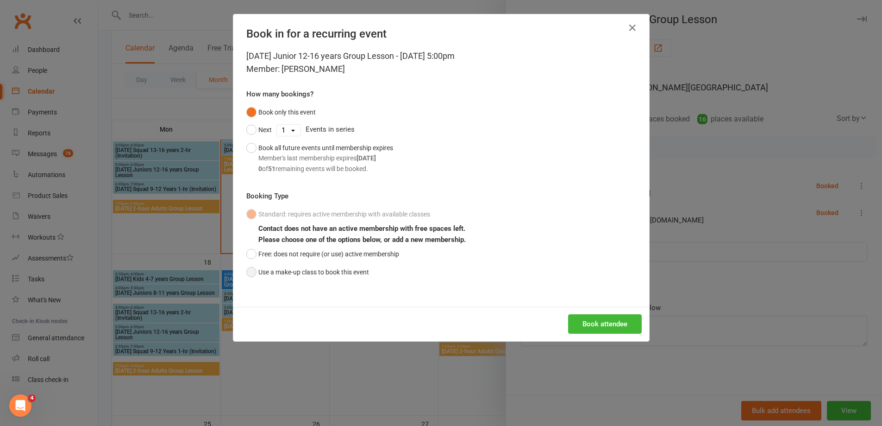
click at [251, 272] on button "Use a make-up class to book this event" at bounding box center [307, 272] width 123 height 18
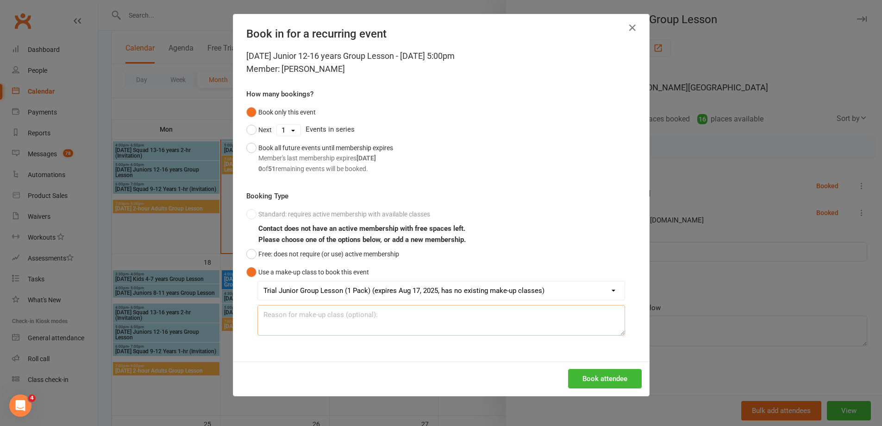
click at [264, 315] on textarea at bounding box center [441, 320] width 368 height 31
type textarea "Sick on [DATE]"
click at [584, 375] on button "Book attendee" at bounding box center [605, 378] width 74 height 19
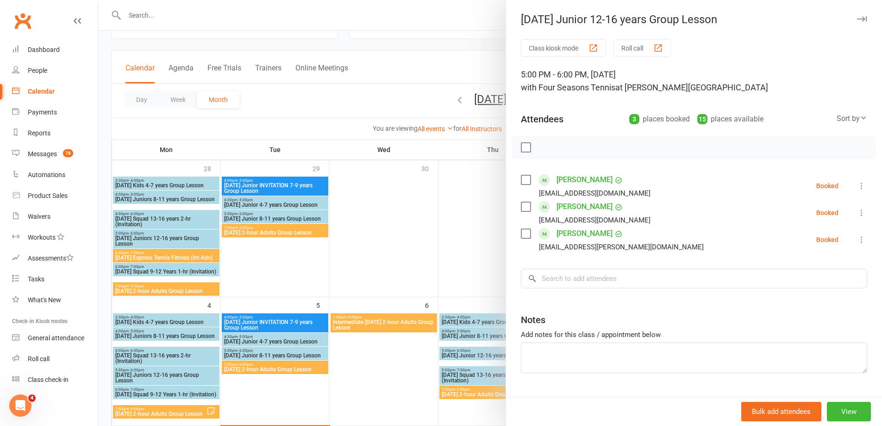
scroll to position [0, 0]
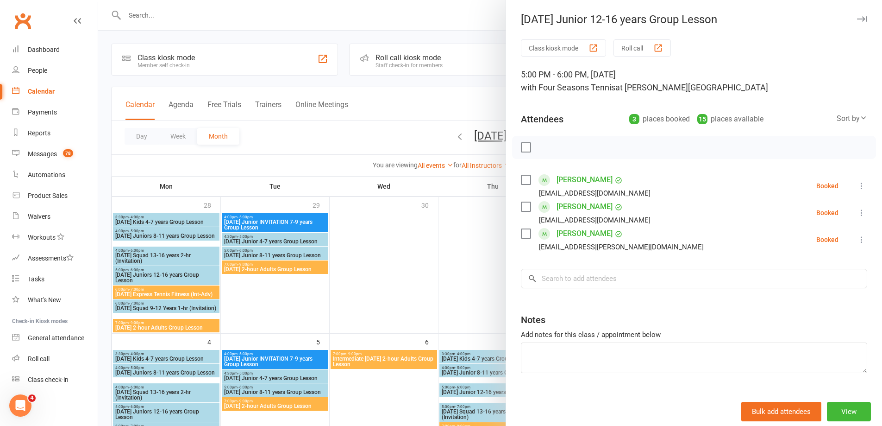
click at [402, 294] on div at bounding box center [490, 213] width 784 height 426
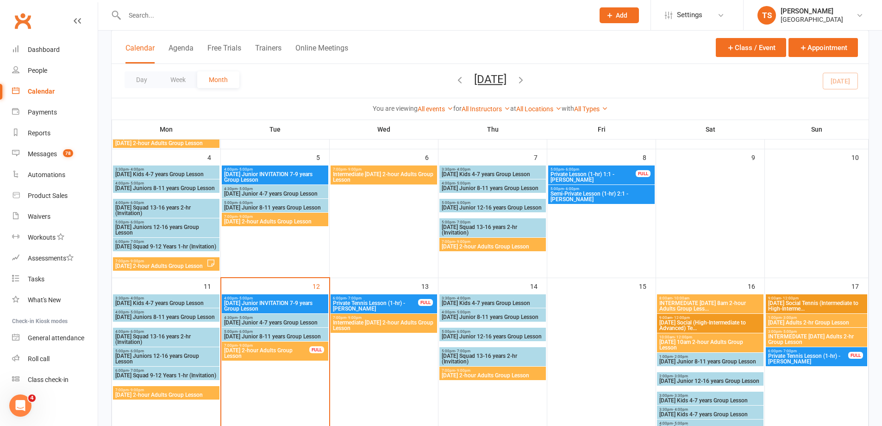
scroll to position [185, 0]
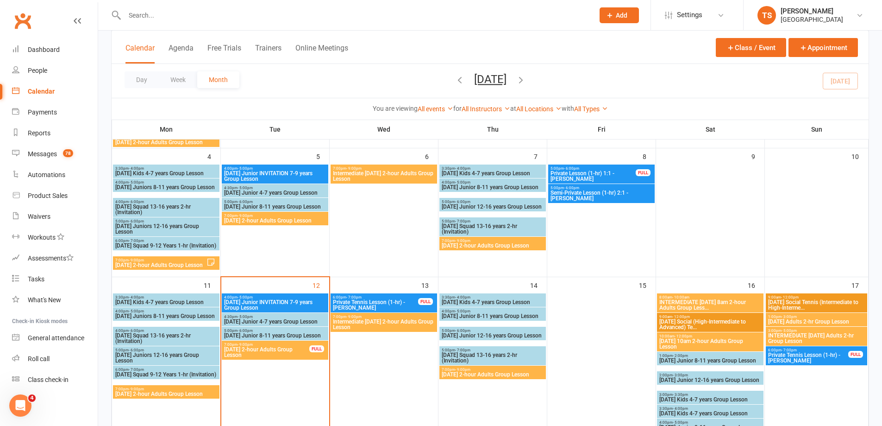
click at [377, 323] on span "Intermediate [DATE] 2-hour Adults Group Lesson" at bounding box center [384, 324] width 103 height 11
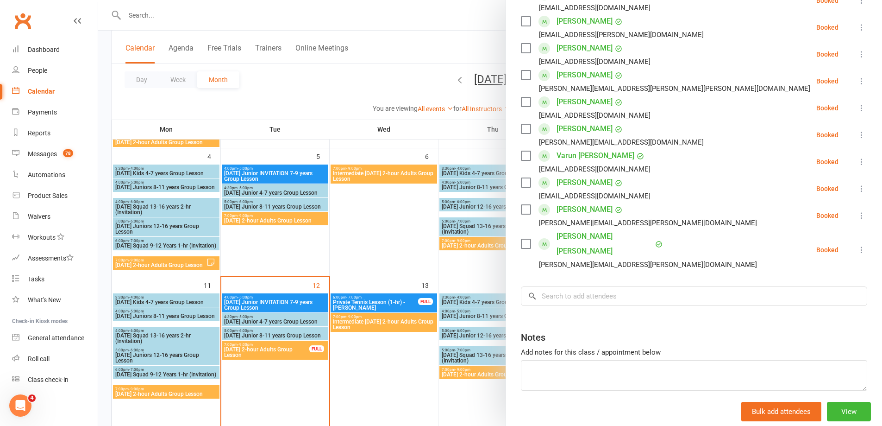
click at [470, 376] on div at bounding box center [490, 213] width 784 height 426
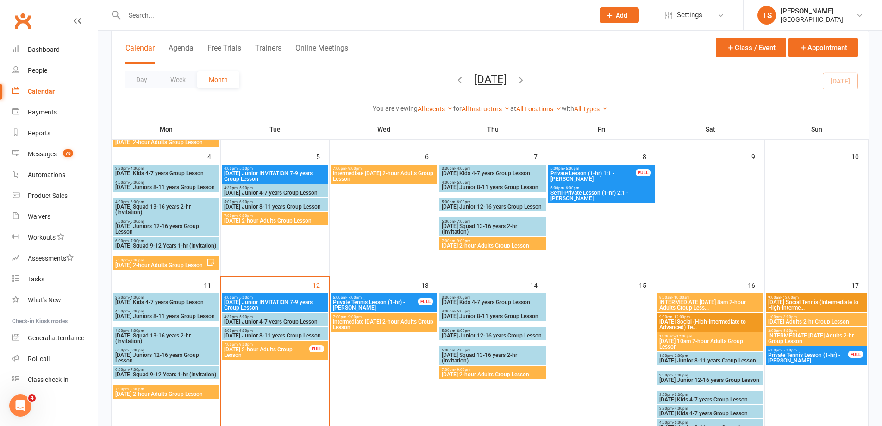
click at [470, 375] on span "[DATE] 2-hour Adults Group Lesson" at bounding box center [492, 374] width 103 height 6
